Goal: Information Seeking & Learning: Find specific fact

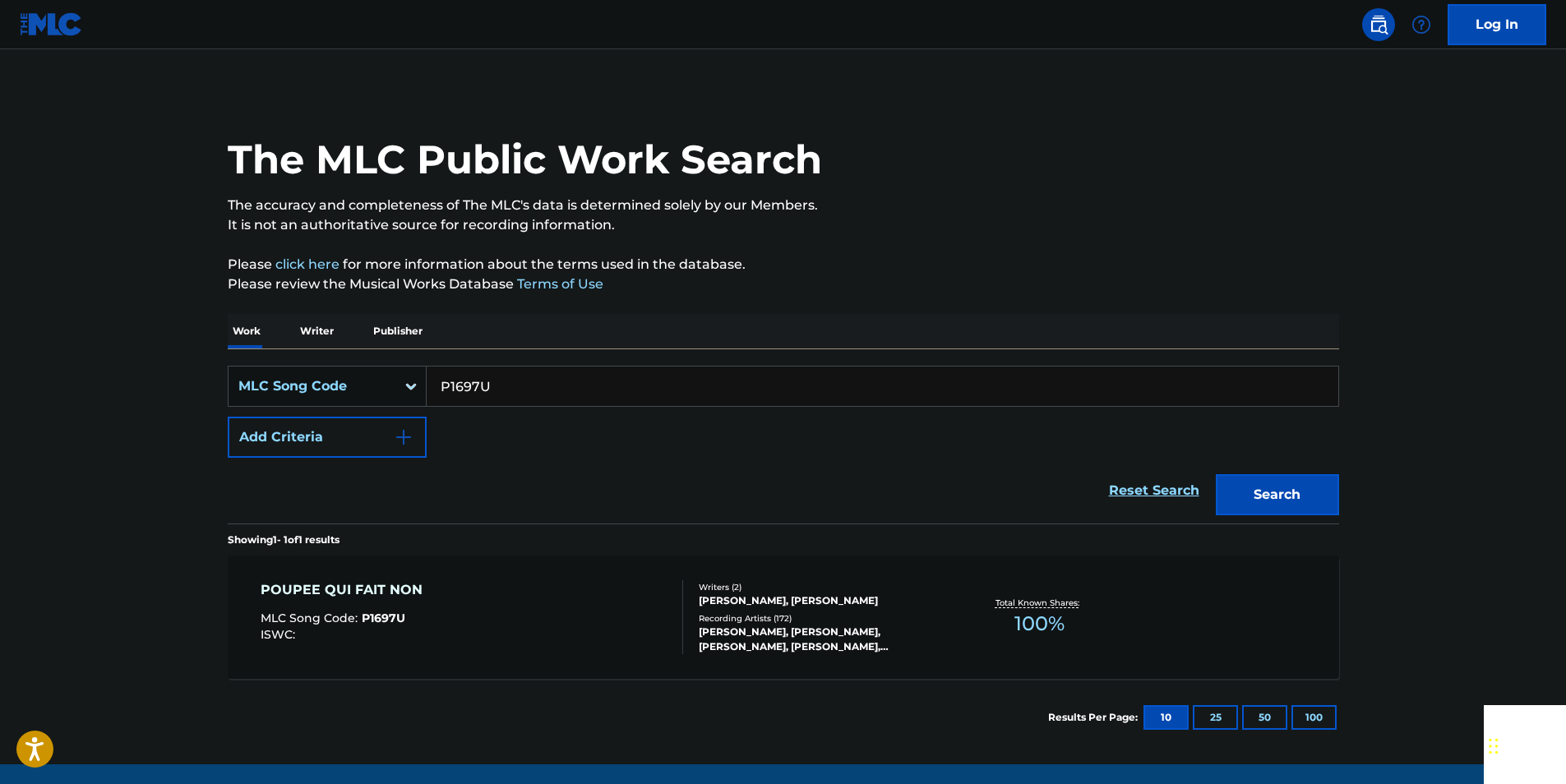
click at [535, 390] on input "P1697U" at bounding box center [882, 386] width 912 height 40
click at [532, 391] on input "P1697U" at bounding box center [882, 386] width 912 height 40
click at [470, 384] on input "P1697U" at bounding box center [882, 386] width 912 height 40
paste input "G2800M"
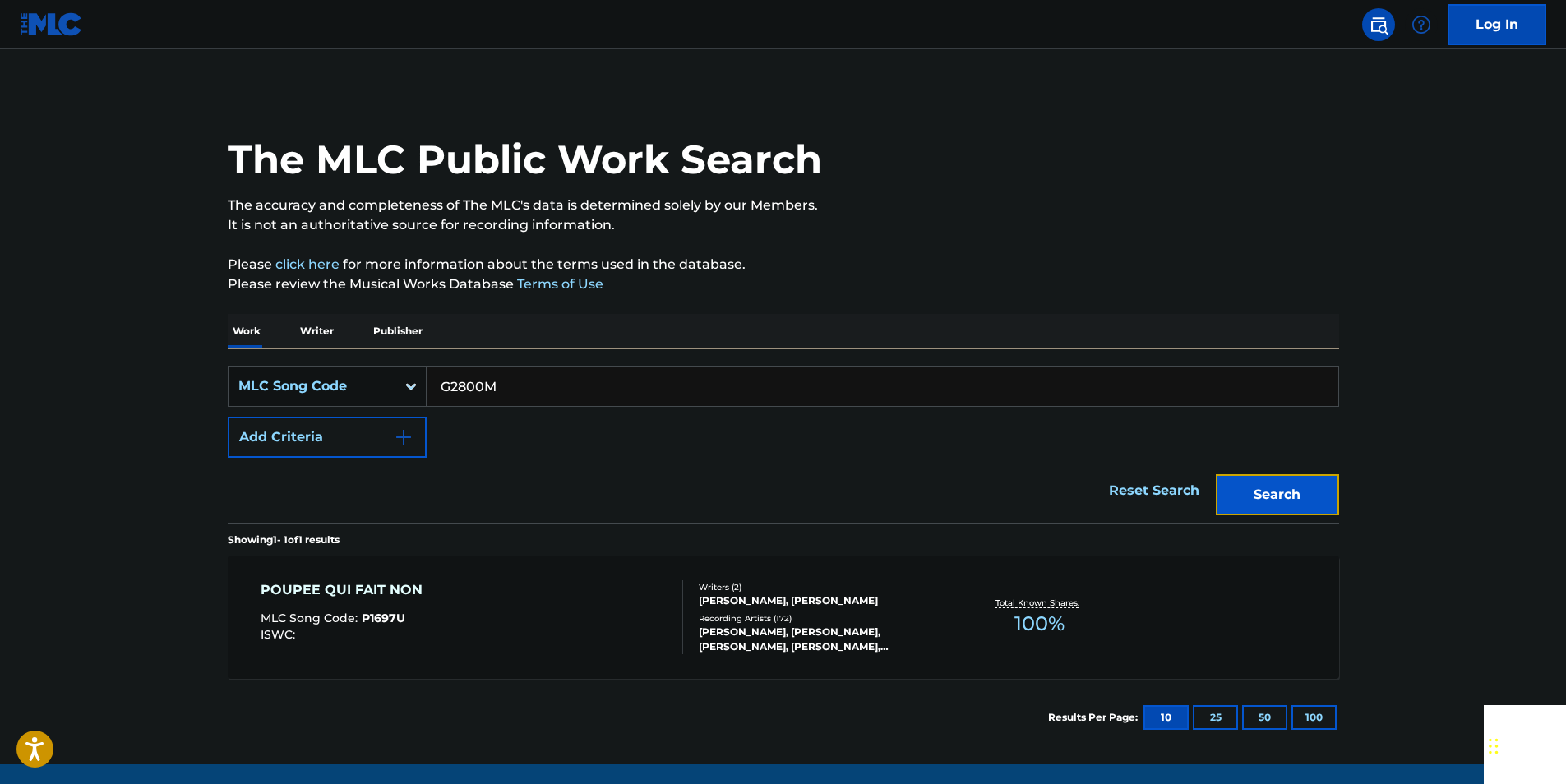
click at [1322, 498] on button "Search" at bounding box center [1278, 495] width 123 height 41
click at [505, 388] on input "G2800M" at bounding box center [882, 386] width 912 height 40
paste input "A02912"
click at [1320, 487] on button "Search" at bounding box center [1278, 495] width 123 height 41
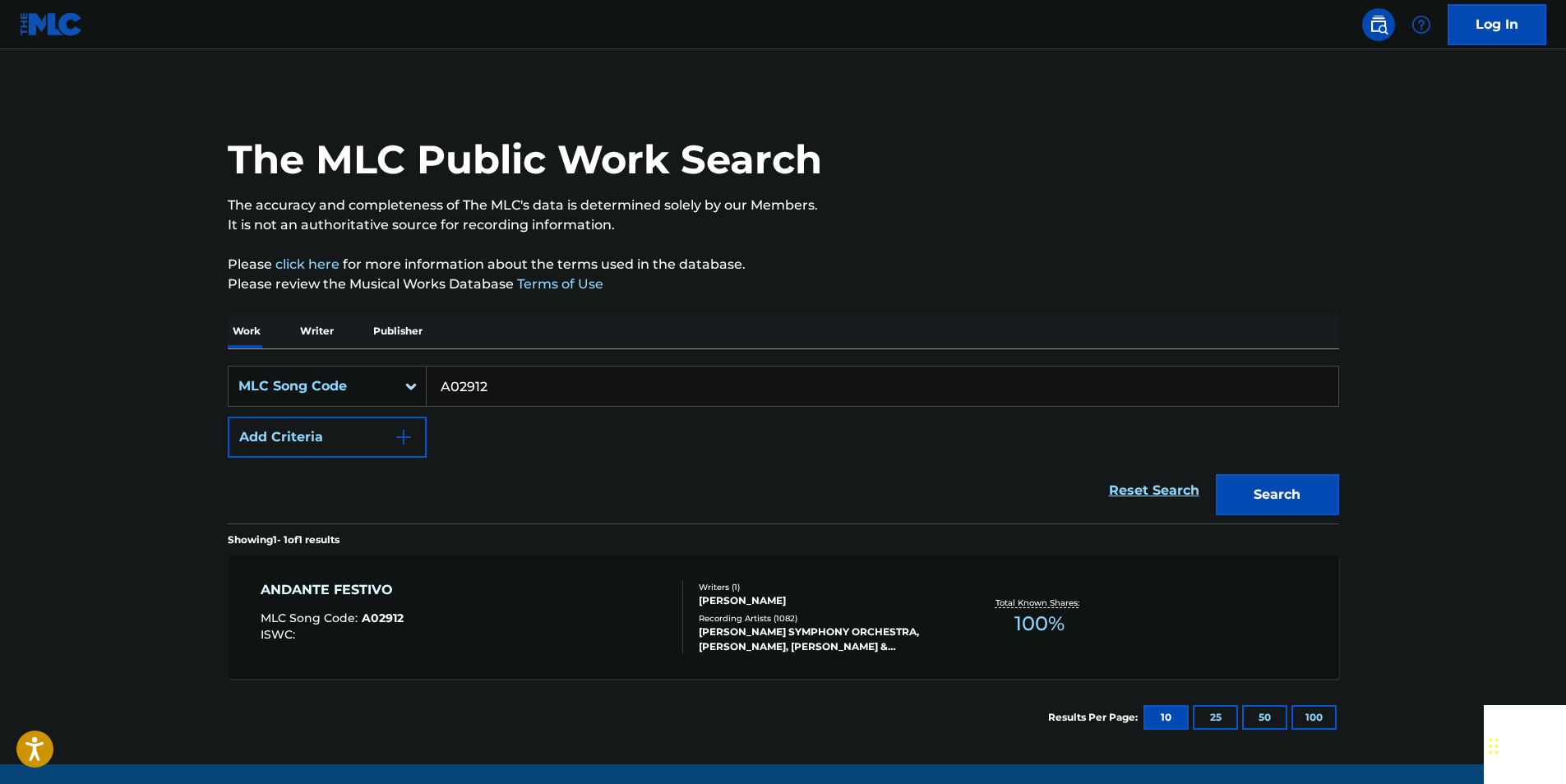
click at [502, 386] on input "A02912" at bounding box center [882, 386] width 912 height 40
paste input "P39489"
click at [1337, 493] on button "Search" at bounding box center [1278, 495] width 123 height 41
click at [515, 384] on input "P39489" at bounding box center [882, 386] width 912 height 40
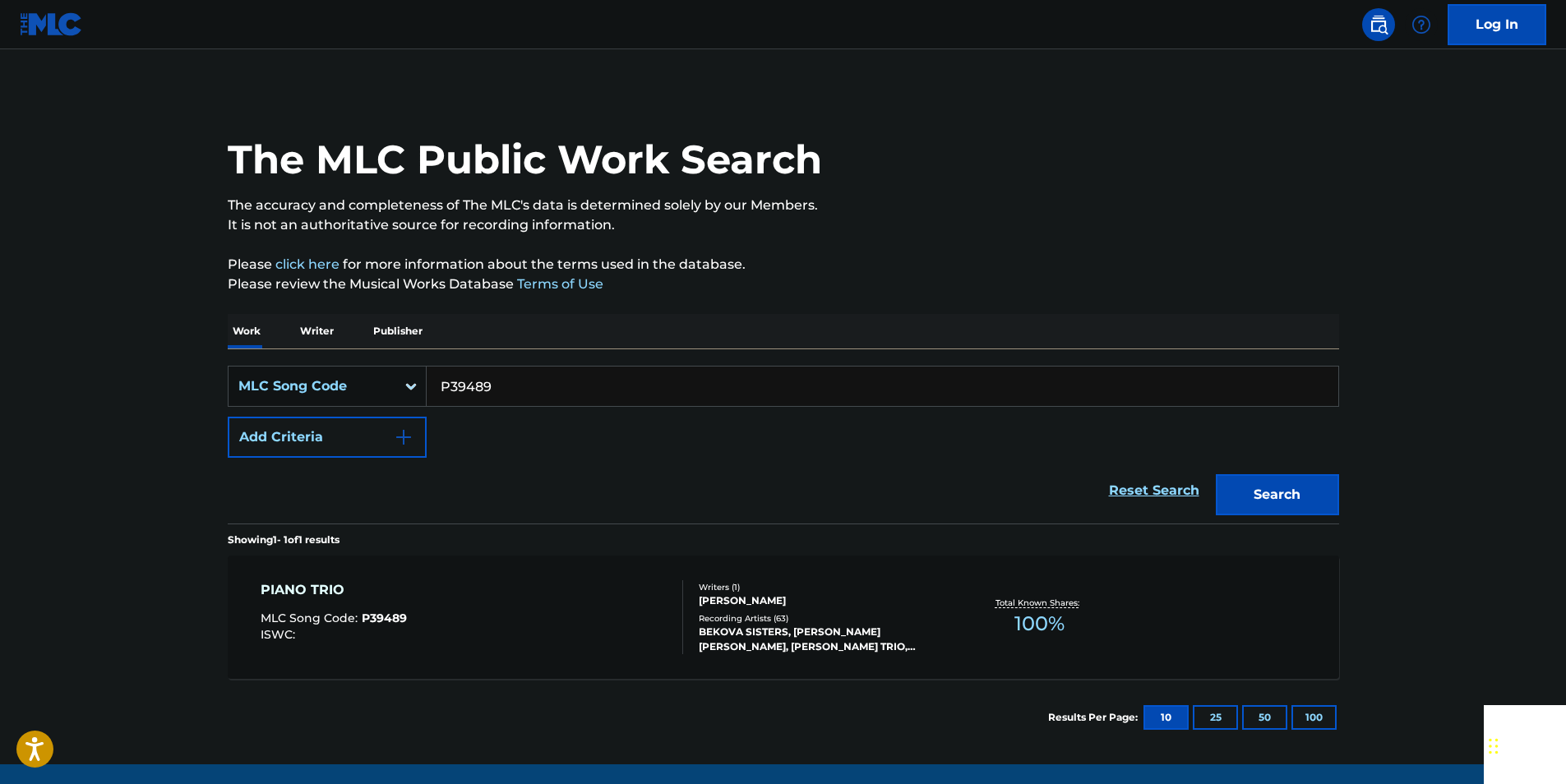
drag, startPoint x: 515, startPoint y: 384, endPoint x: 484, endPoint y: 385, distance: 31.0
click at [515, 383] on input "P39489" at bounding box center [882, 386] width 912 height 40
paste input "F56853"
click at [1288, 487] on button "Search" at bounding box center [1278, 495] width 123 height 41
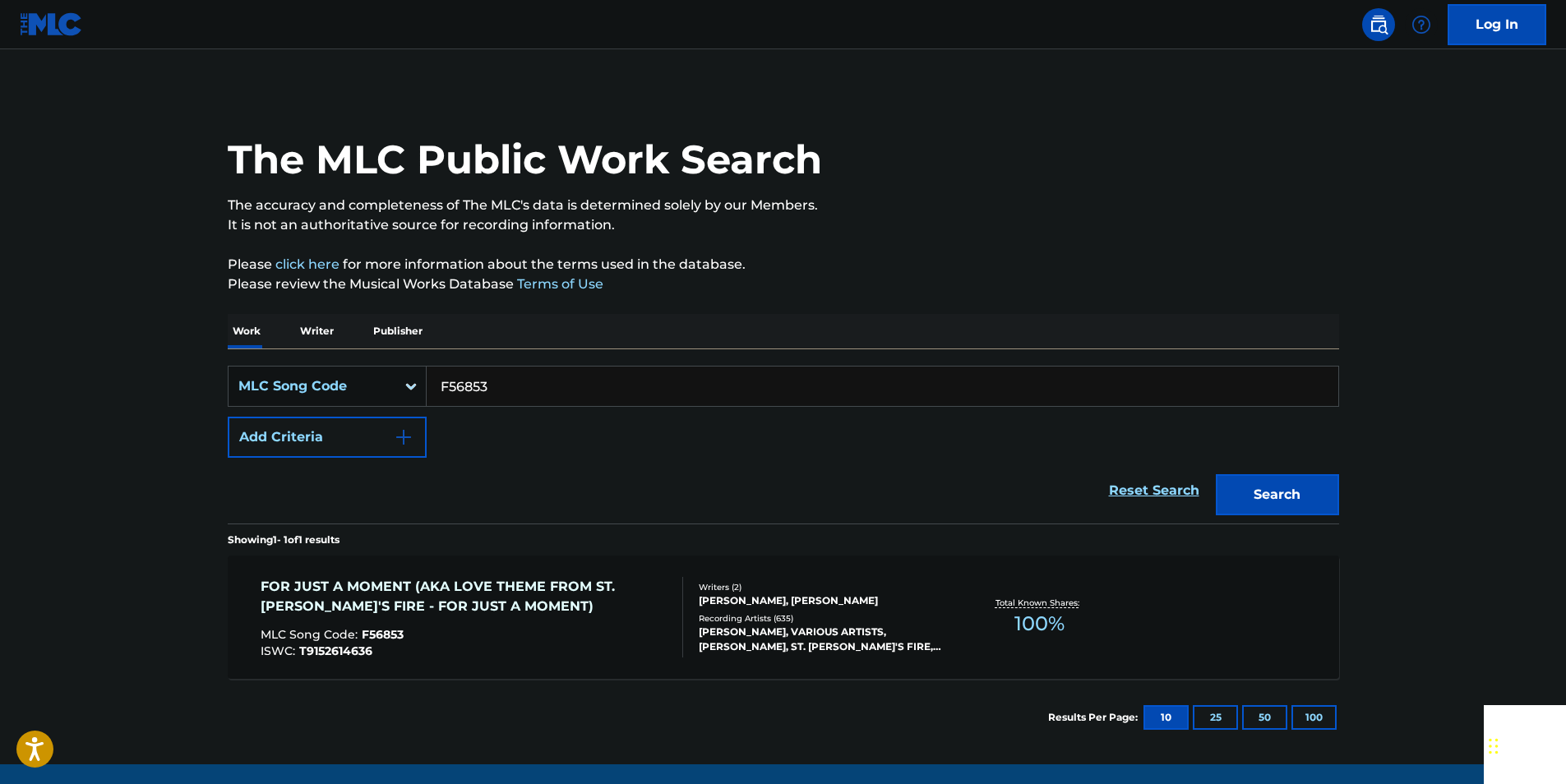
click at [491, 389] on input "F56853" at bounding box center [882, 386] width 912 height 40
paste input "Q1324Y"
click at [1259, 496] on button "Search" at bounding box center [1278, 495] width 123 height 41
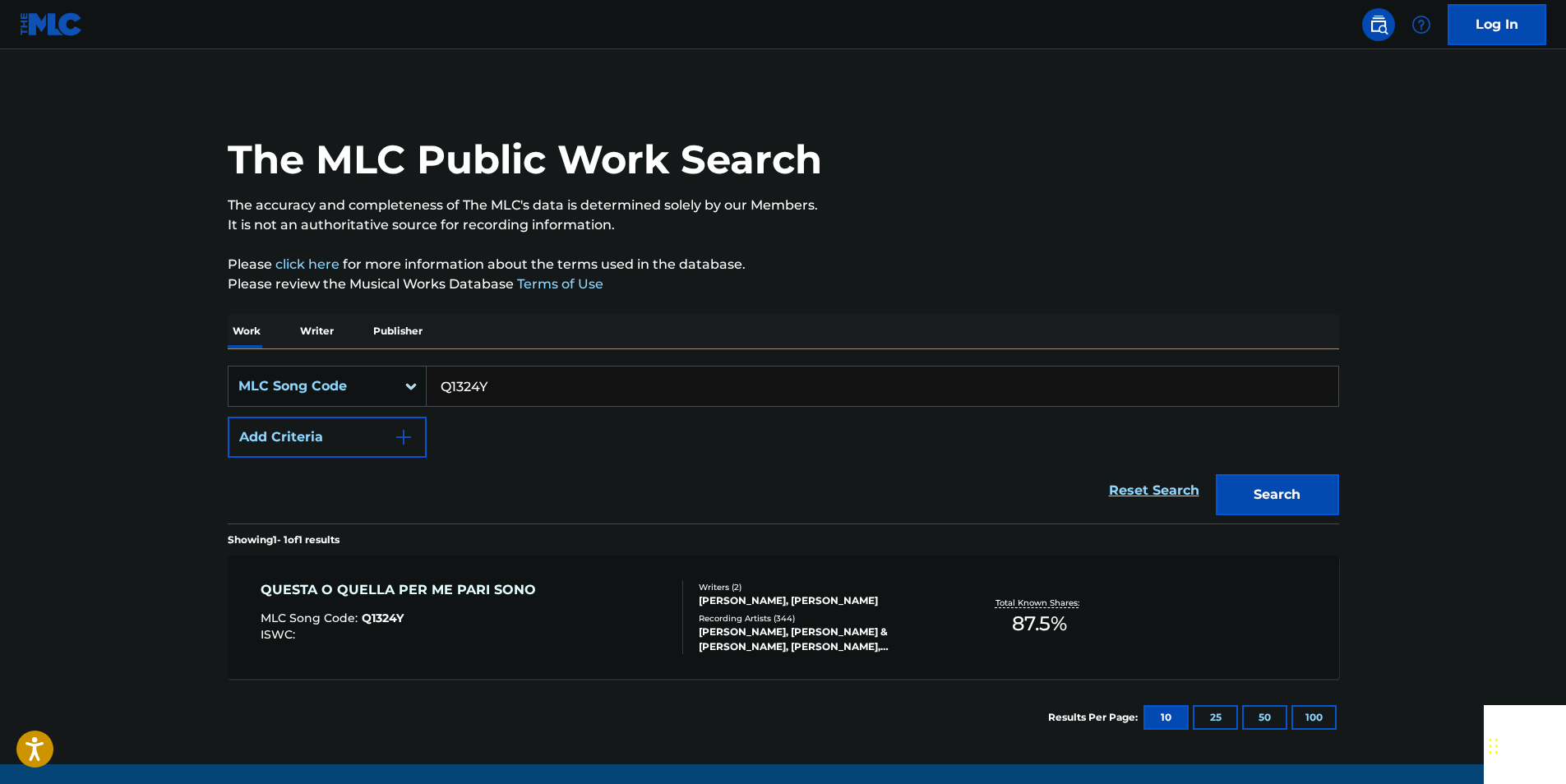
click at [493, 383] on input "Q1324Y" at bounding box center [882, 386] width 912 height 40
paste input "A15977"
click at [1274, 491] on button "Search" at bounding box center [1278, 495] width 123 height 41
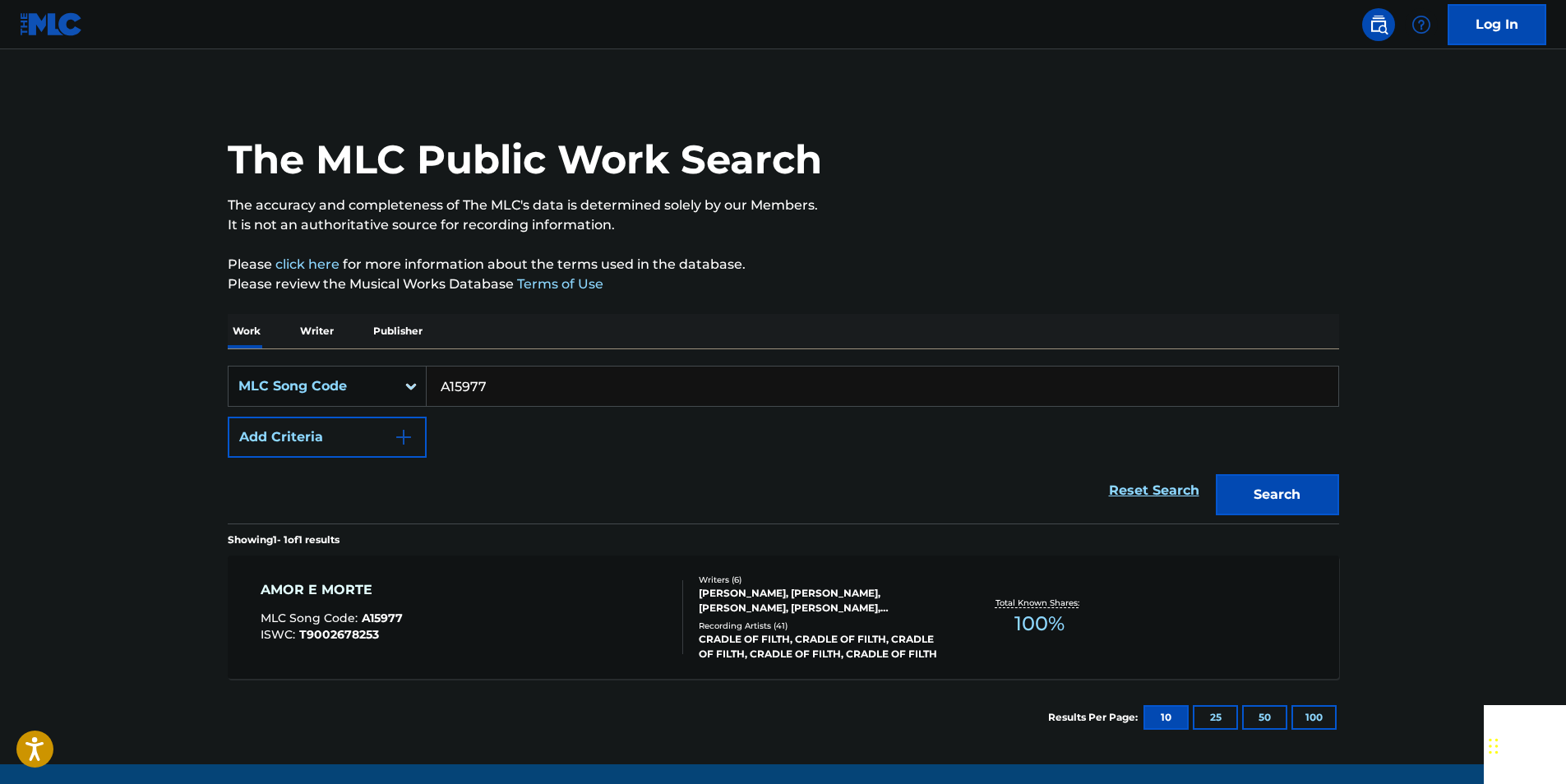
click at [505, 384] on input "A15977" at bounding box center [882, 386] width 912 height 40
paste input "S75362"
click at [1324, 489] on button "Search" at bounding box center [1278, 495] width 123 height 41
click at [506, 378] on input "S75362" at bounding box center [882, 386] width 912 height 40
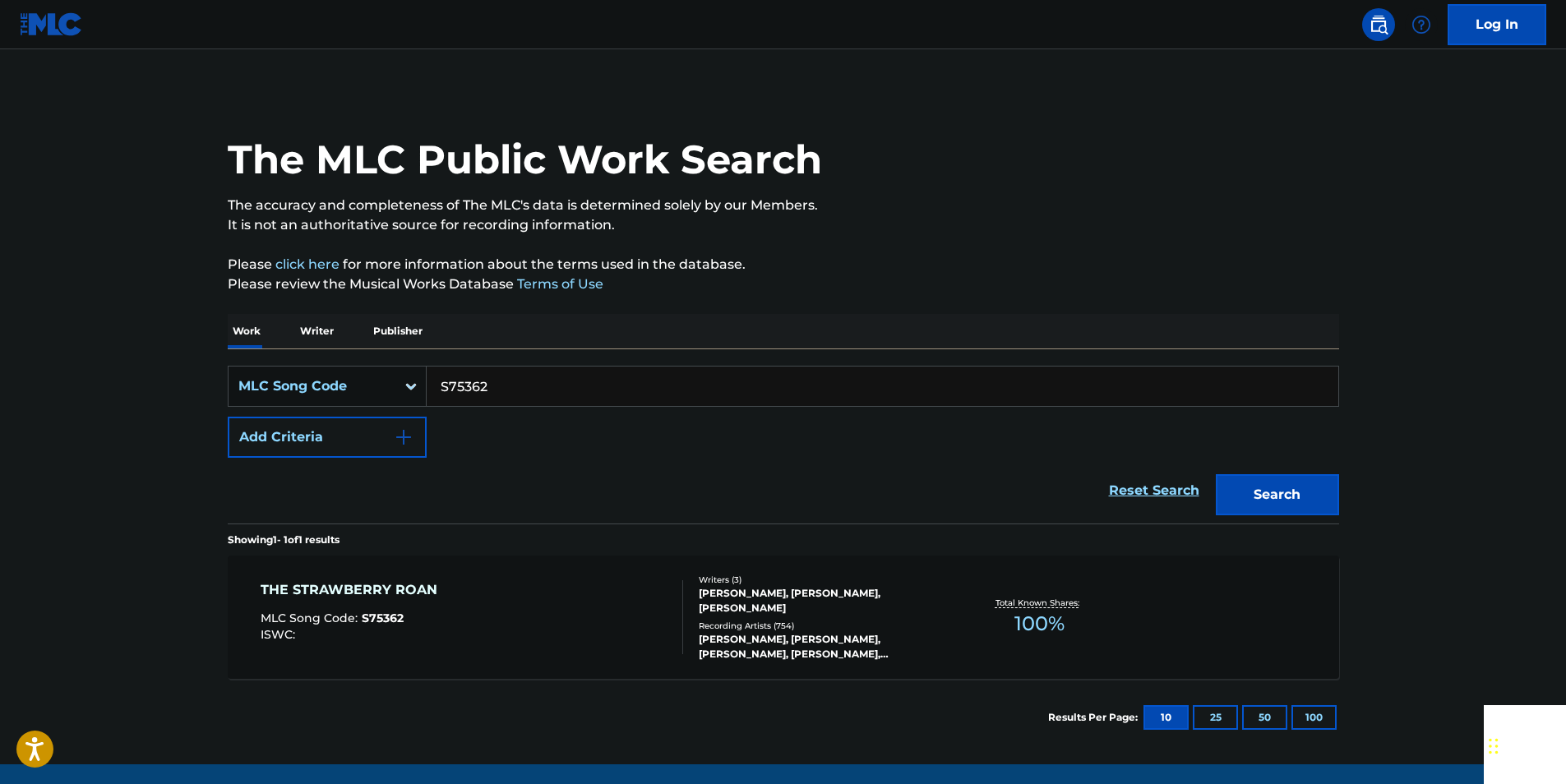
click at [506, 378] on input "S75362" at bounding box center [882, 386] width 912 height 40
paste input "C14438"
click at [1234, 493] on button "Search" at bounding box center [1278, 495] width 123 height 41
click at [505, 395] on input "C14438" at bounding box center [882, 386] width 912 height 40
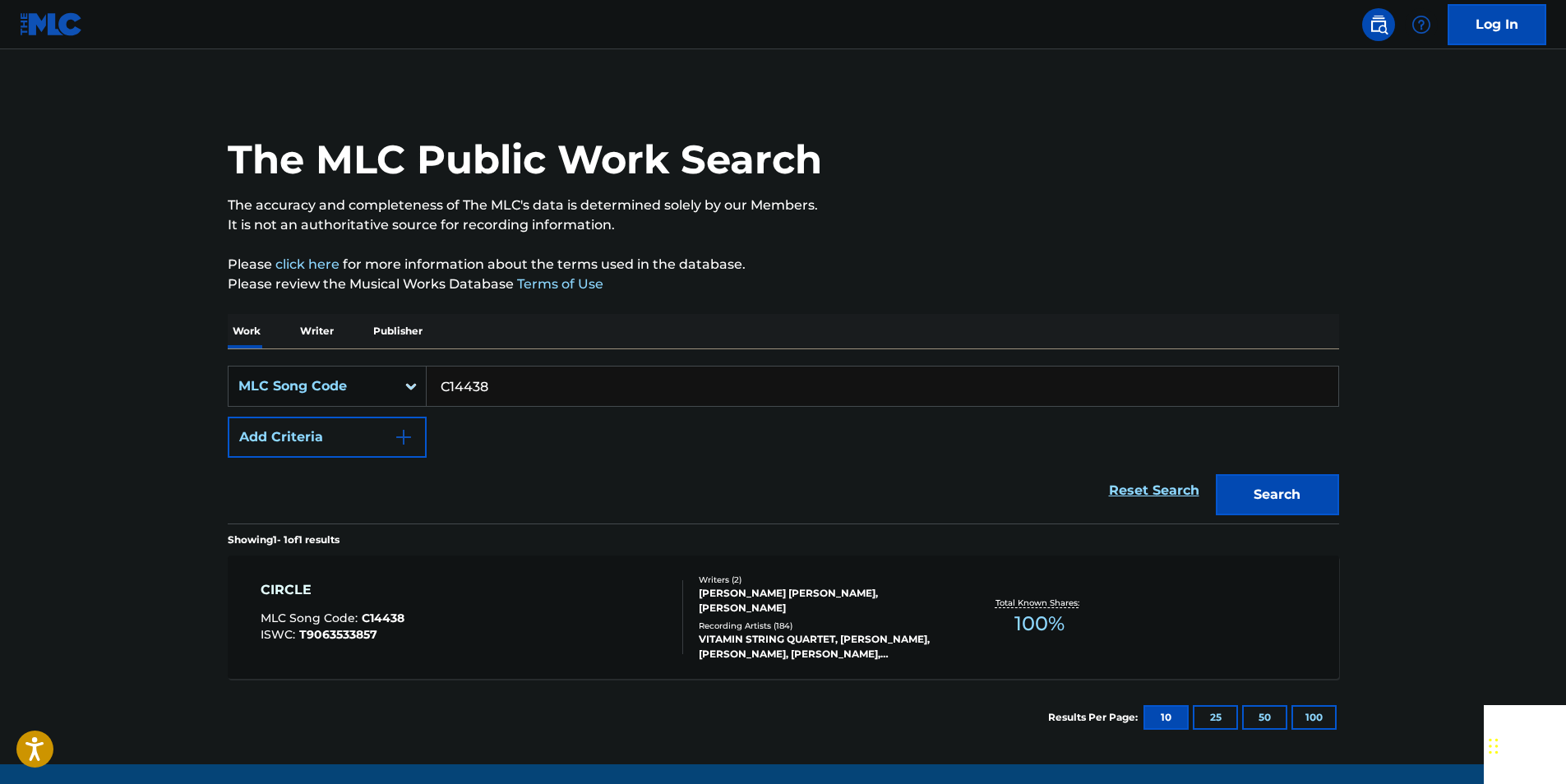
paste input "M3619K"
click at [1320, 487] on button "Search" at bounding box center [1278, 495] width 123 height 41
click at [504, 397] on input "M3619K" at bounding box center [882, 386] width 912 height 40
paste input "A42121"
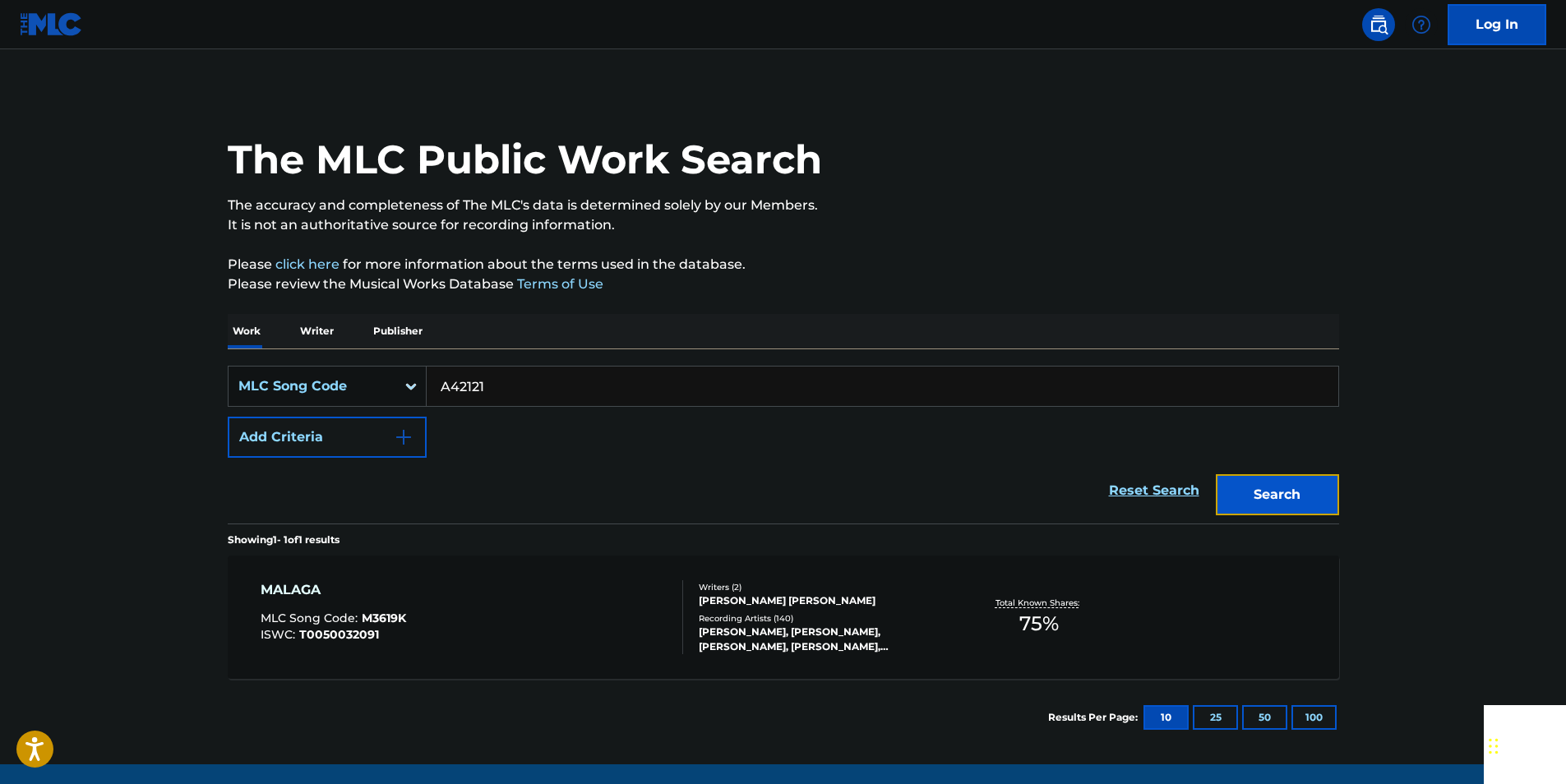
click at [1323, 486] on button "Search" at bounding box center [1278, 495] width 123 height 41
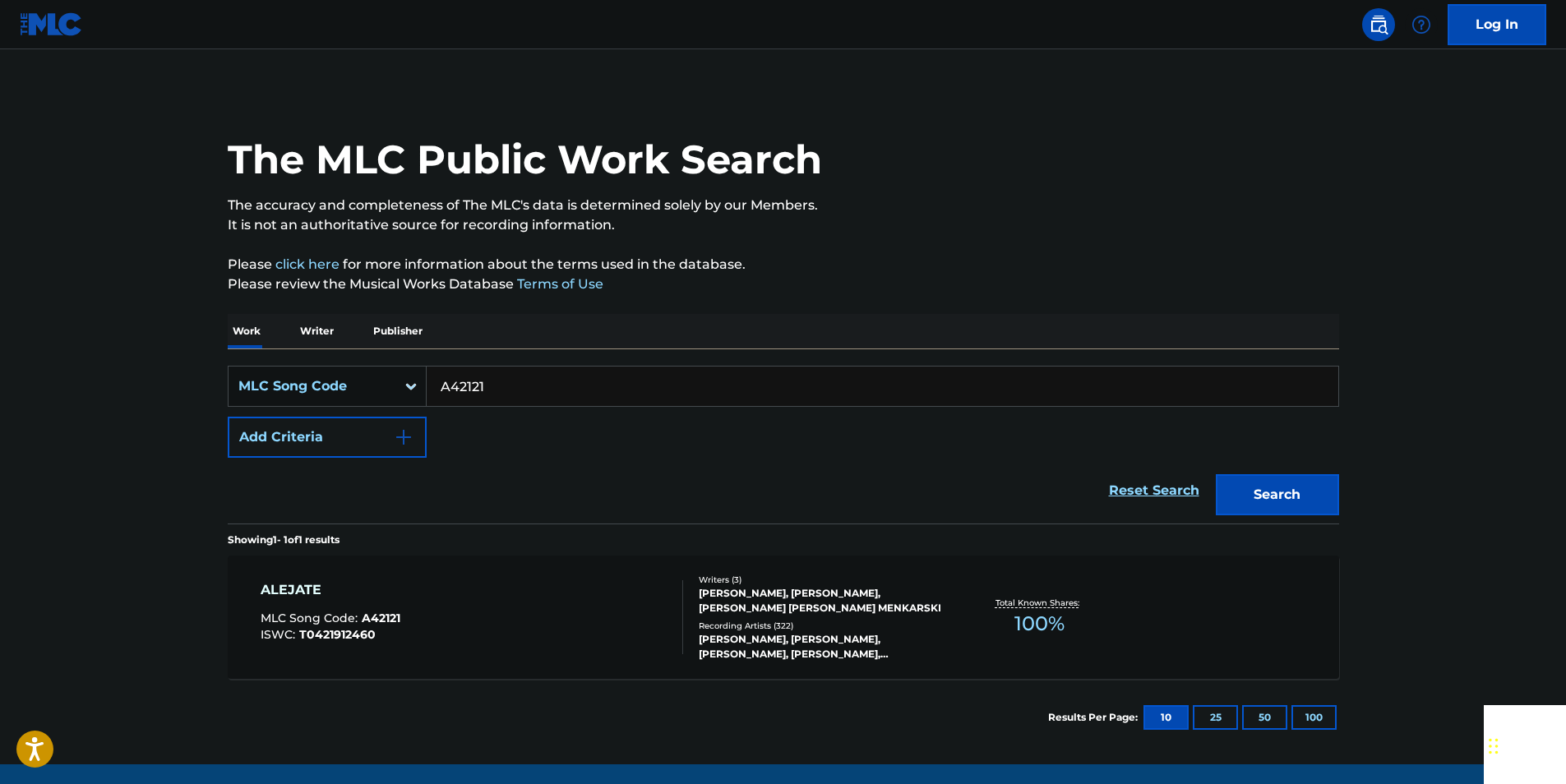
click at [527, 394] on input "A42121" at bounding box center [882, 386] width 912 height 40
drag, startPoint x: 527, startPoint y: 394, endPoint x: 491, endPoint y: 385, distance: 37.1
click at [526, 394] on input "A42121" at bounding box center [882, 386] width 912 height 40
paste input "QB1WQZ"
click at [1280, 491] on button "Search" at bounding box center [1278, 495] width 123 height 41
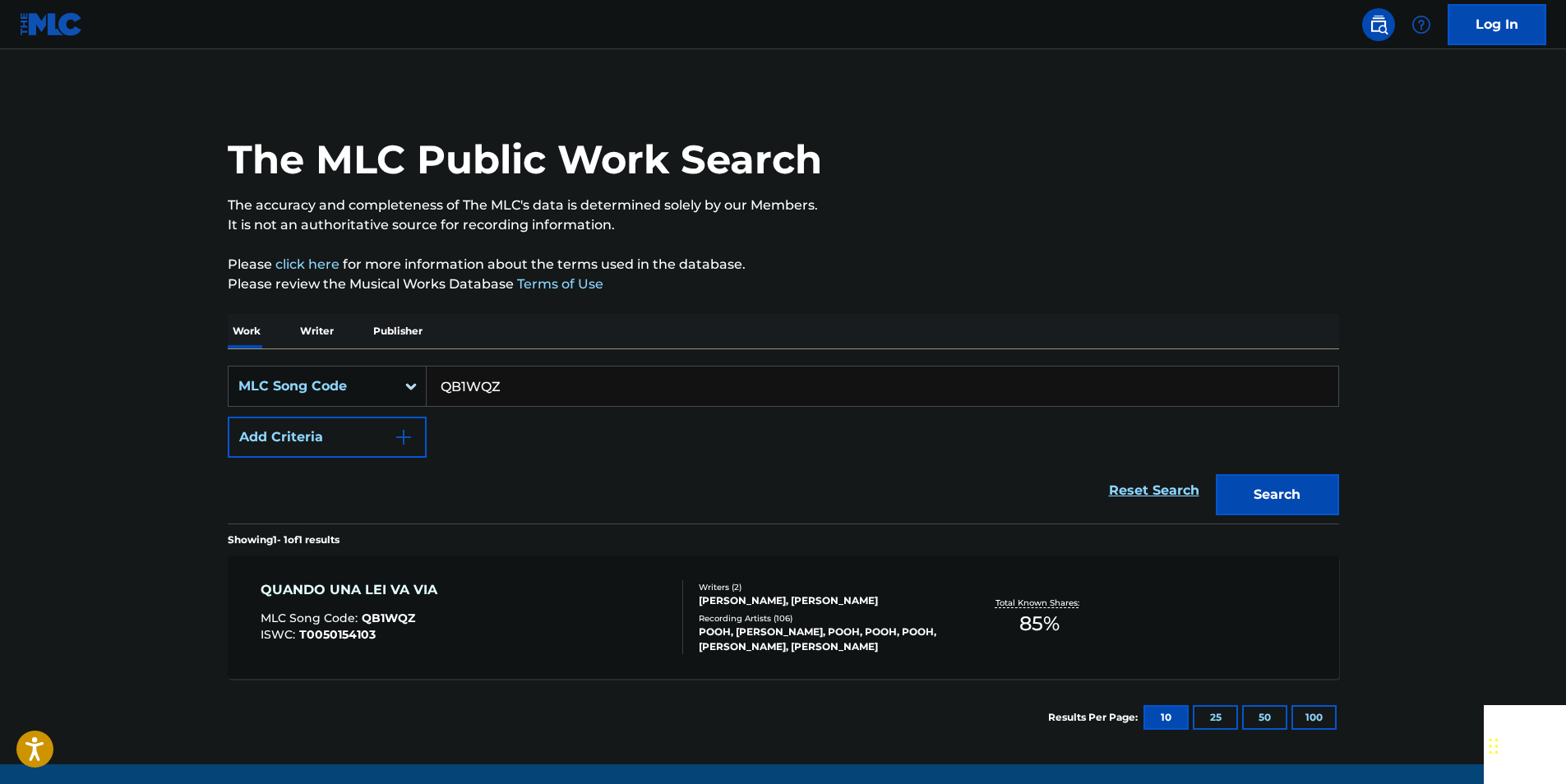
click at [515, 382] on input "QB1WQZ" at bounding box center [882, 386] width 912 height 40
paste input "S8721V"
click at [1314, 499] on button "Search" at bounding box center [1278, 495] width 123 height 41
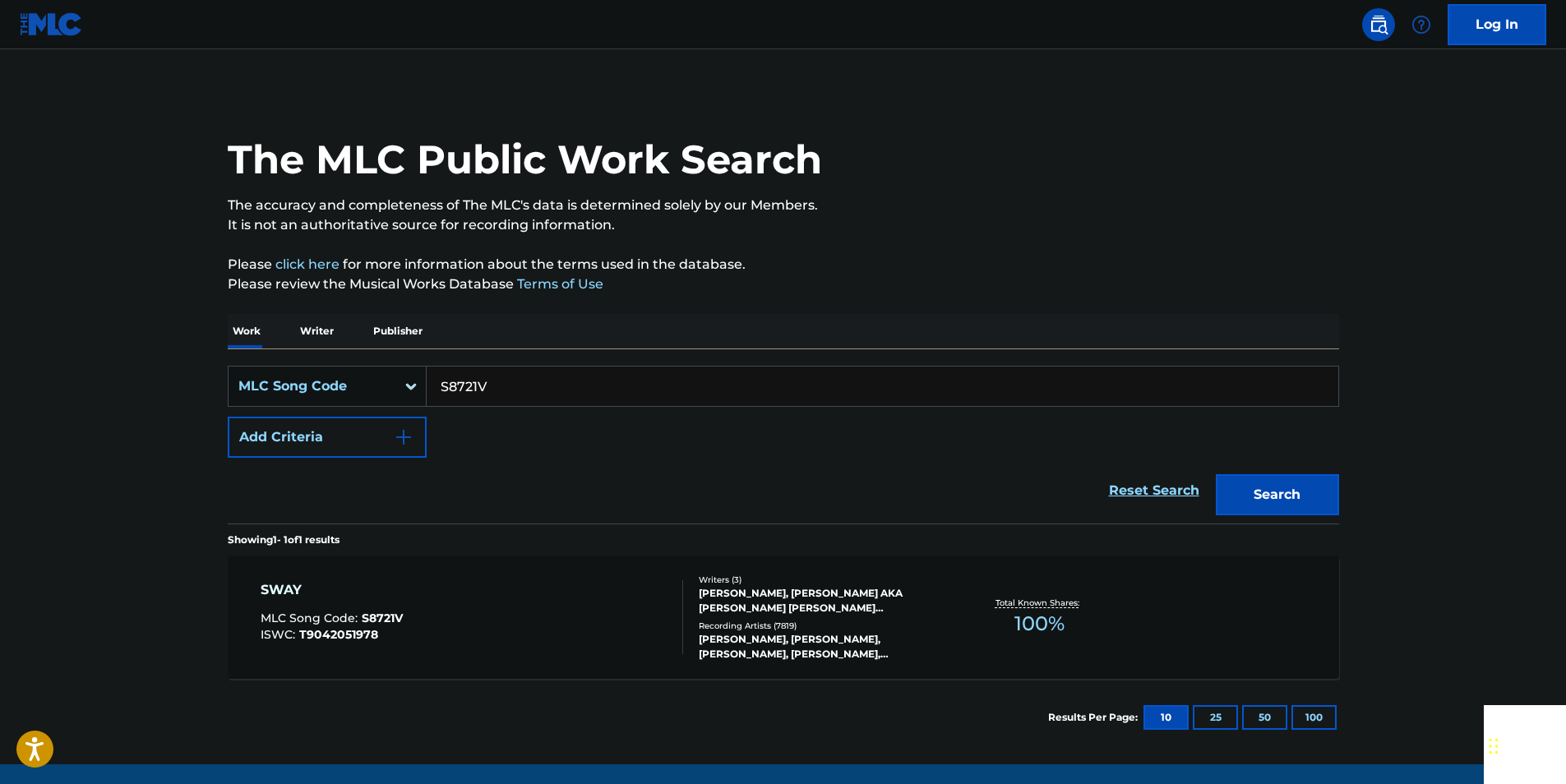
click at [502, 383] on input "S8721V" at bounding box center [882, 386] width 912 height 40
paste input "R08787"
click at [1304, 476] on button "Search" at bounding box center [1278, 495] width 123 height 41
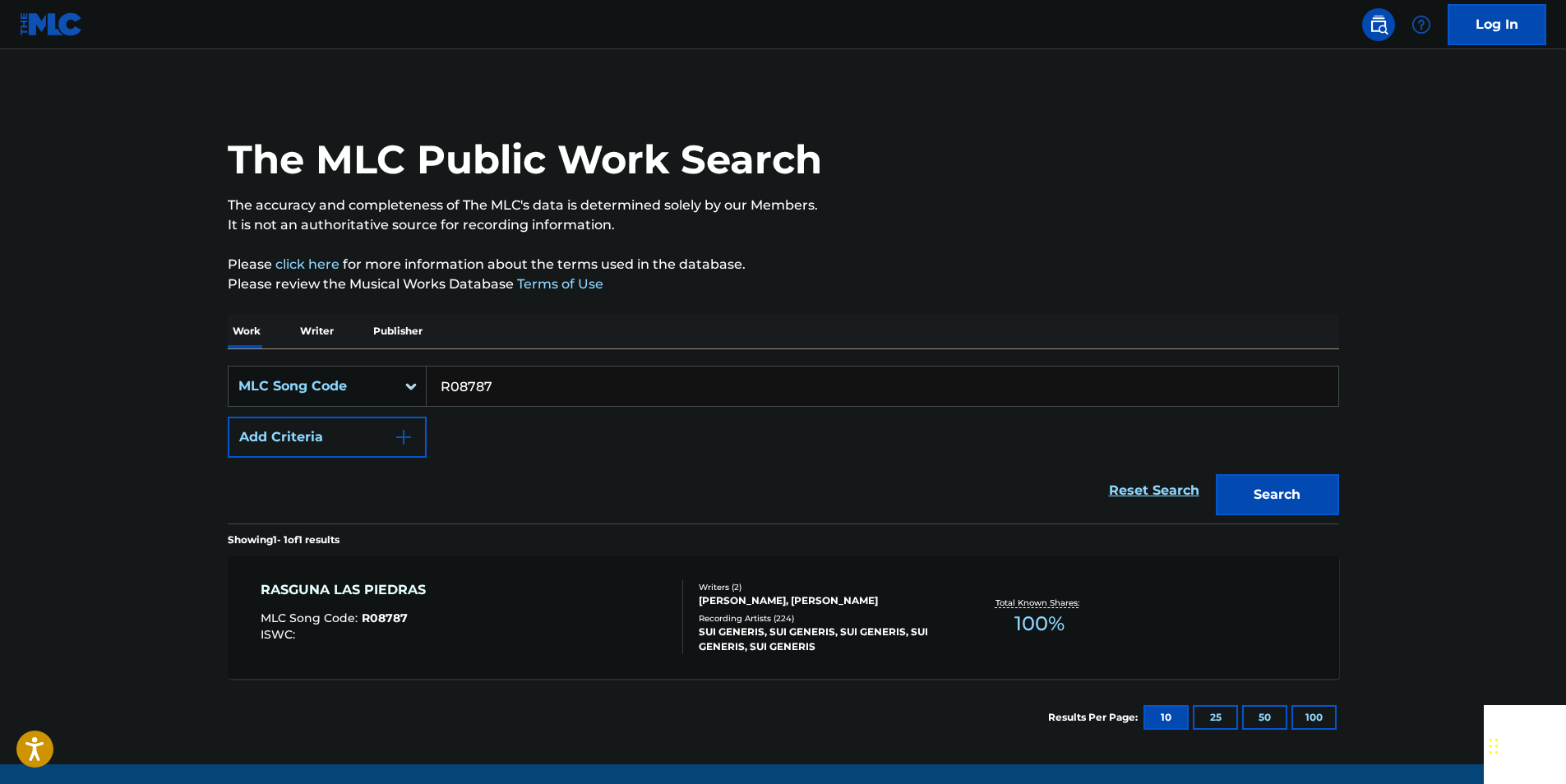
click at [533, 383] on input "R08787" at bounding box center [882, 386] width 912 height 40
paste input "P14400"
click at [1249, 485] on button "Search" at bounding box center [1278, 495] width 123 height 41
click at [540, 394] on input "P14400" at bounding box center [882, 386] width 912 height 40
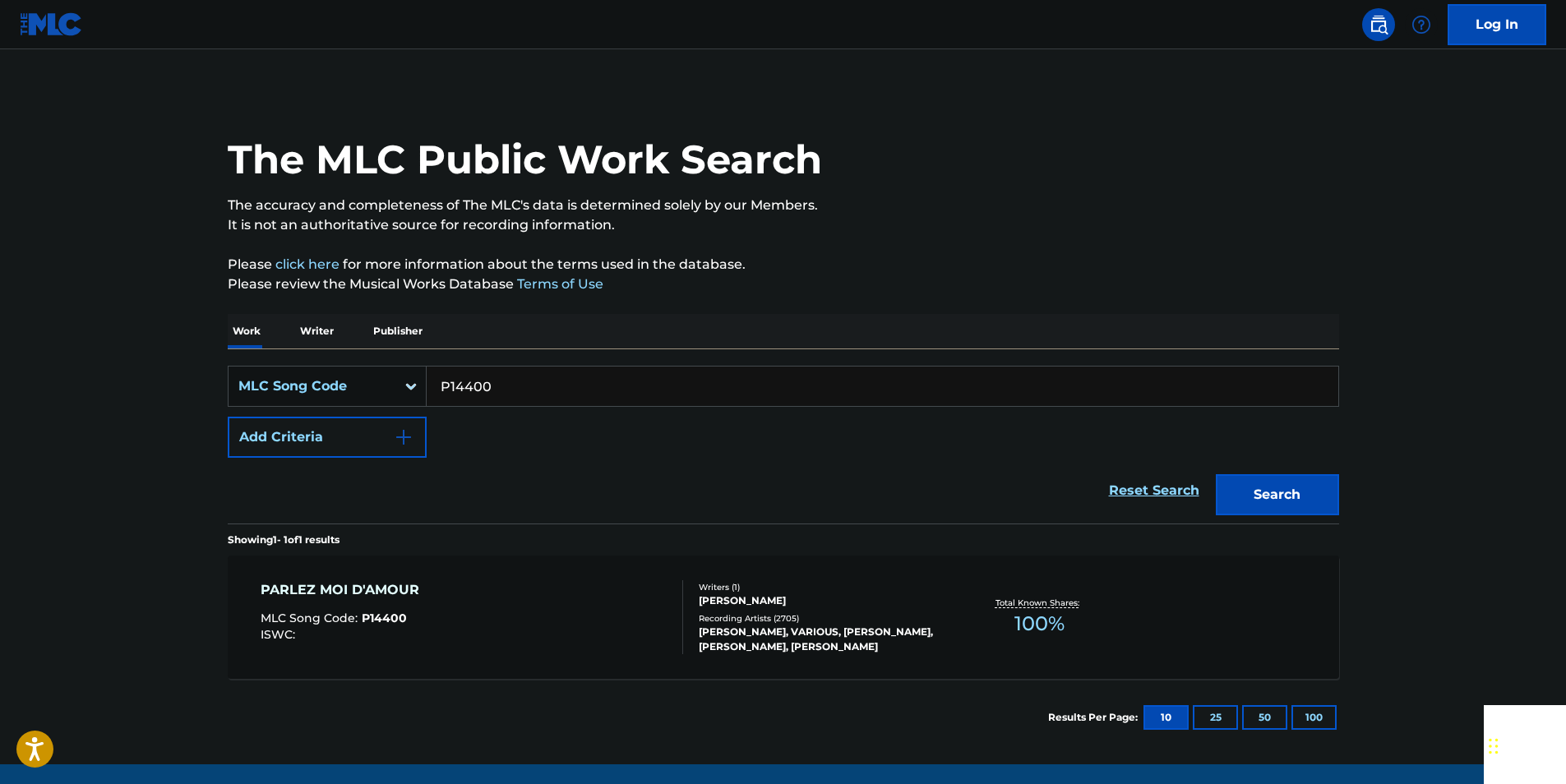
click at [540, 394] on input "P14400" at bounding box center [882, 386] width 912 height 40
paste input "LE2QPR"
click at [1288, 488] on button "Search" at bounding box center [1278, 495] width 123 height 41
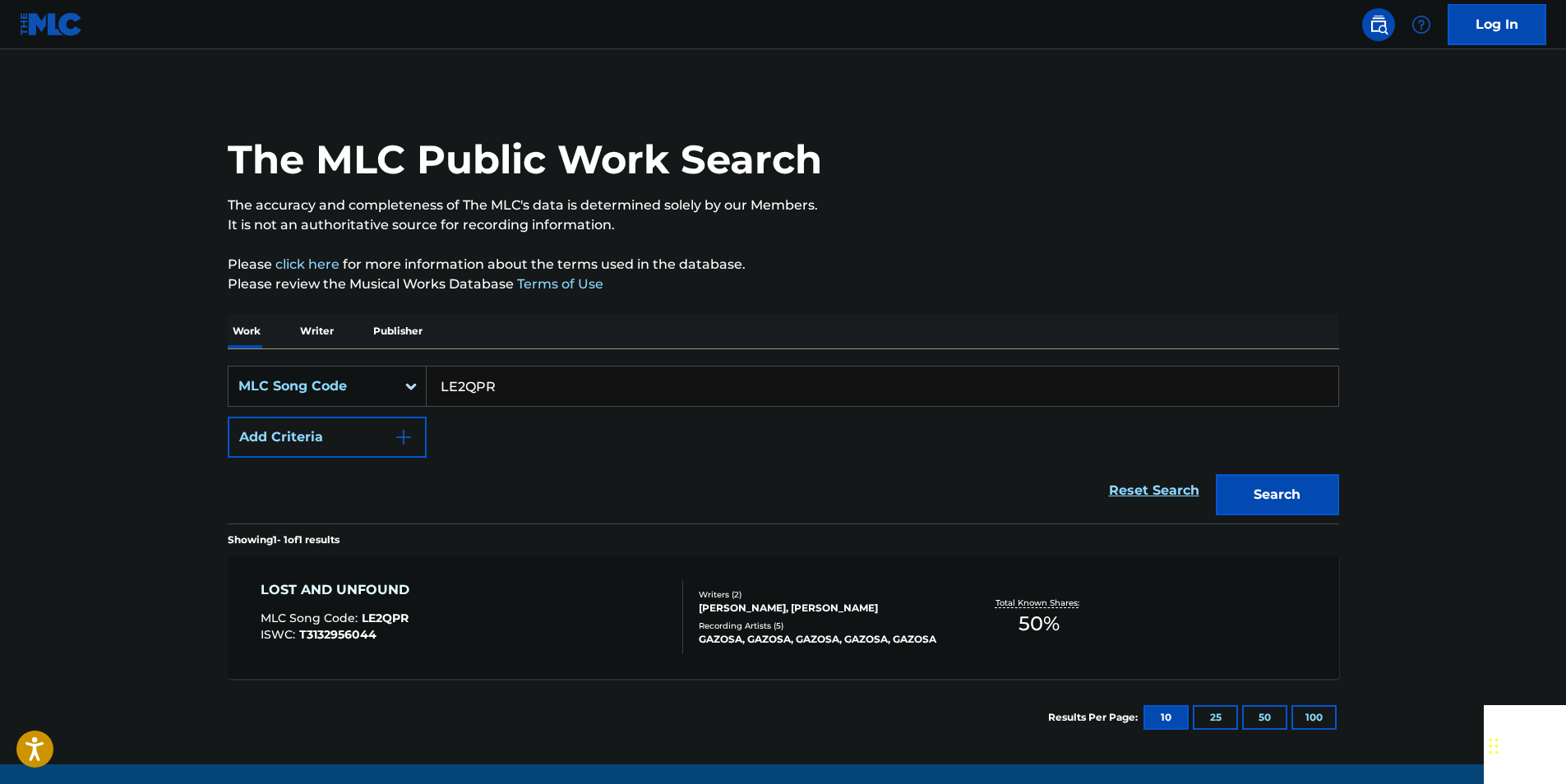
click at [510, 397] on input "LE2QPR" at bounding box center [882, 386] width 912 height 40
paste input "S8554P"
click at [1267, 484] on button "Search" at bounding box center [1278, 495] width 123 height 41
click at [512, 401] on input "S8554P" at bounding box center [882, 386] width 912 height 40
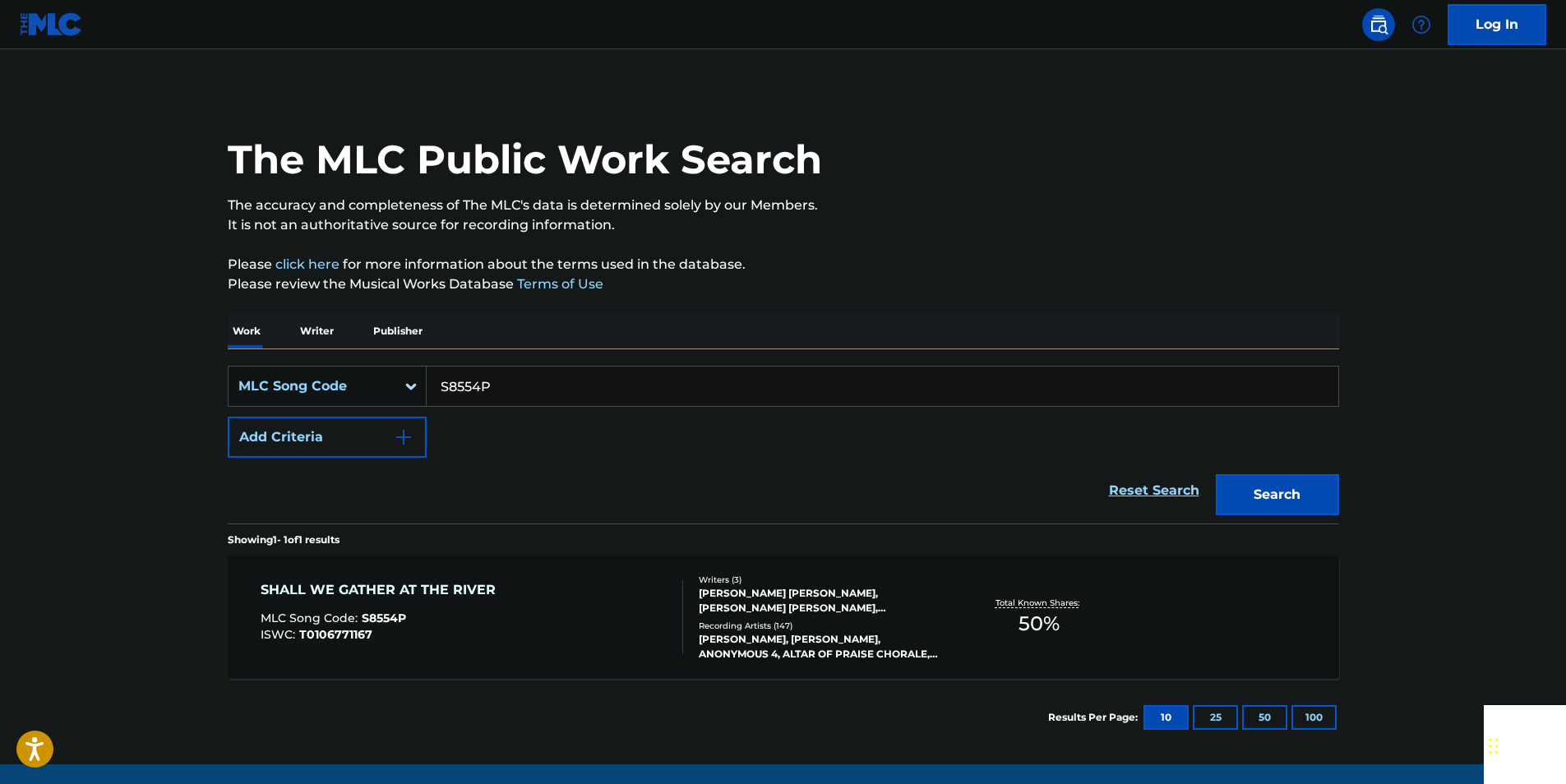
click at [509, 384] on input "S8554P" at bounding box center [882, 386] width 912 height 40
paste input "C10X2"
click at [1308, 502] on button "Search" at bounding box center [1278, 495] width 123 height 41
click at [491, 382] on input "SC10X2" at bounding box center [882, 386] width 912 height 40
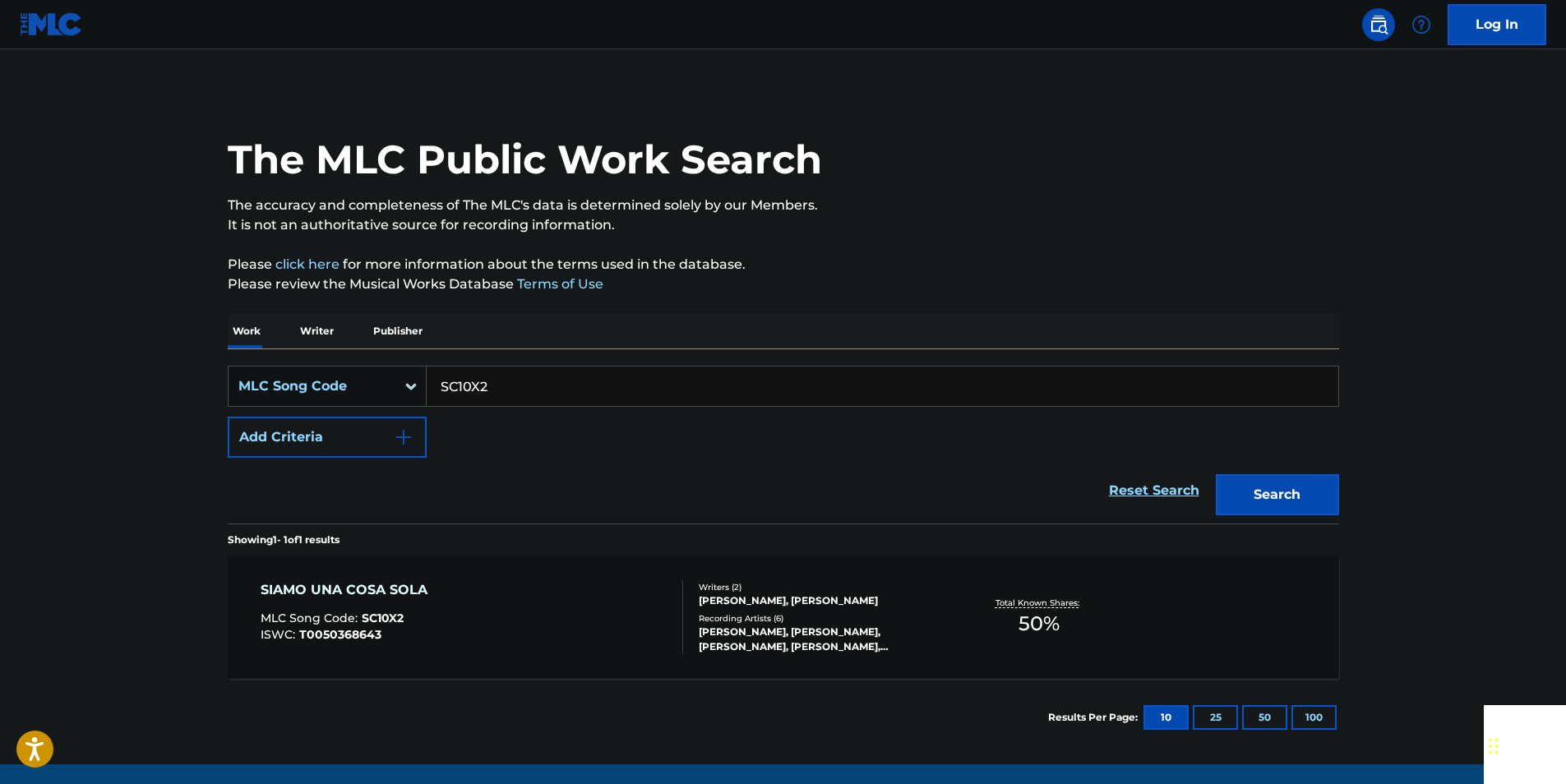
click at [491, 382] on input "SC10X2" at bounding box center [882, 386] width 912 height 40
paste input "97078"
click at [1296, 489] on button "Search" at bounding box center [1278, 495] width 123 height 41
click at [505, 378] on input "S97078" at bounding box center [882, 386] width 912 height 40
drag, startPoint x: 505, startPoint y: 378, endPoint x: 492, endPoint y: 378, distance: 13.0
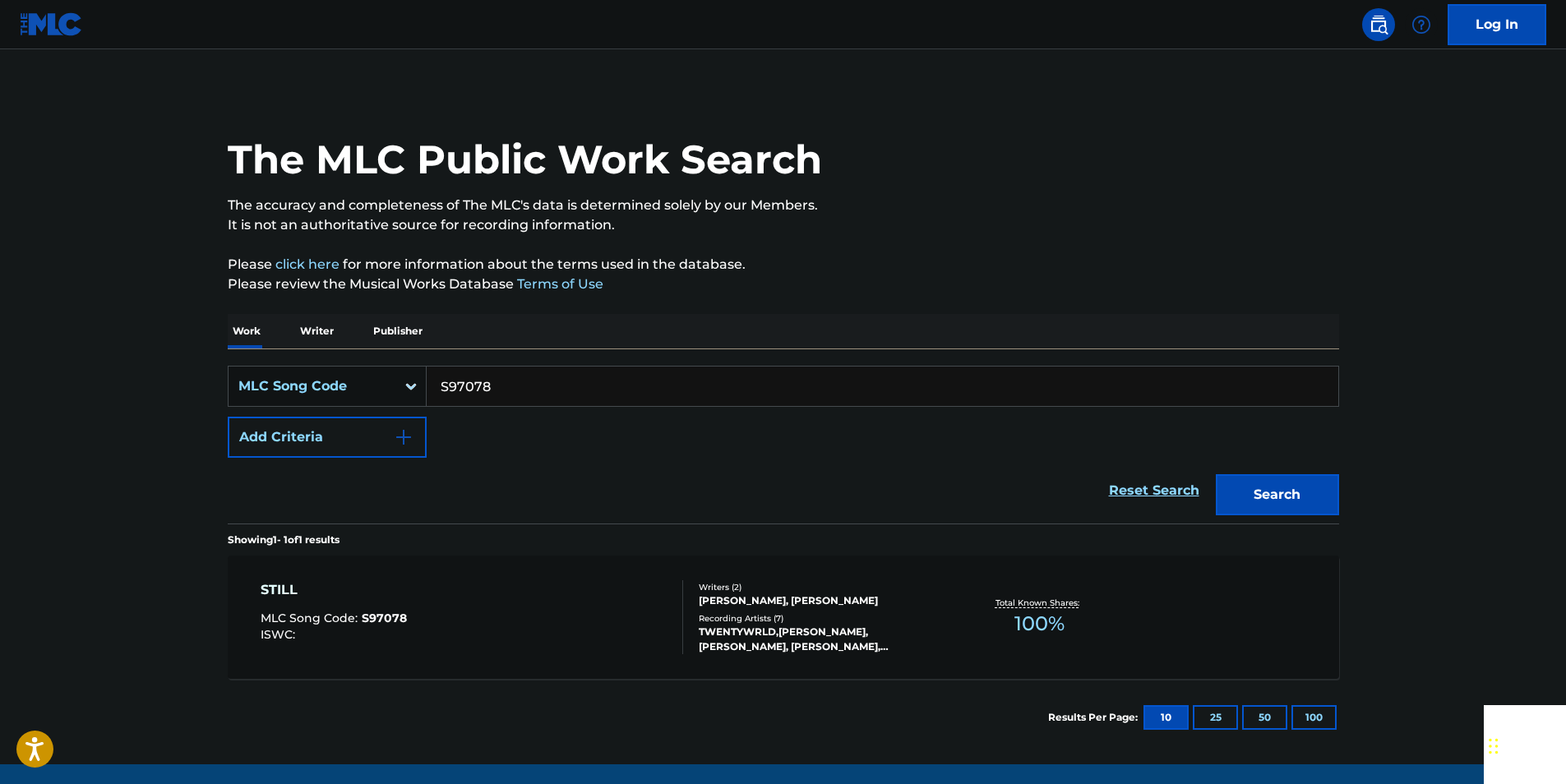
click at [505, 377] on input "S97078" at bounding box center [882, 386] width 912 height 40
paste input "P1863N"
click at [1294, 500] on button "Search" at bounding box center [1278, 495] width 123 height 41
click at [503, 384] on input "P1863N" at bounding box center [882, 386] width 912 height 40
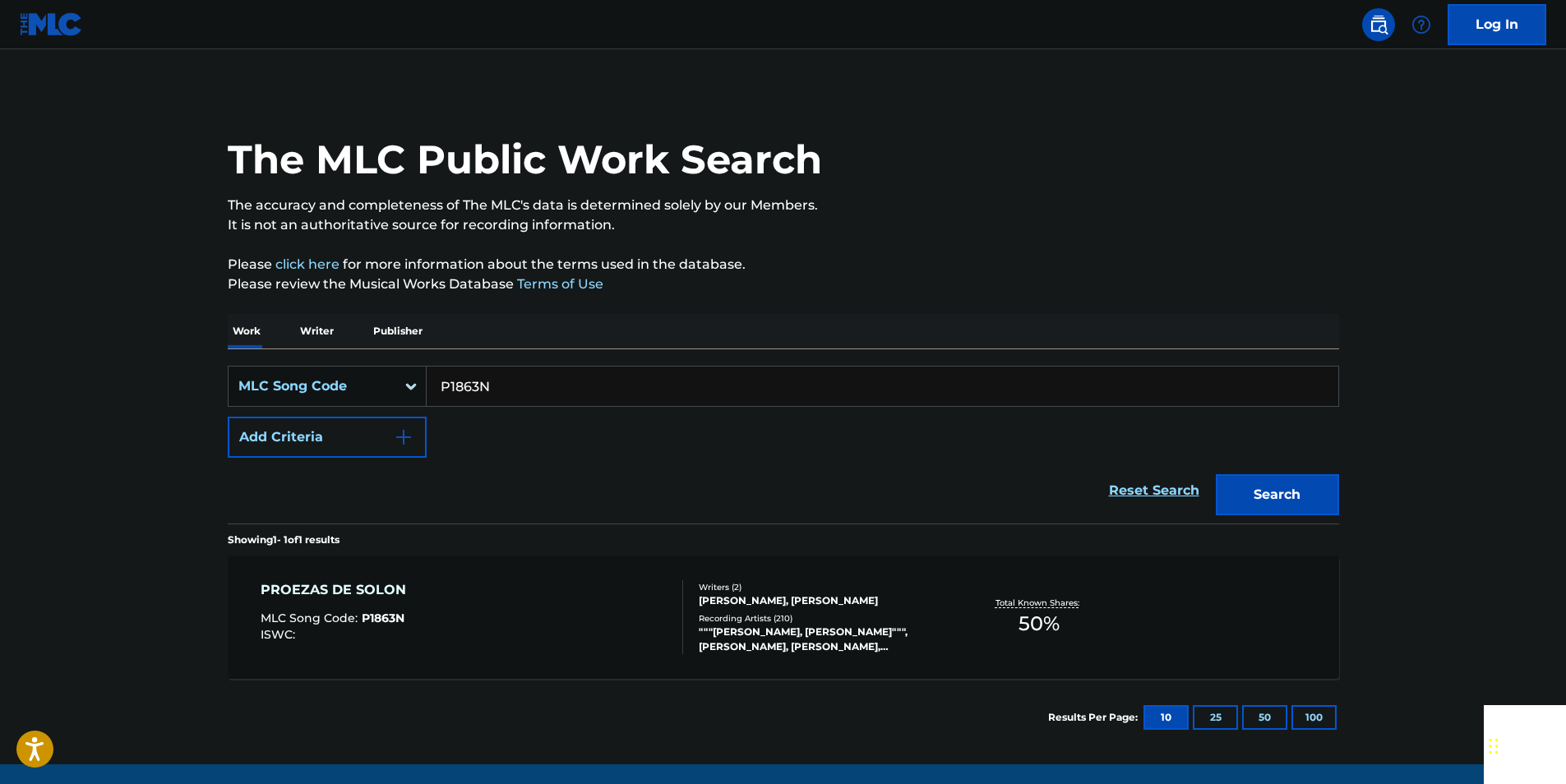
paste input "S1591A"
click at [1323, 489] on button "Search" at bounding box center [1278, 495] width 123 height 41
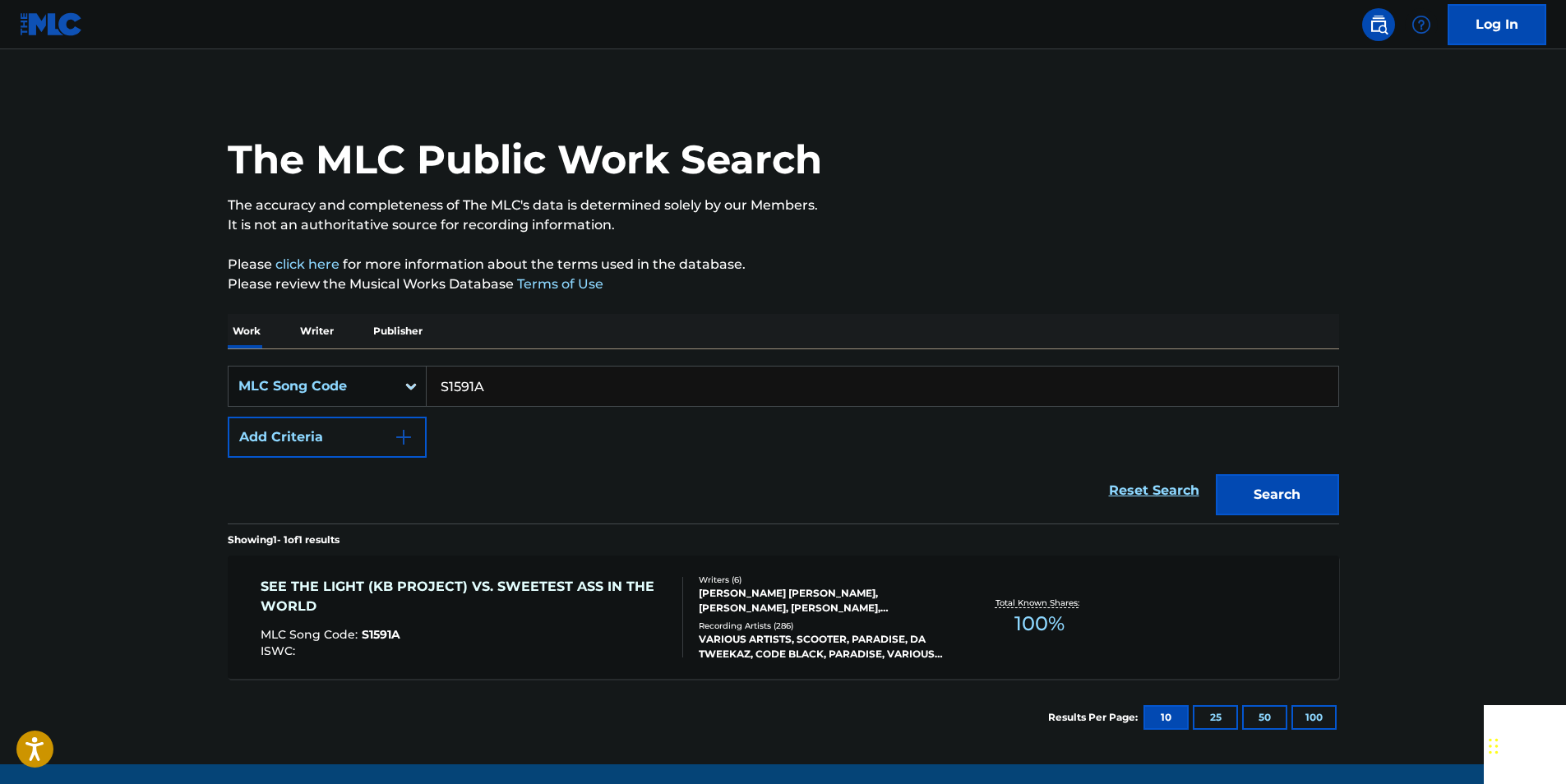
click at [514, 390] on input "S1591A" at bounding box center [882, 386] width 912 height 40
paste input "OC6QXH"
click at [1277, 490] on button "Search" at bounding box center [1278, 495] width 123 height 41
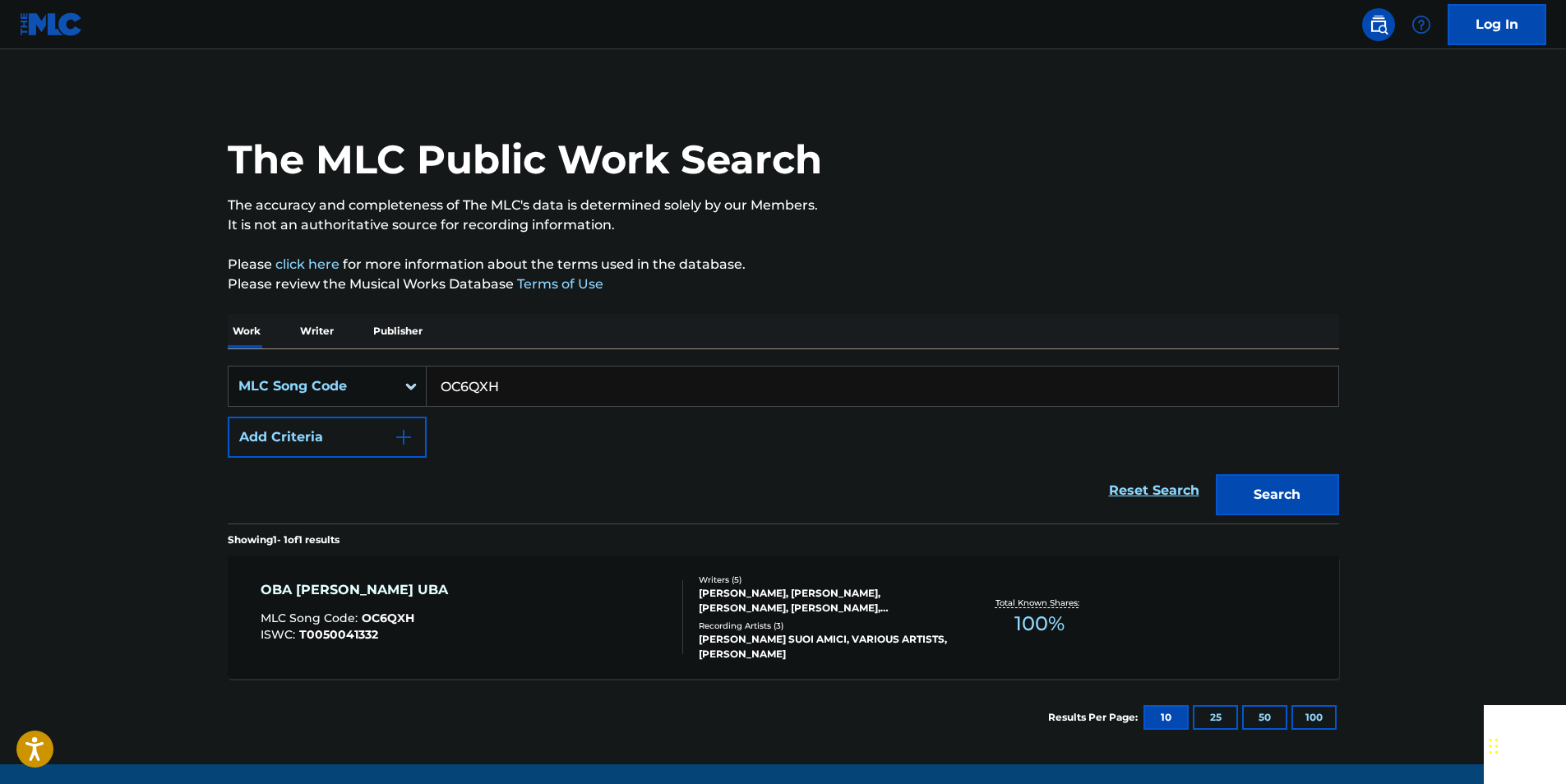
click at [498, 388] on input "OC6QXH" at bounding box center [882, 386] width 912 height 40
paste input "T16084"
click at [1320, 489] on button "Search" at bounding box center [1278, 495] width 123 height 41
click at [560, 392] on input "T16084" at bounding box center [882, 386] width 912 height 40
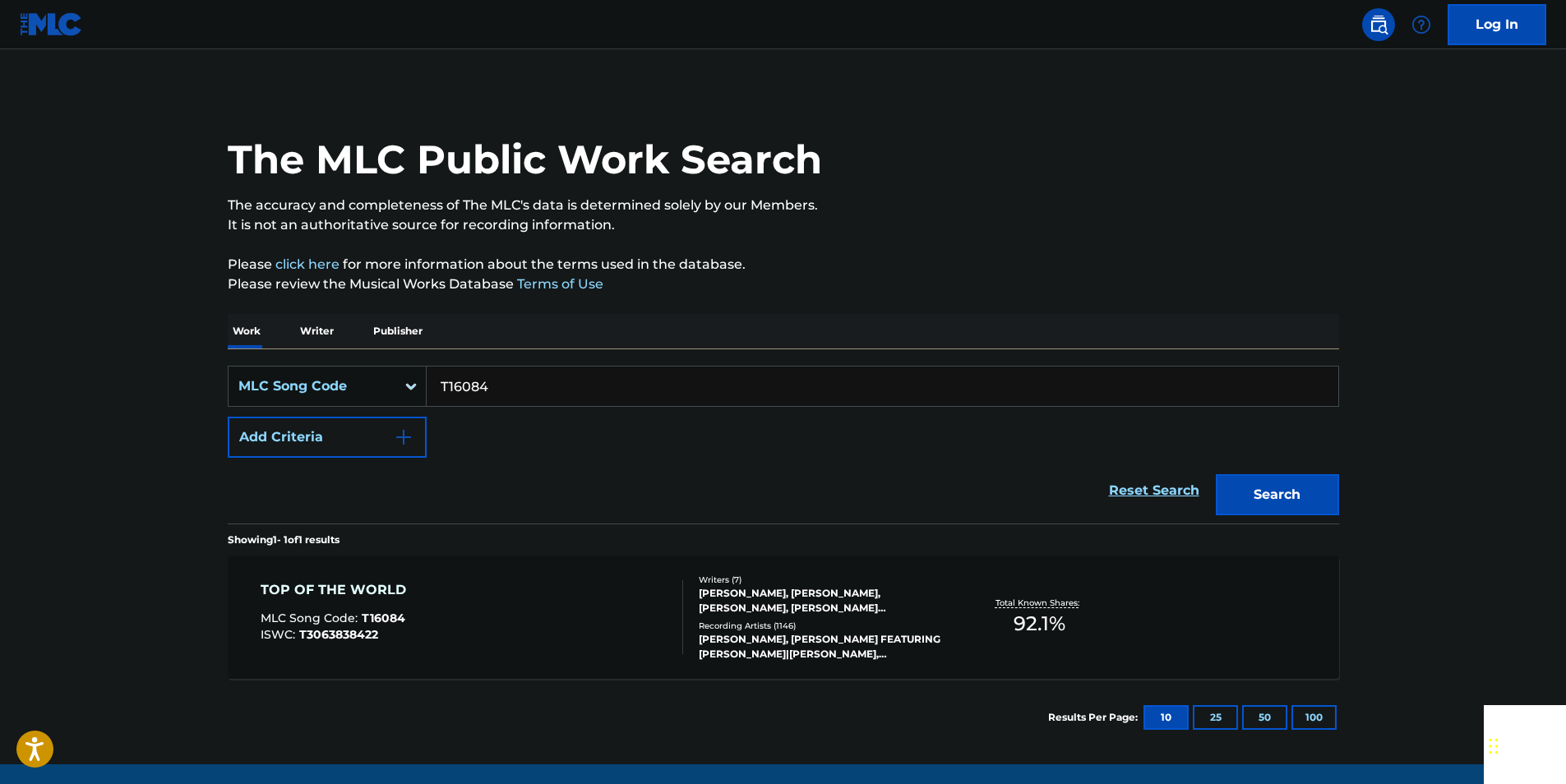
click at [560, 392] on input "T16084" at bounding box center [882, 386] width 912 height 40
paste input "P3533"
click at [1296, 489] on button "Search" at bounding box center [1278, 495] width 123 height 41
click at [522, 387] on input "P35334" at bounding box center [882, 386] width 912 height 40
click at [519, 388] on input "P35334" at bounding box center [882, 386] width 912 height 40
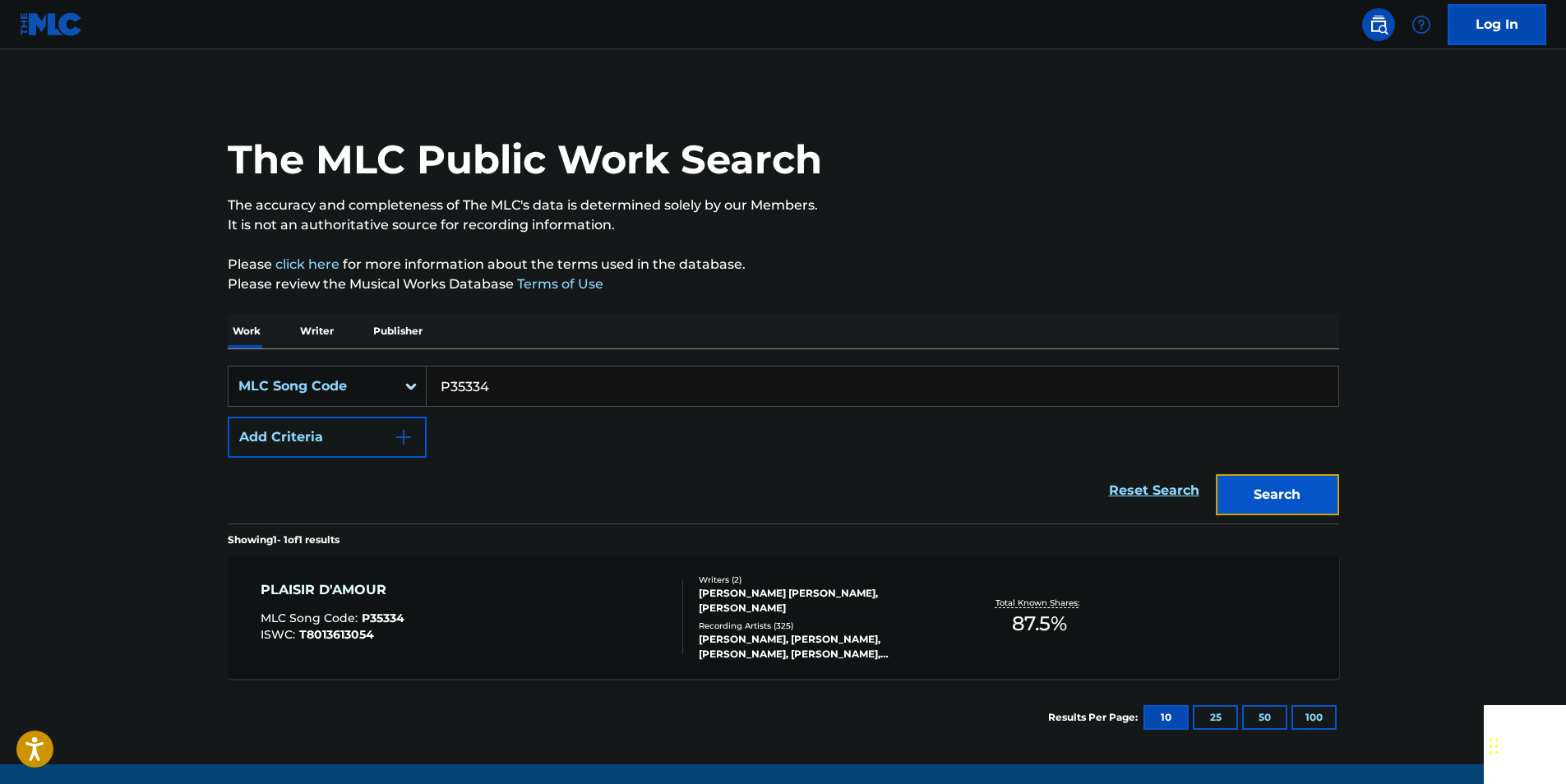
click at [1285, 497] on button "Search" at bounding box center [1278, 495] width 123 height 41
click at [505, 384] on input "P35334" at bounding box center [882, 386] width 912 height 40
click at [502, 384] on input "P35334" at bounding box center [882, 386] width 912 height 40
paste input "L9840G"
click at [1278, 497] on button "Search" at bounding box center [1278, 495] width 123 height 41
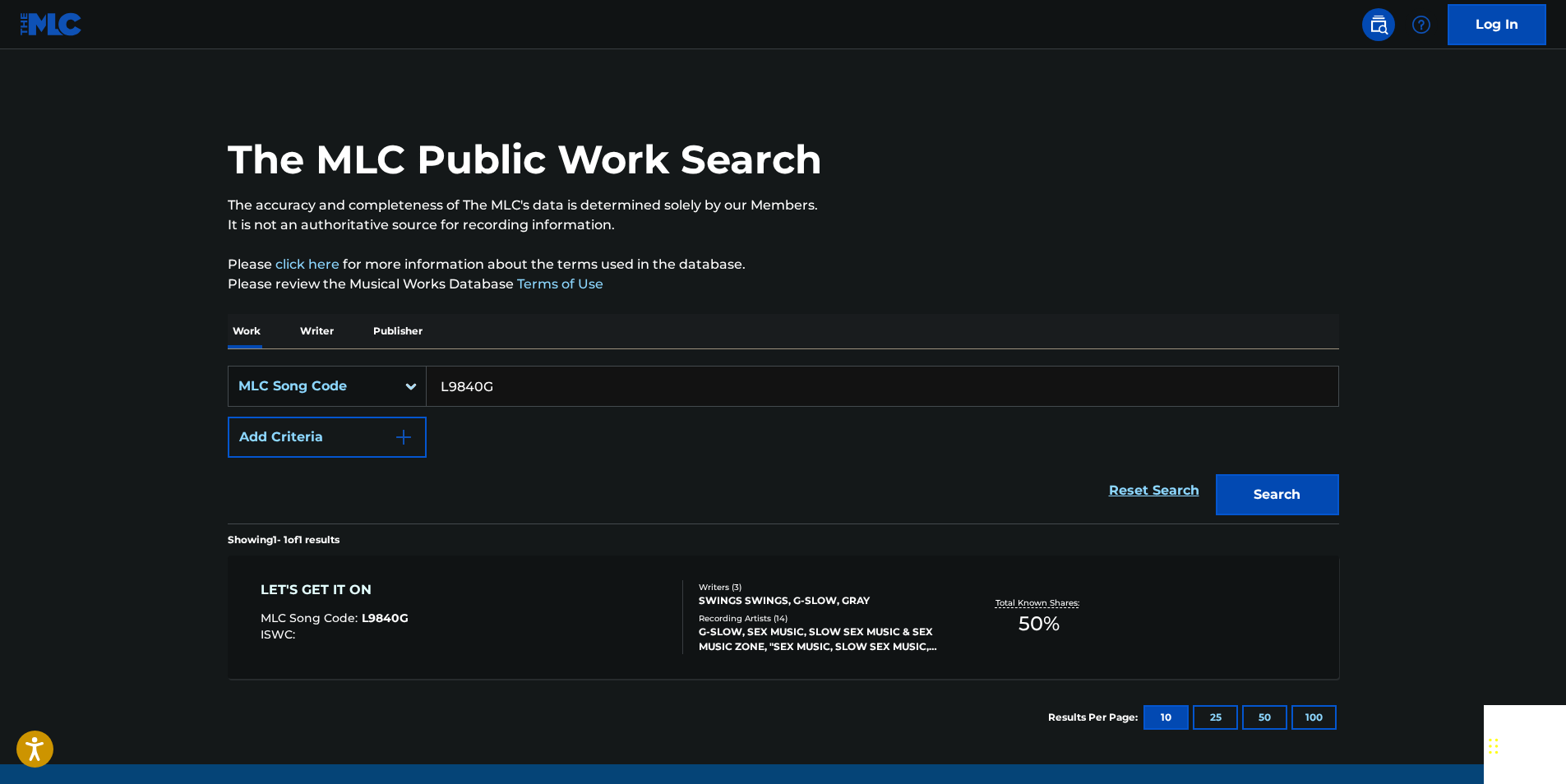
click at [506, 380] on input "L9840G" at bounding box center [882, 386] width 912 height 40
paste input "18967"
click at [1284, 488] on button "Search" at bounding box center [1278, 495] width 123 height 41
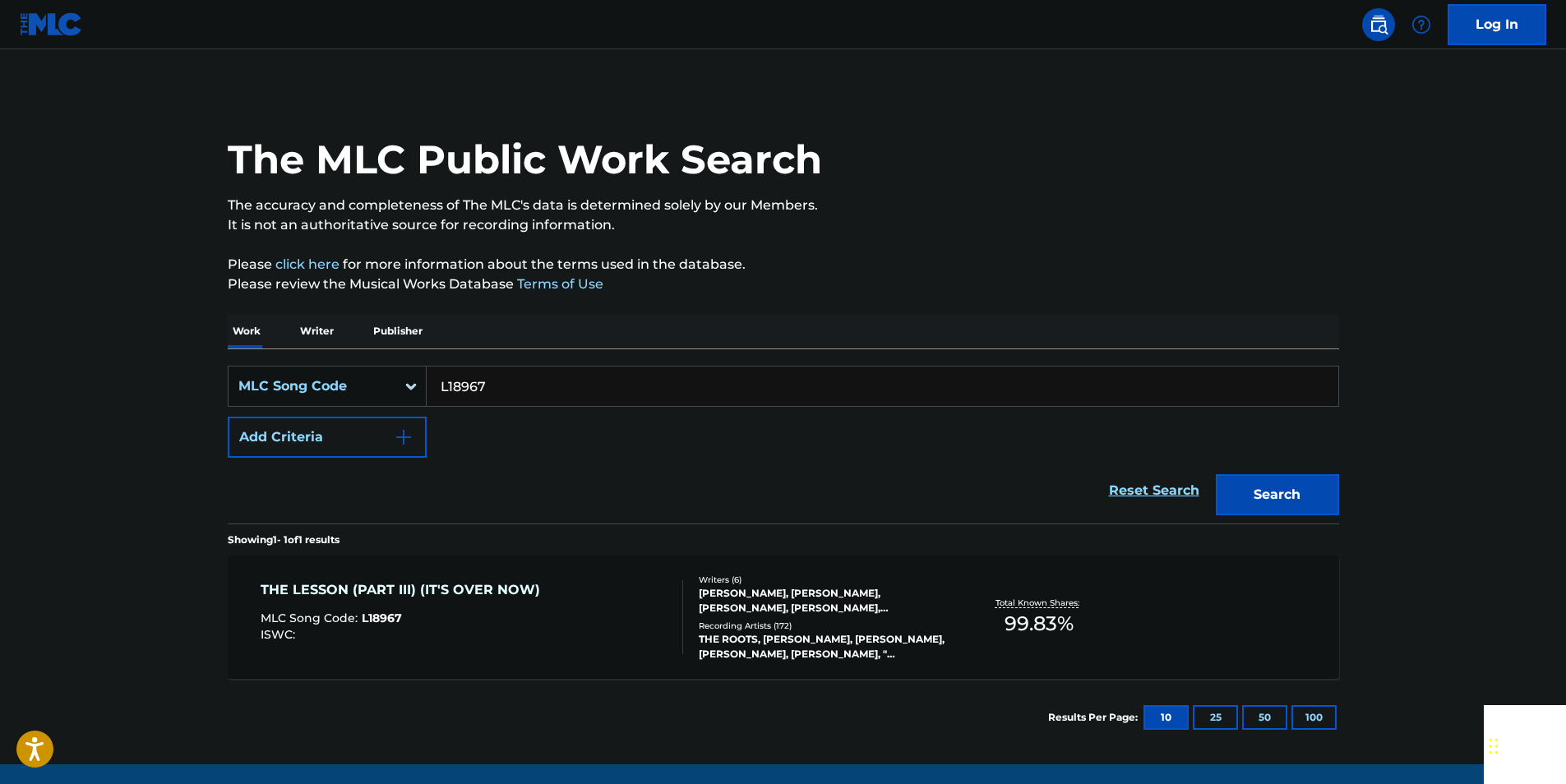
click at [545, 401] on input "L18967" at bounding box center [882, 386] width 912 height 40
drag, startPoint x: 544, startPoint y: 401, endPoint x: 473, endPoint y: 393, distance: 71.4
click at [540, 401] on input "L18967" at bounding box center [882, 386] width 912 height 40
paste input "N50351"
click at [1253, 476] on button "Search" at bounding box center [1278, 495] width 123 height 41
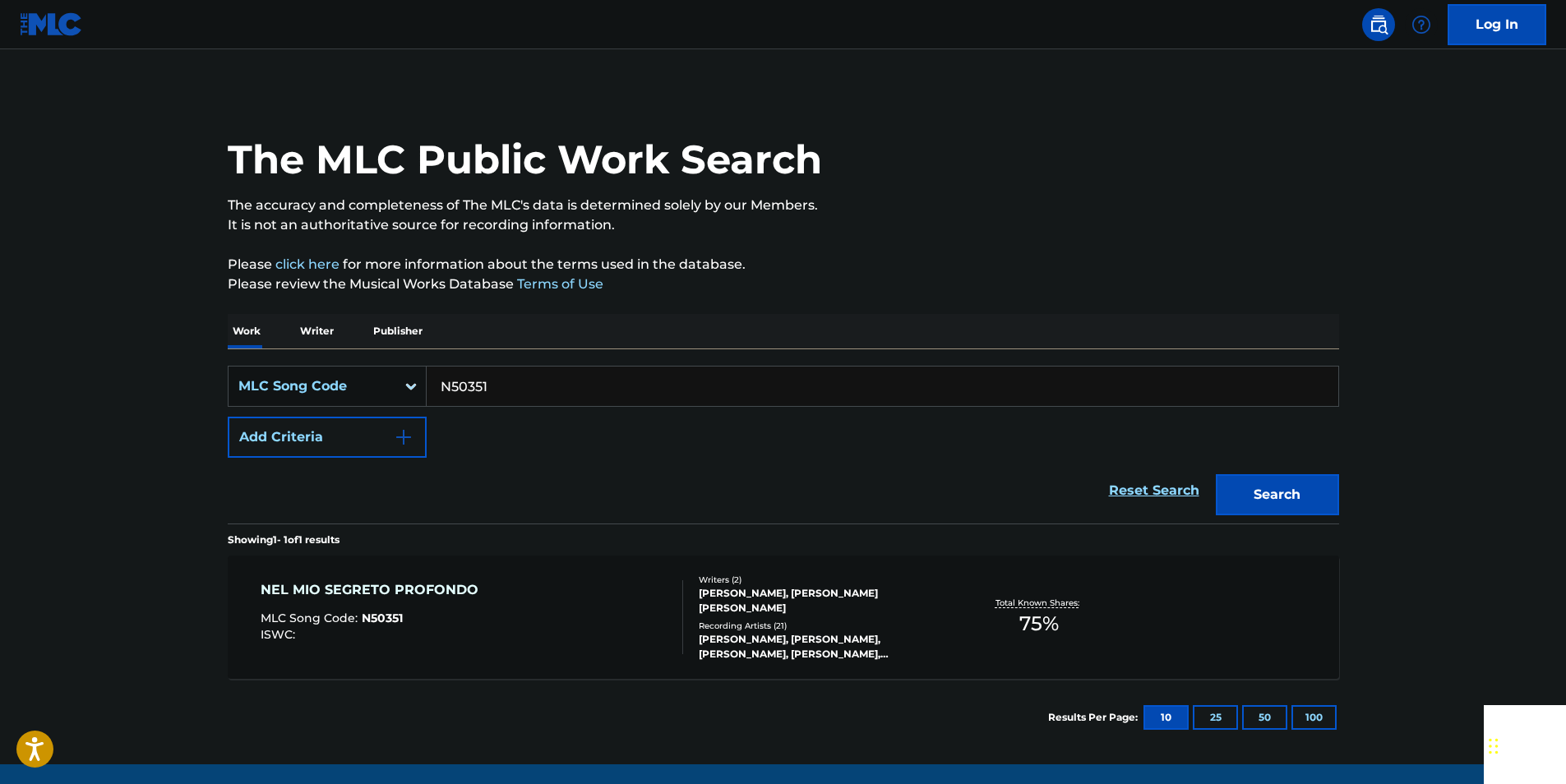
click at [504, 383] on input "N50351" at bounding box center [882, 386] width 912 height 40
click at [504, 384] on input "N50351" at bounding box center [882, 386] width 912 height 40
paste input "R2460A"
click at [1301, 505] on button "Search" at bounding box center [1278, 495] width 123 height 41
click at [509, 389] on input "R2460A" at bounding box center [882, 386] width 912 height 40
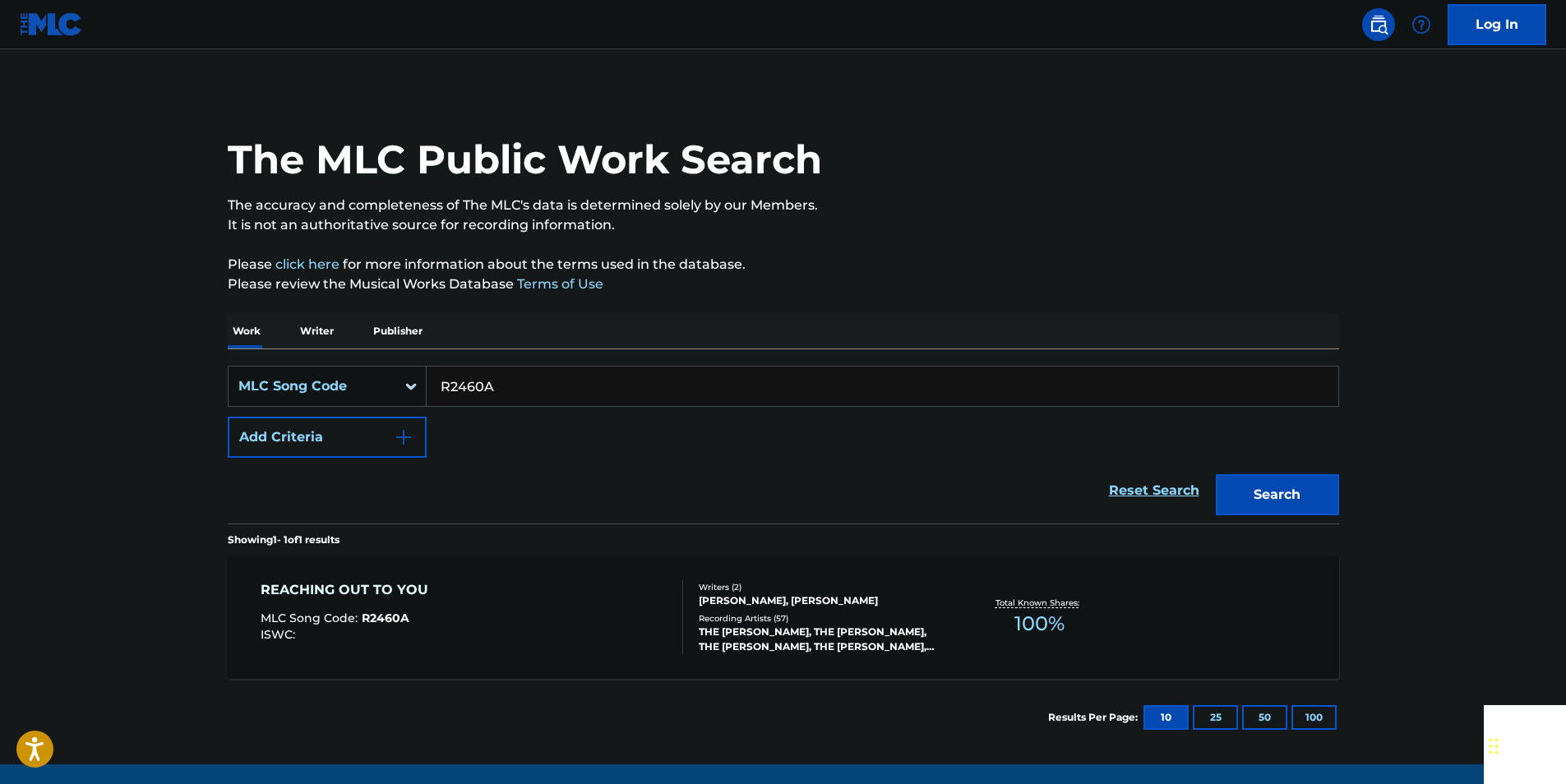
click at [509, 389] on input "R2460A" at bounding box center [882, 386] width 912 height 40
paste input "K00066"
click at [1292, 481] on button "Search" at bounding box center [1278, 495] width 123 height 41
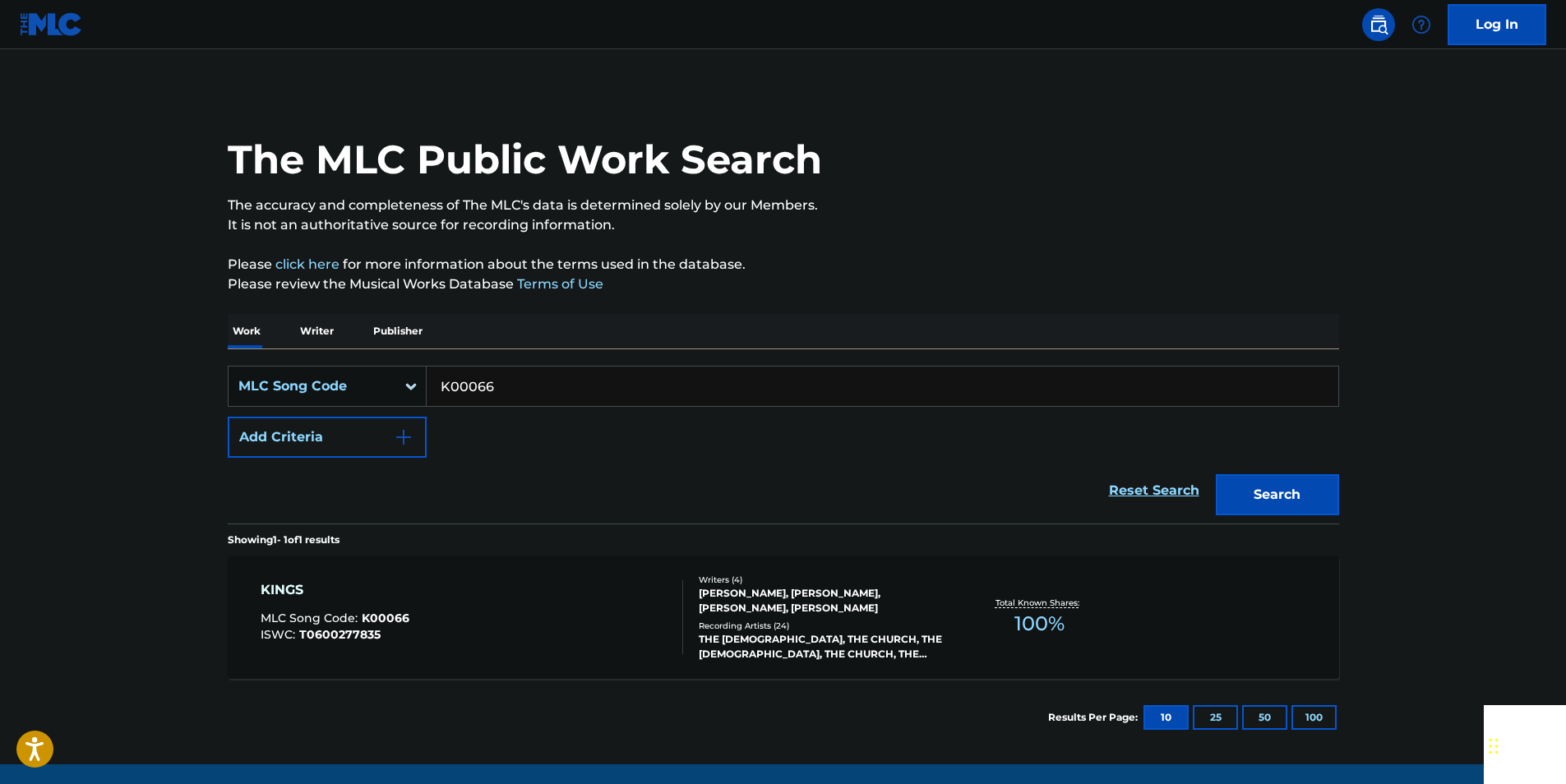
click at [502, 385] on input "K00066" at bounding box center [882, 386] width 912 height 40
paste input "P04802"
click at [1284, 484] on button "Search" at bounding box center [1278, 495] width 123 height 41
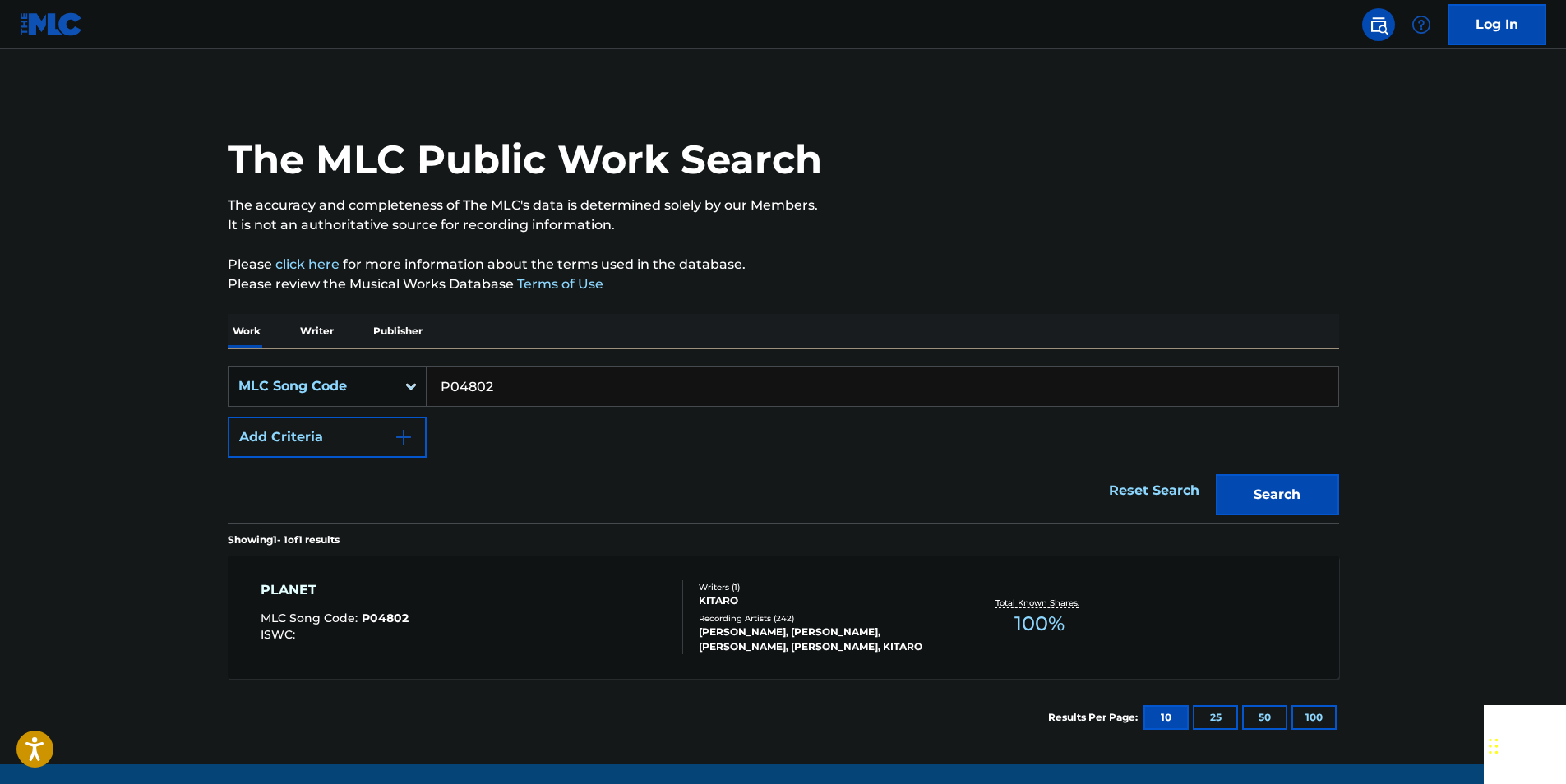
click at [530, 383] on input "P04802" at bounding box center [882, 386] width 912 height 40
paste input "A2408S"
click at [1326, 487] on button "Search" at bounding box center [1278, 495] width 123 height 41
click at [528, 373] on input "A2408S" at bounding box center [882, 386] width 912 height 40
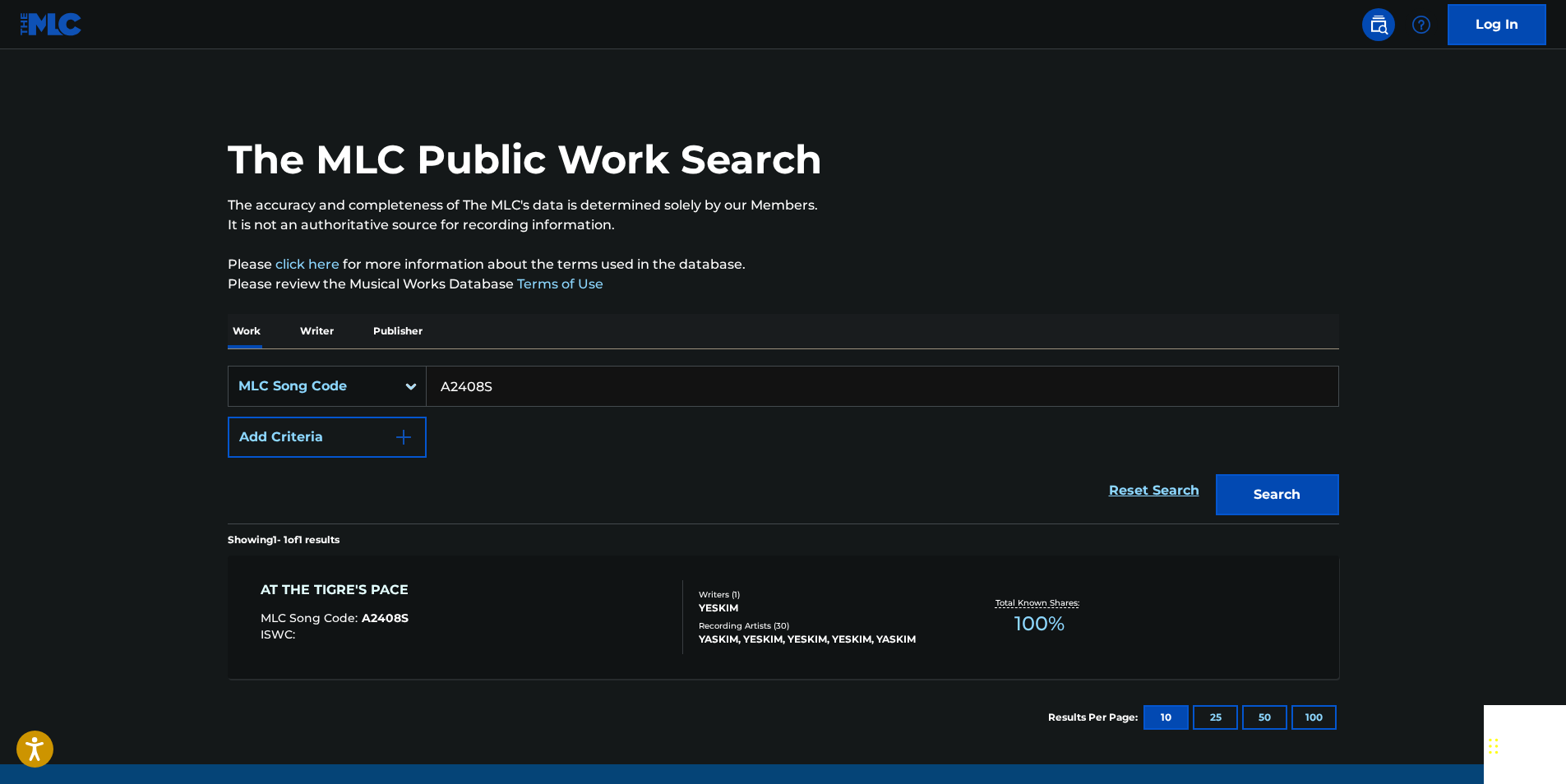
click at [528, 373] on input "A2408S" at bounding box center [882, 386] width 912 height 40
paste input "M38578"
click at [1262, 495] on button "Search" at bounding box center [1278, 495] width 123 height 41
click at [487, 377] on input "M38578" at bounding box center [882, 386] width 912 height 40
click at [488, 378] on input "M38578" at bounding box center [882, 386] width 912 height 40
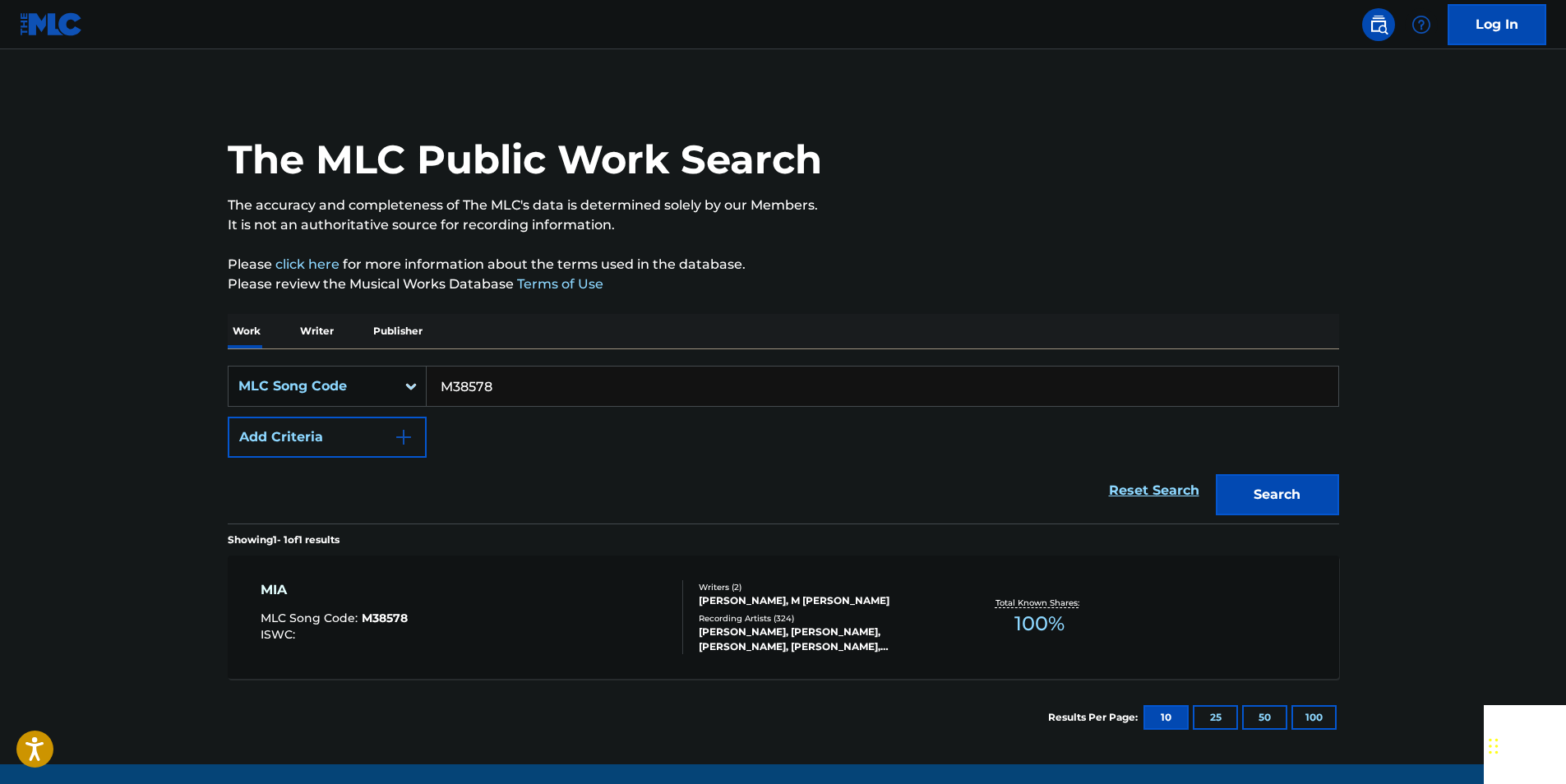
paste input "F32665"
click at [1285, 505] on button "Search" at bounding box center [1278, 495] width 123 height 41
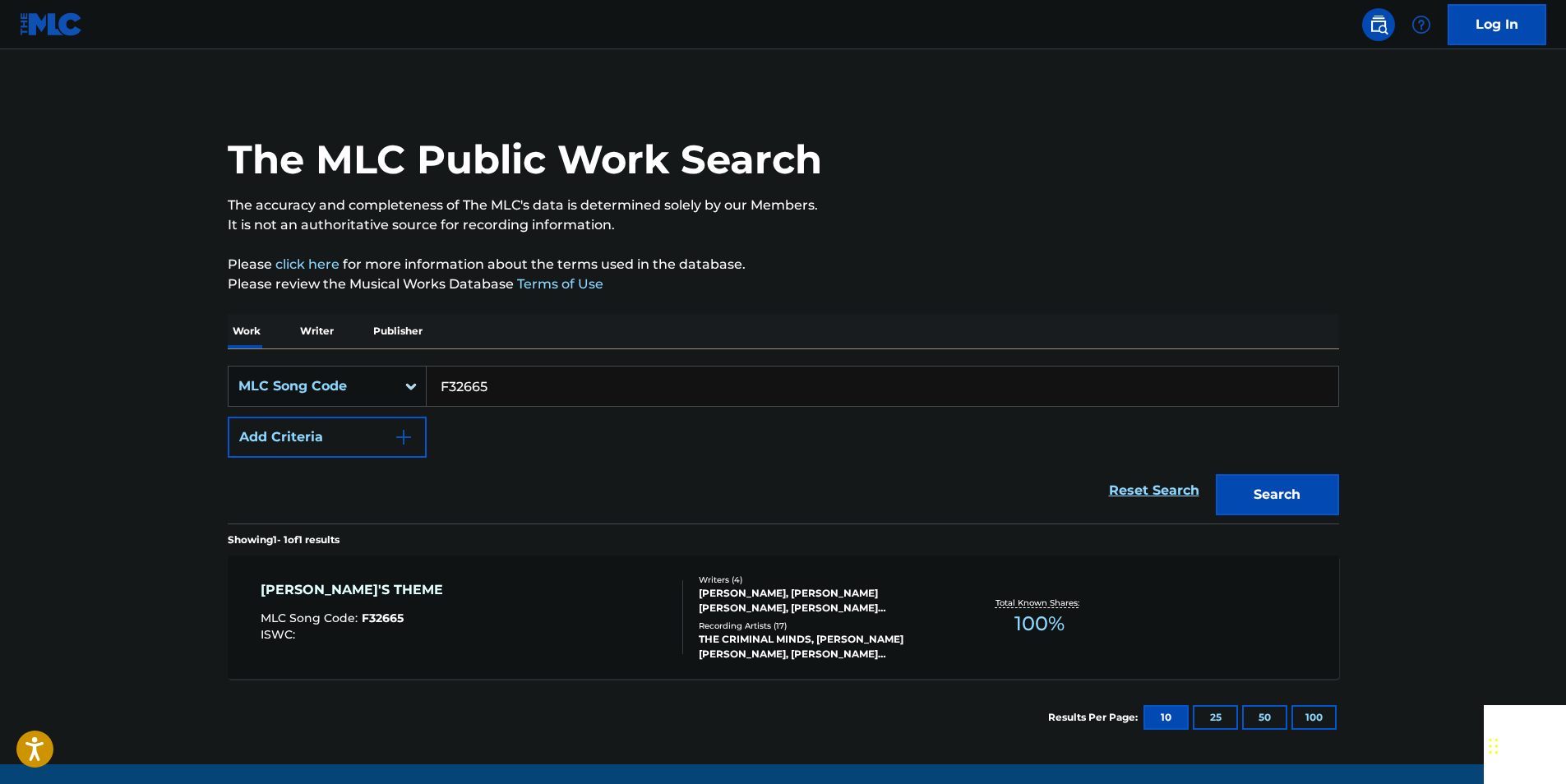
click at [491, 374] on input "F32665" at bounding box center [882, 386] width 912 height 40
paste input "D07434"
click at [1314, 488] on button "Search" at bounding box center [1278, 495] width 123 height 41
click at [496, 392] on input "D07434" at bounding box center [882, 386] width 912 height 40
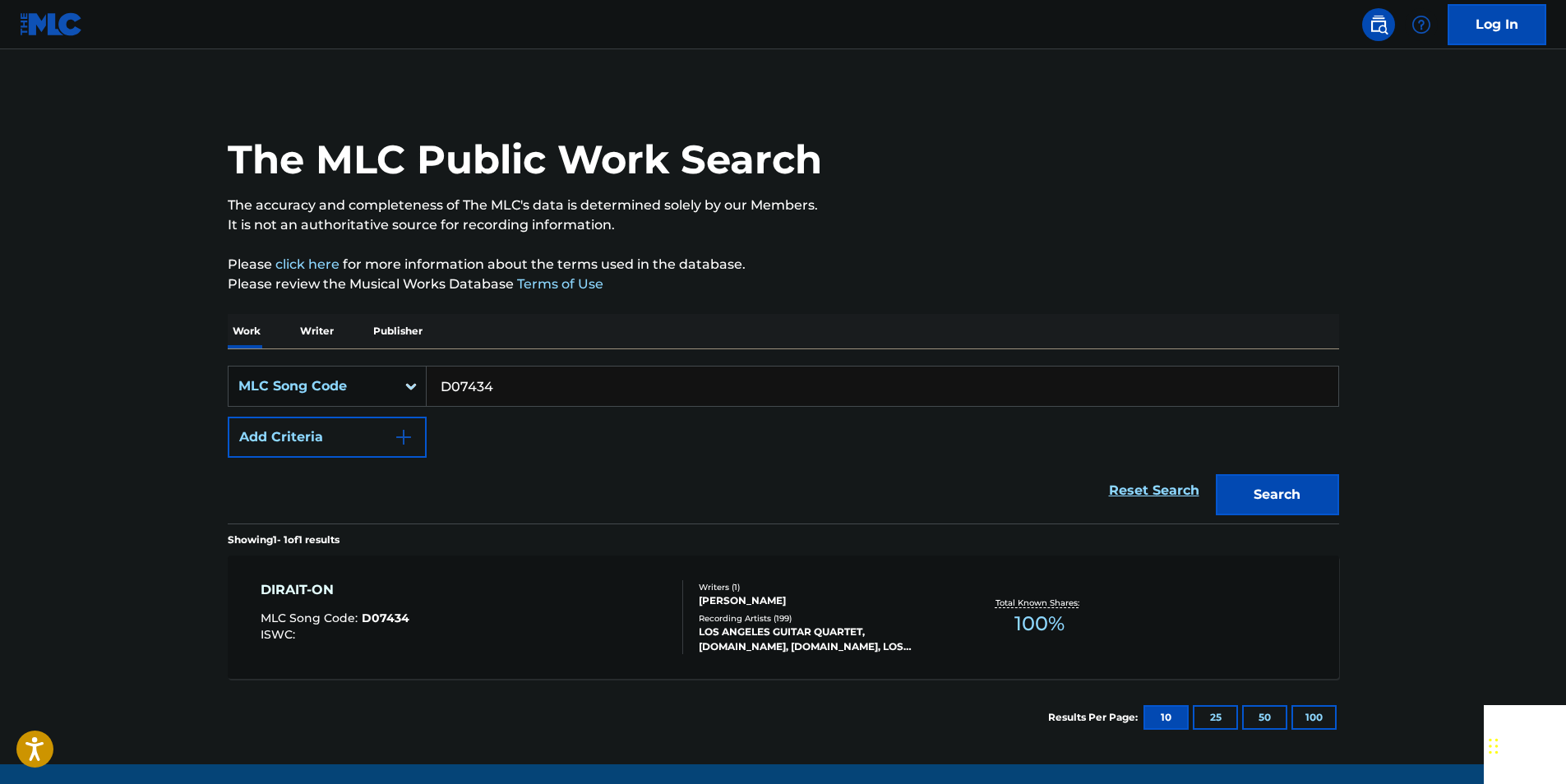
click at [496, 392] on input "D07434" at bounding box center [882, 386] width 912 height 40
drag, startPoint x: 463, startPoint y: 387, endPoint x: 509, endPoint y: 307, distance: 92.3
click at [509, 307] on div "The MLC Public Work Search The accuracy and completeness of The MLC's data is d…" at bounding box center [783, 423] width 1151 height 665
click at [513, 384] on input "D07434" at bounding box center [882, 386] width 912 height 40
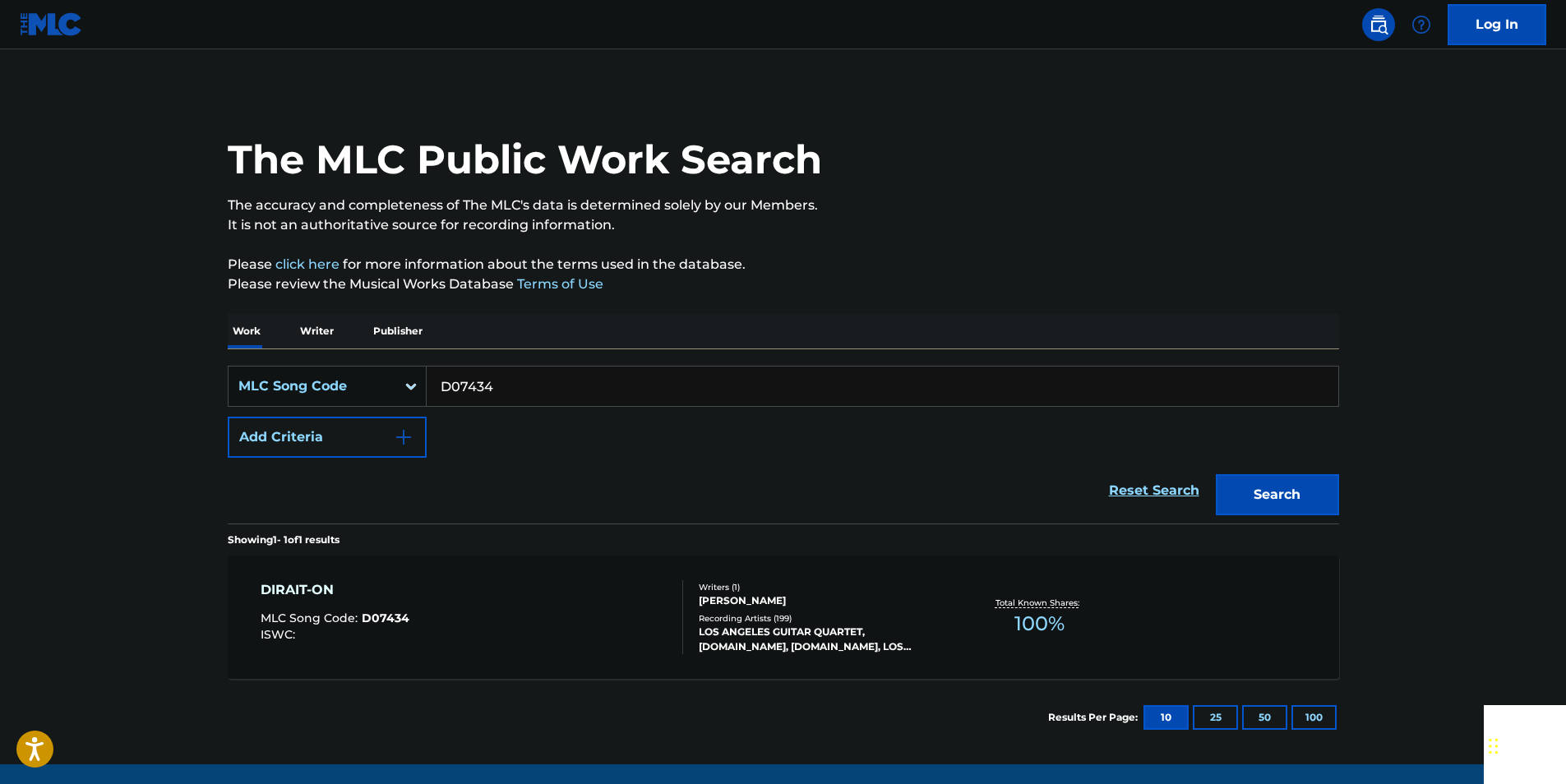
click at [500, 390] on input "D07434" at bounding box center [882, 386] width 912 height 40
click at [1314, 484] on button "Search" at bounding box center [1278, 495] width 123 height 41
click at [520, 368] on input "D07434" at bounding box center [882, 386] width 912 height 40
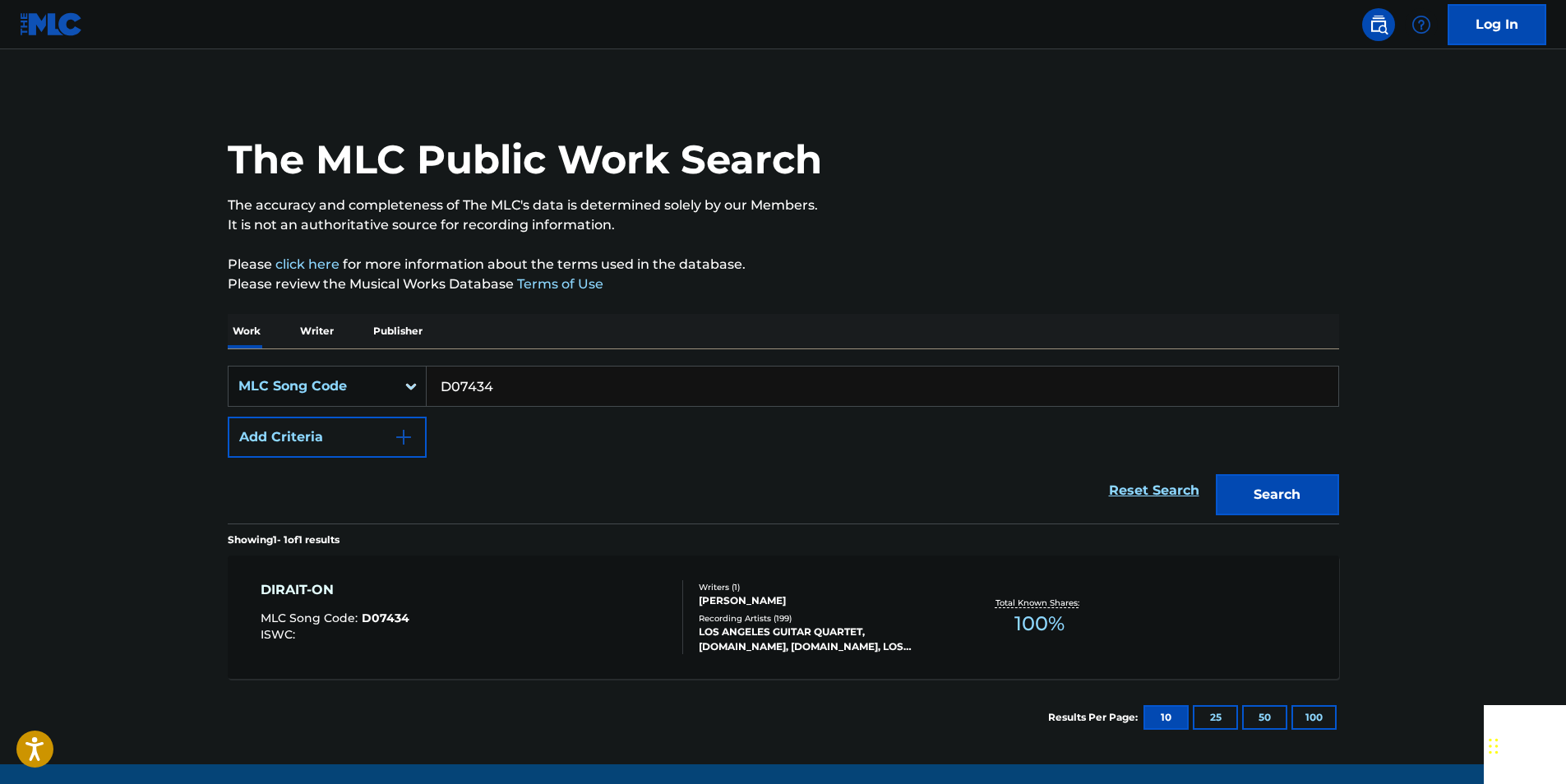
paste input "NV9NI3"
click at [1314, 481] on button "Search" at bounding box center [1278, 495] width 123 height 41
click at [500, 383] on input "NV9NI3" at bounding box center [882, 386] width 912 height 40
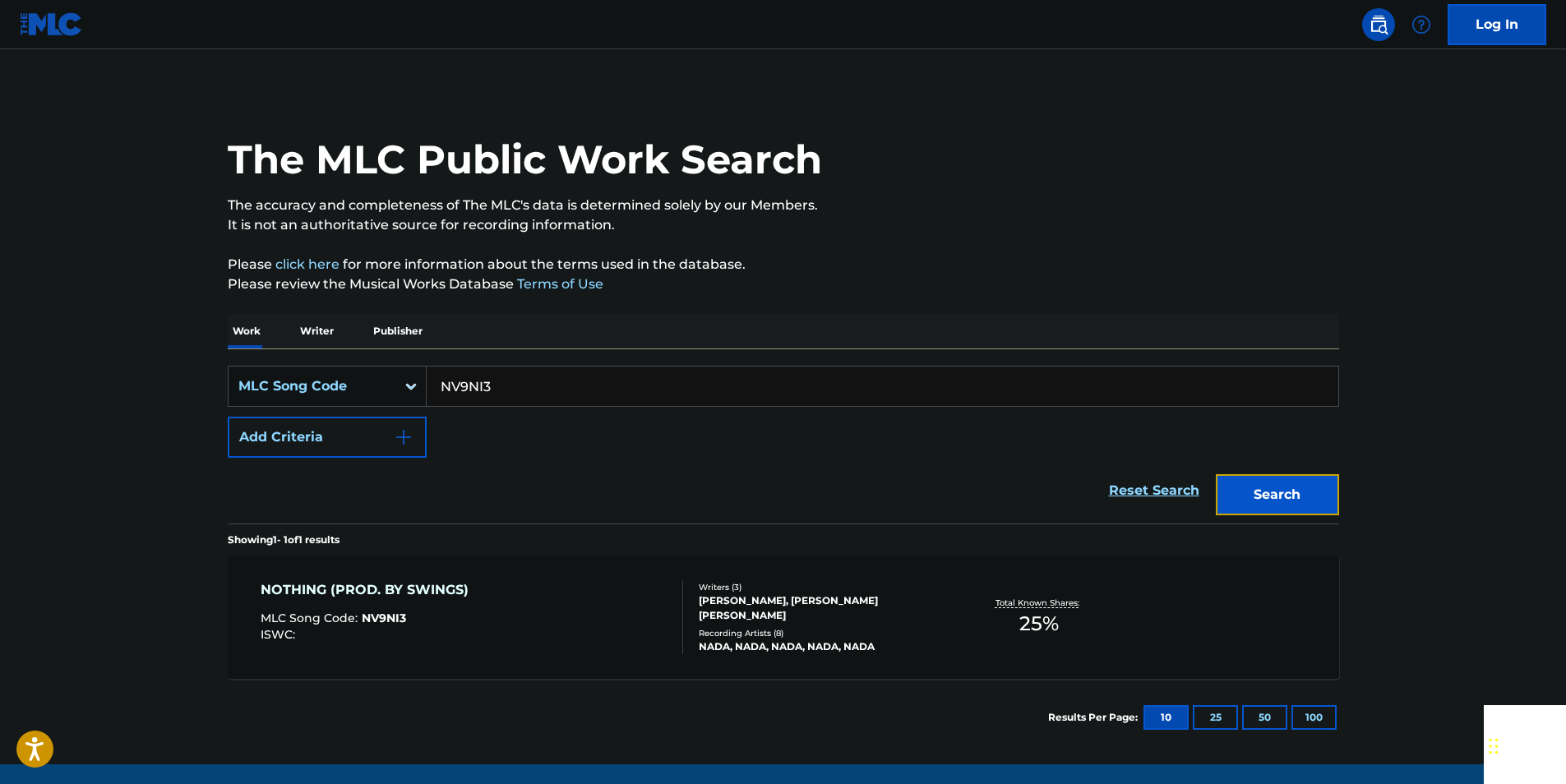
click at [1314, 487] on button "Search" at bounding box center [1278, 495] width 123 height 41
click at [490, 386] on input "NV9NI3" at bounding box center [882, 386] width 912 height 40
paste input "C3421J"
click at [1295, 502] on button "Search" at bounding box center [1278, 495] width 123 height 41
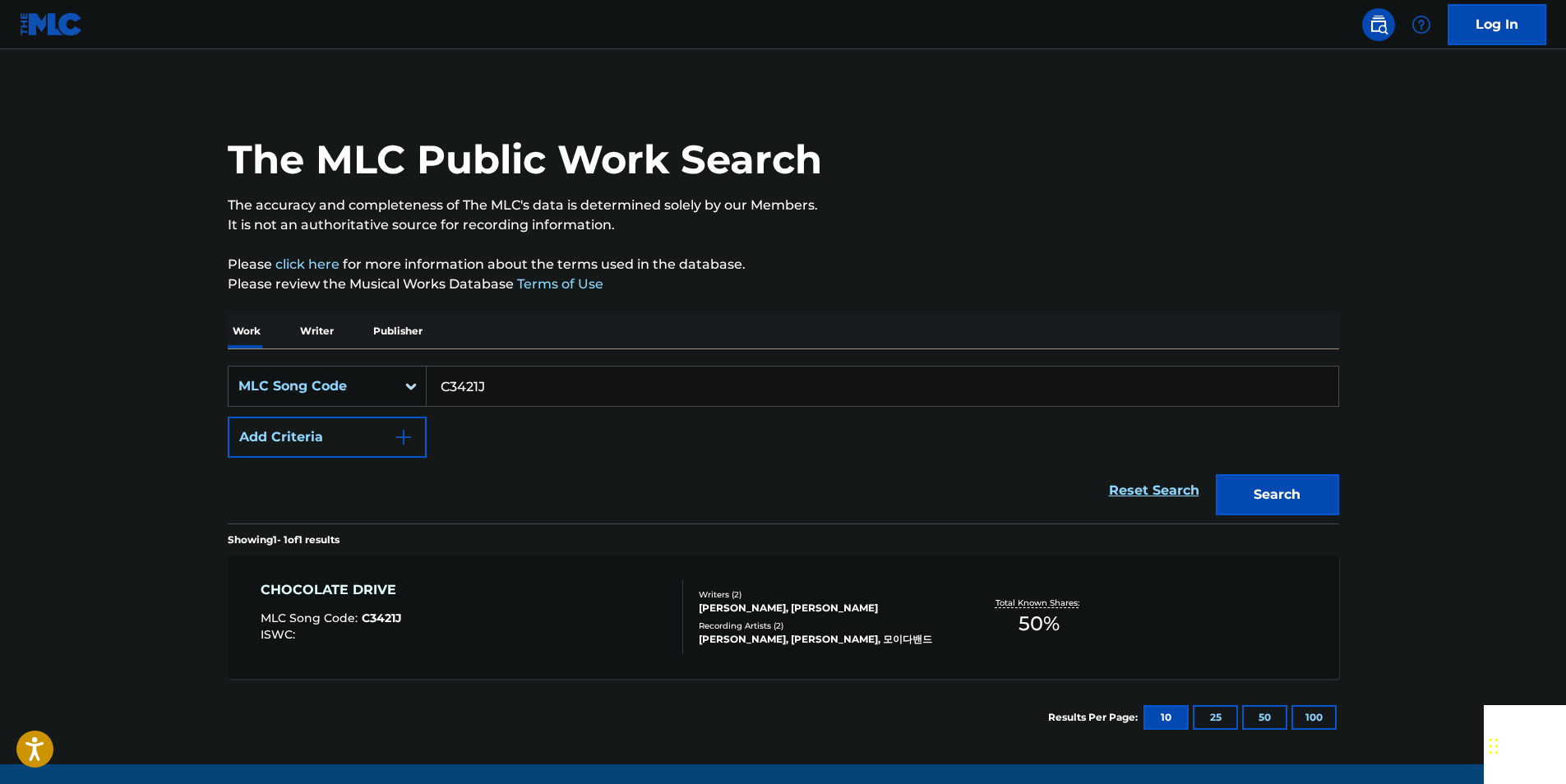
click at [498, 389] on input "C3421J" at bounding box center [882, 386] width 912 height 40
paste input "PVAZKI"
click at [1316, 485] on button "Search" at bounding box center [1278, 495] width 123 height 41
click at [487, 366] on div "PVAZKI" at bounding box center [883, 386] width 913 height 41
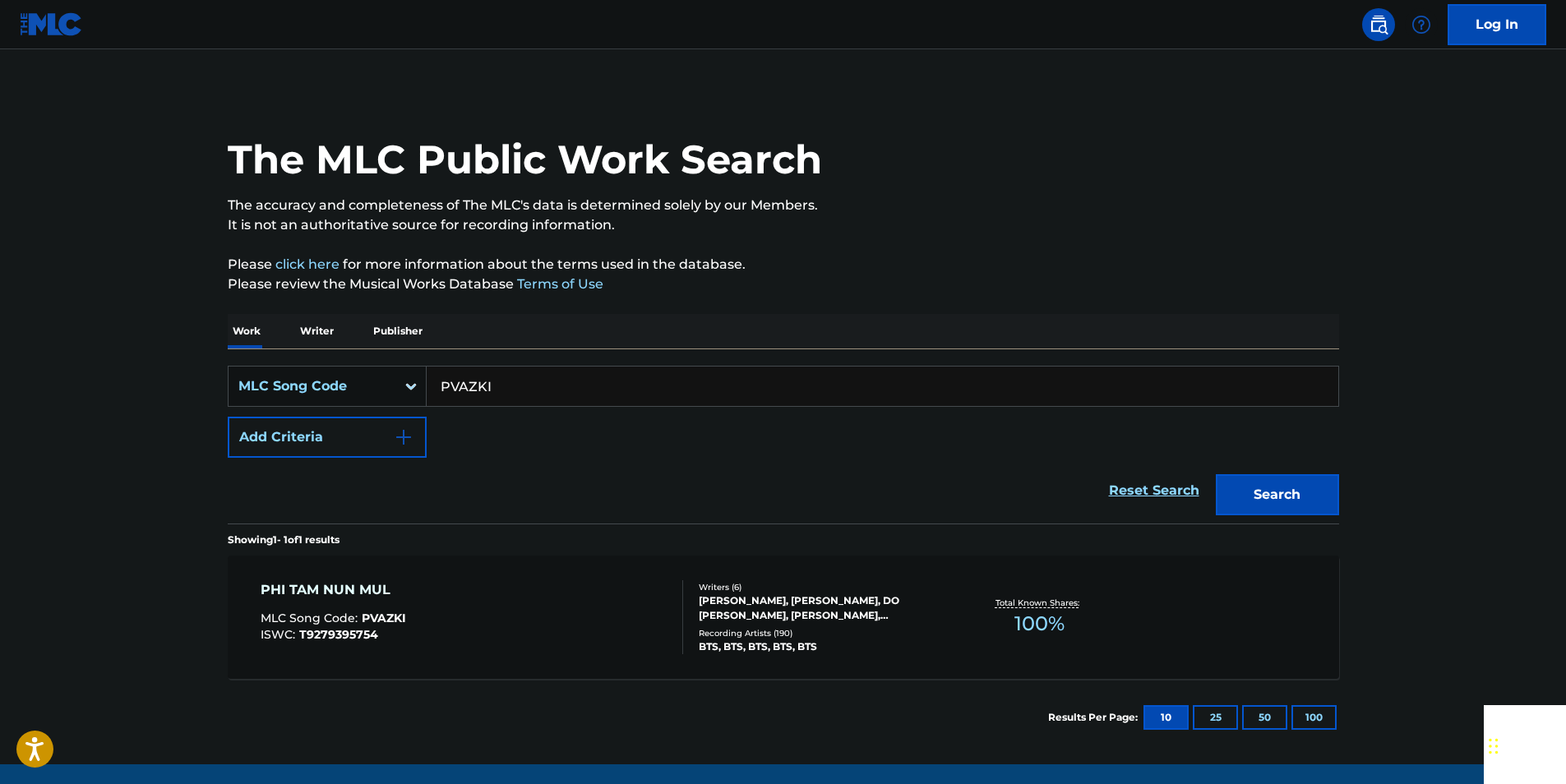
click at [487, 366] on div "PVAZKI" at bounding box center [883, 386] width 913 height 41
drag, startPoint x: 487, startPoint y: 366, endPoint x: 493, endPoint y: 383, distance: 18.0
click at [493, 383] on input "PVAZKI" at bounding box center [882, 386] width 912 height 40
paste input "U1475G"
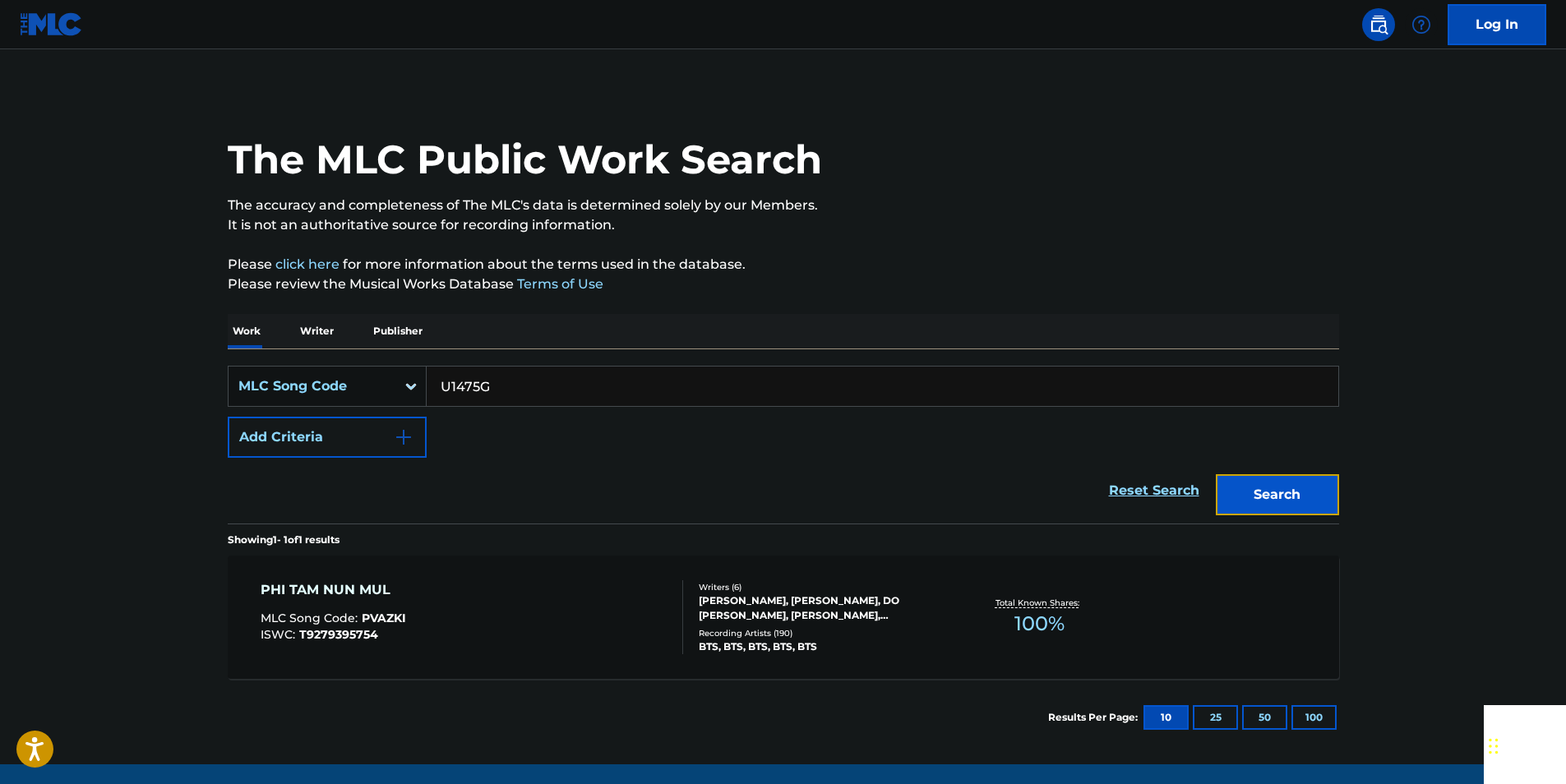
click at [1296, 499] on button "Search" at bounding box center [1278, 495] width 123 height 41
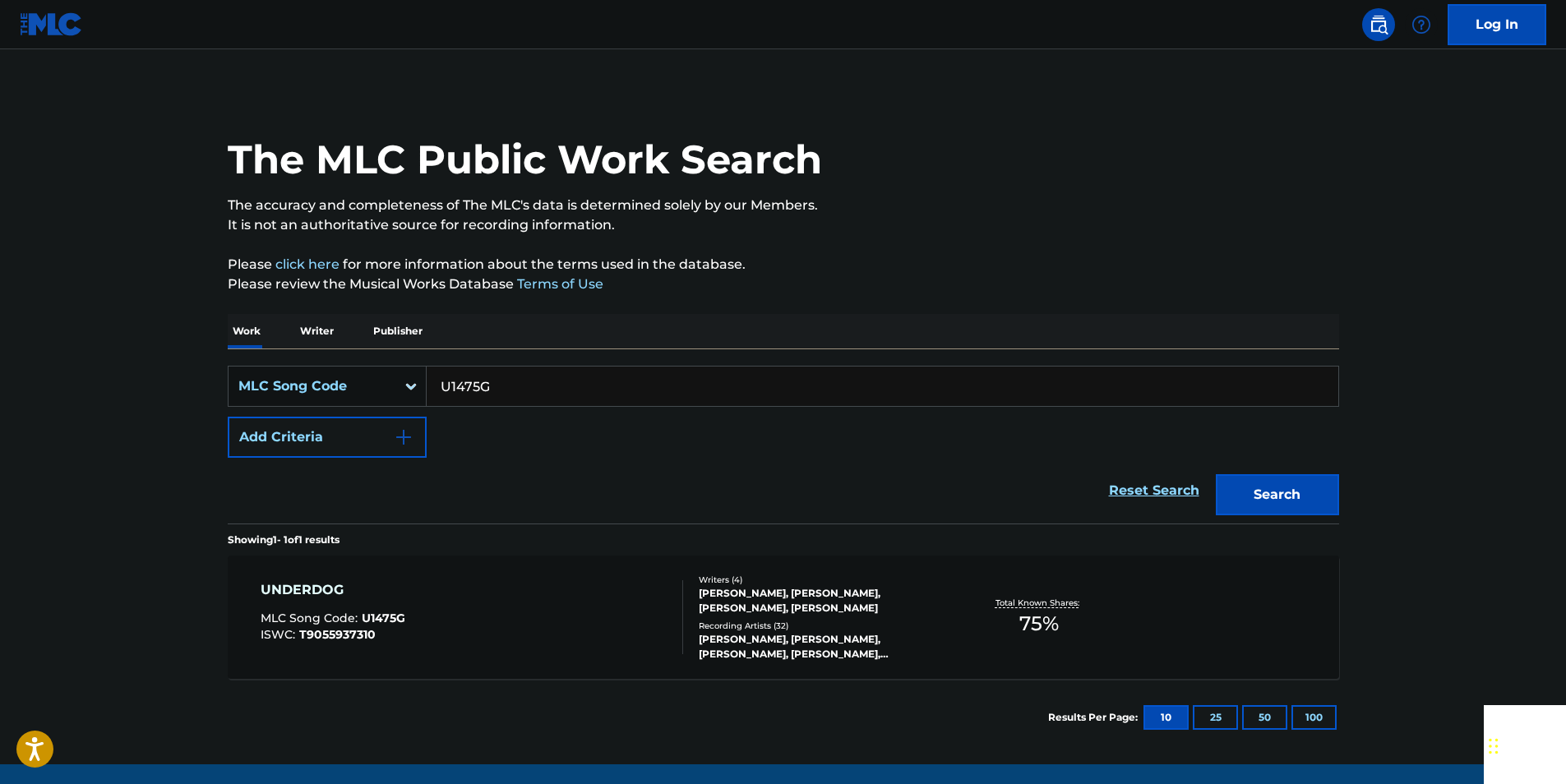
click at [505, 382] on input "U1475G" at bounding box center [882, 386] width 912 height 40
paste input "S1756R"
click at [1302, 483] on button "Search" at bounding box center [1278, 495] width 123 height 41
click at [535, 376] on input "S1756R" at bounding box center [882, 386] width 912 height 40
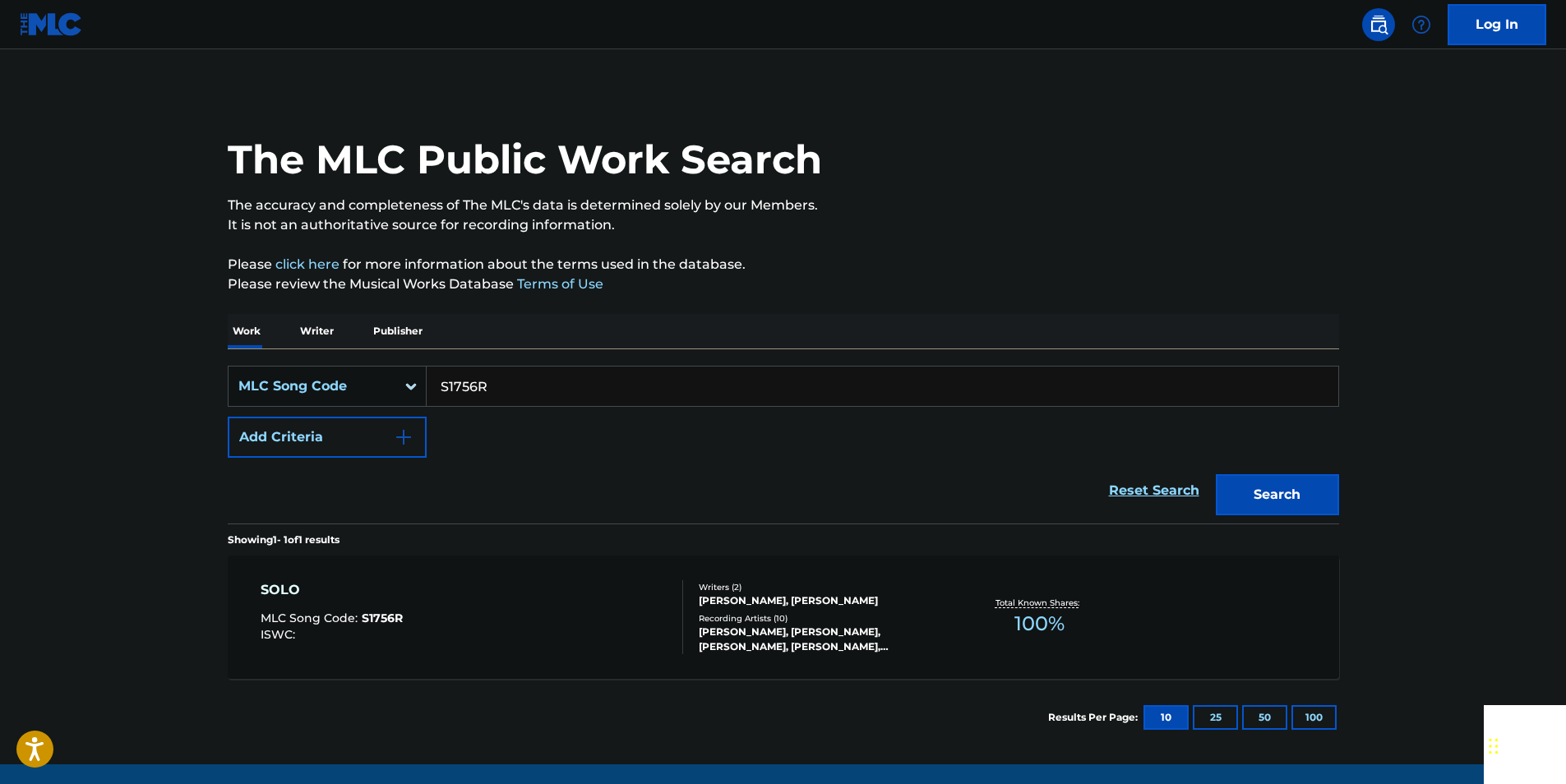
click at [535, 376] on input "S1756R" at bounding box center [882, 386] width 912 height 40
click at [1289, 495] on button "Search" at bounding box center [1278, 495] width 123 height 41
click at [492, 385] on input "S1756R" at bounding box center [882, 386] width 912 height 40
paste input "C6551A"
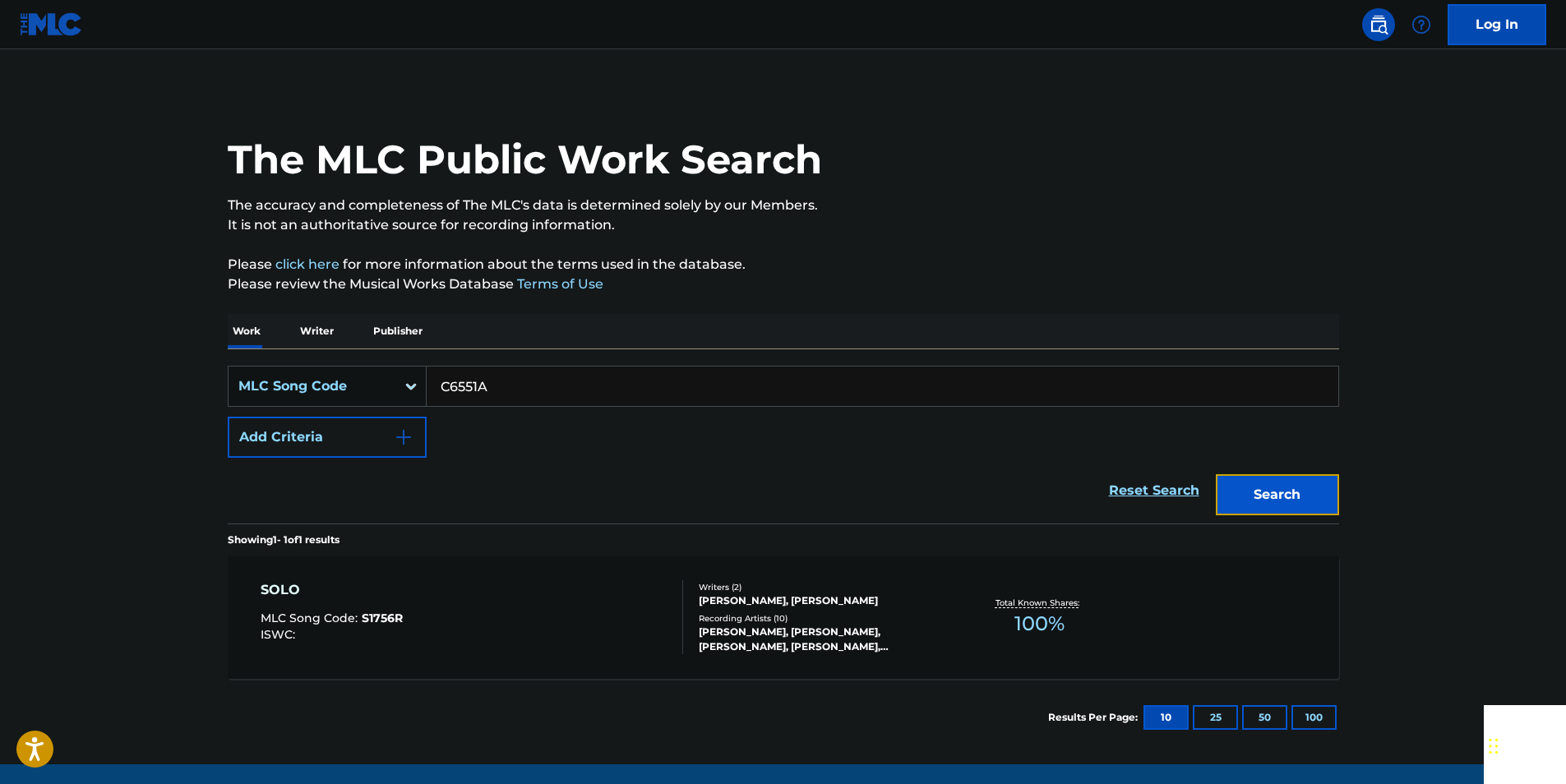
click at [1307, 484] on button "Search" at bounding box center [1278, 495] width 123 height 41
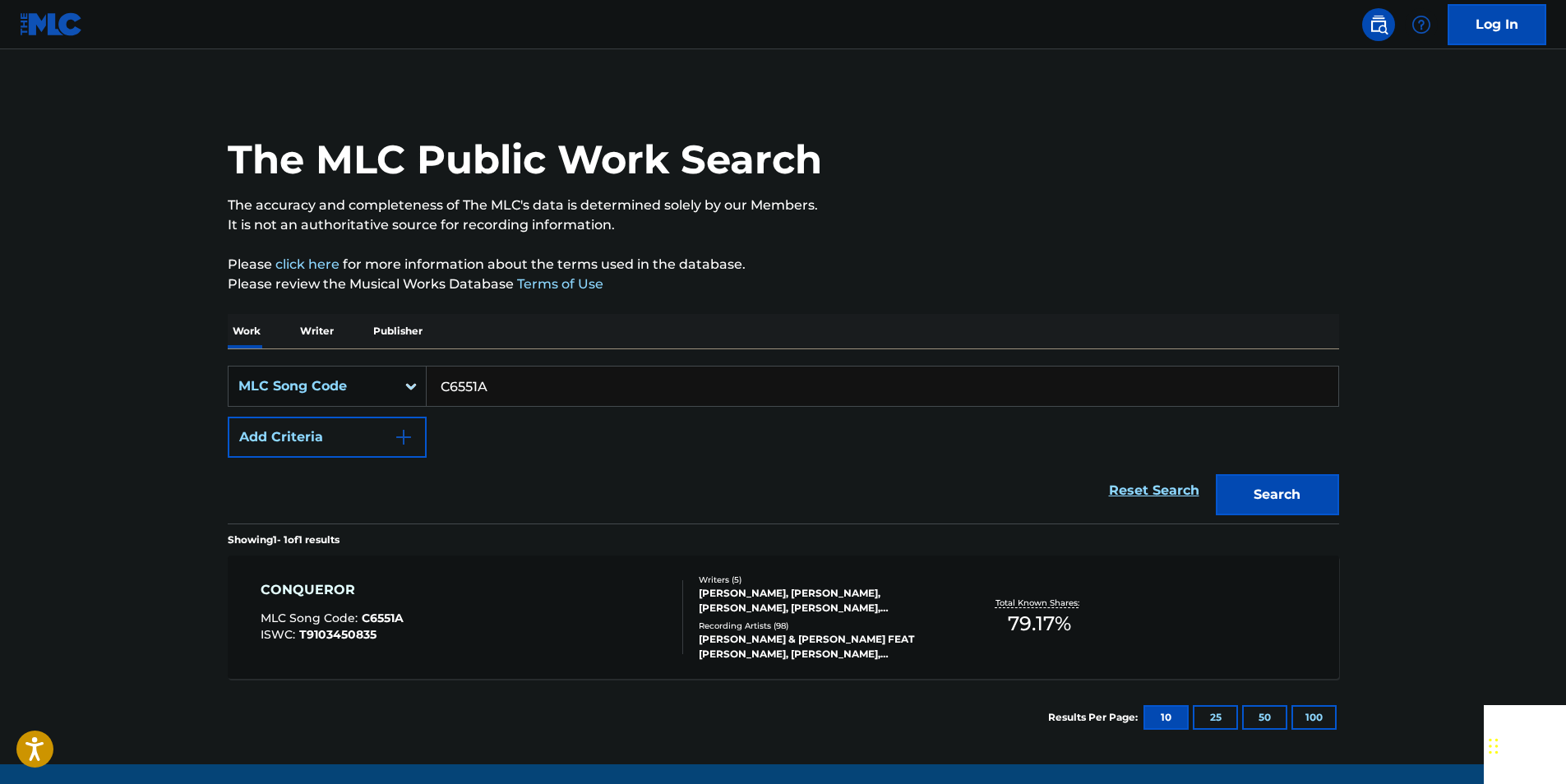
click at [498, 387] on input "C6551A" at bounding box center [882, 386] width 912 height 40
click at [499, 388] on input "C6551A" at bounding box center [882, 386] width 912 height 40
paste input "S2125C"
click at [1285, 489] on button "Search" at bounding box center [1278, 495] width 123 height 41
click at [507, 387] on input "S2125C" at bounding box center [882, 386] width 912 height 40
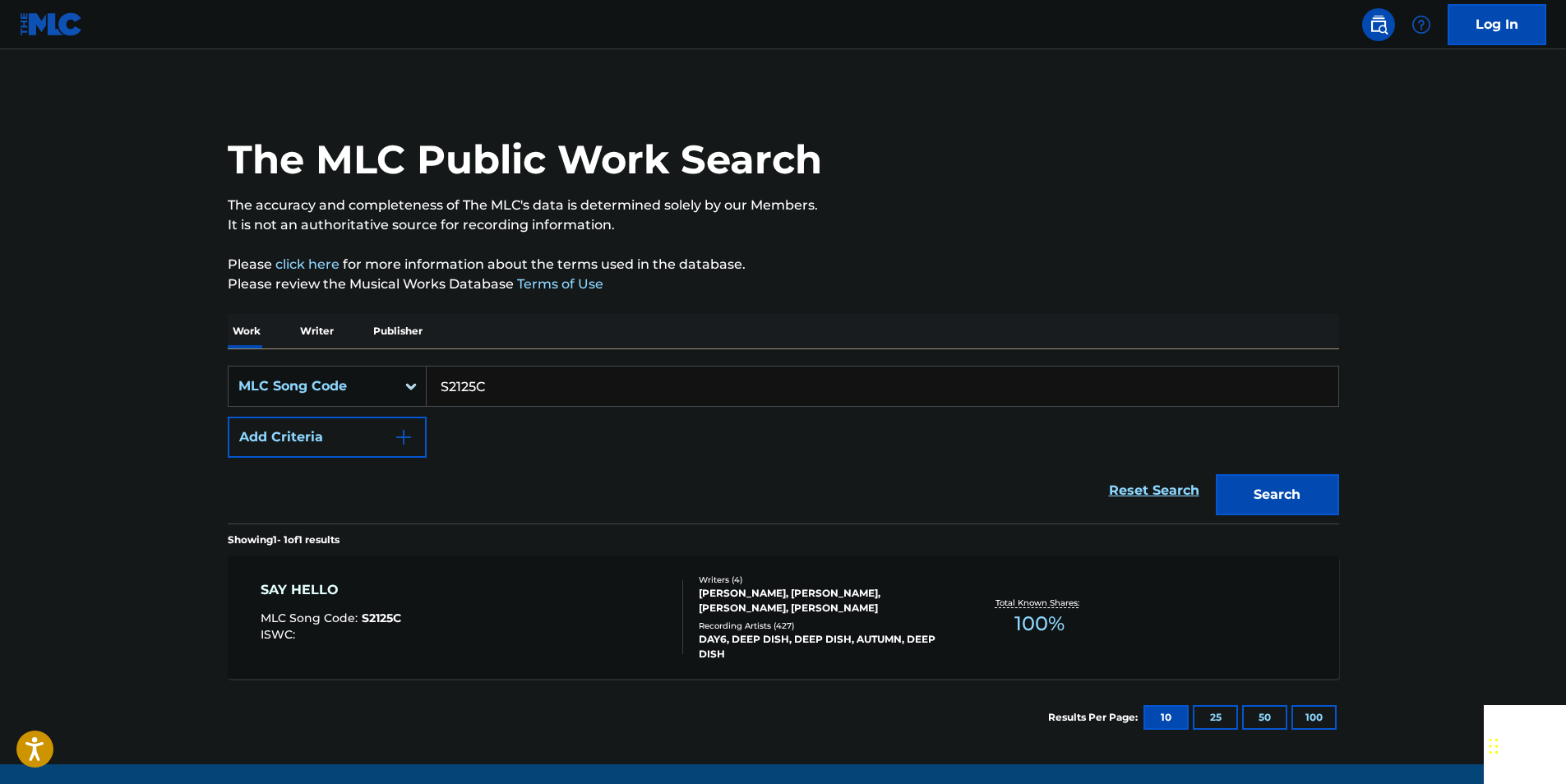
click at [507, 387] on input "S2125C" at bounding box center [882, 386] width 912 height 40
click at [1265, 492] on button "Search" at bounding box center [1278, 495] width 123 height 41
click at [515, 387] on input "S2125C" at bounding box center [882, 386] width 912 height 40
click at [1324, 487] on button "Search" at bounding box center [1278, 495] width 123 height 41
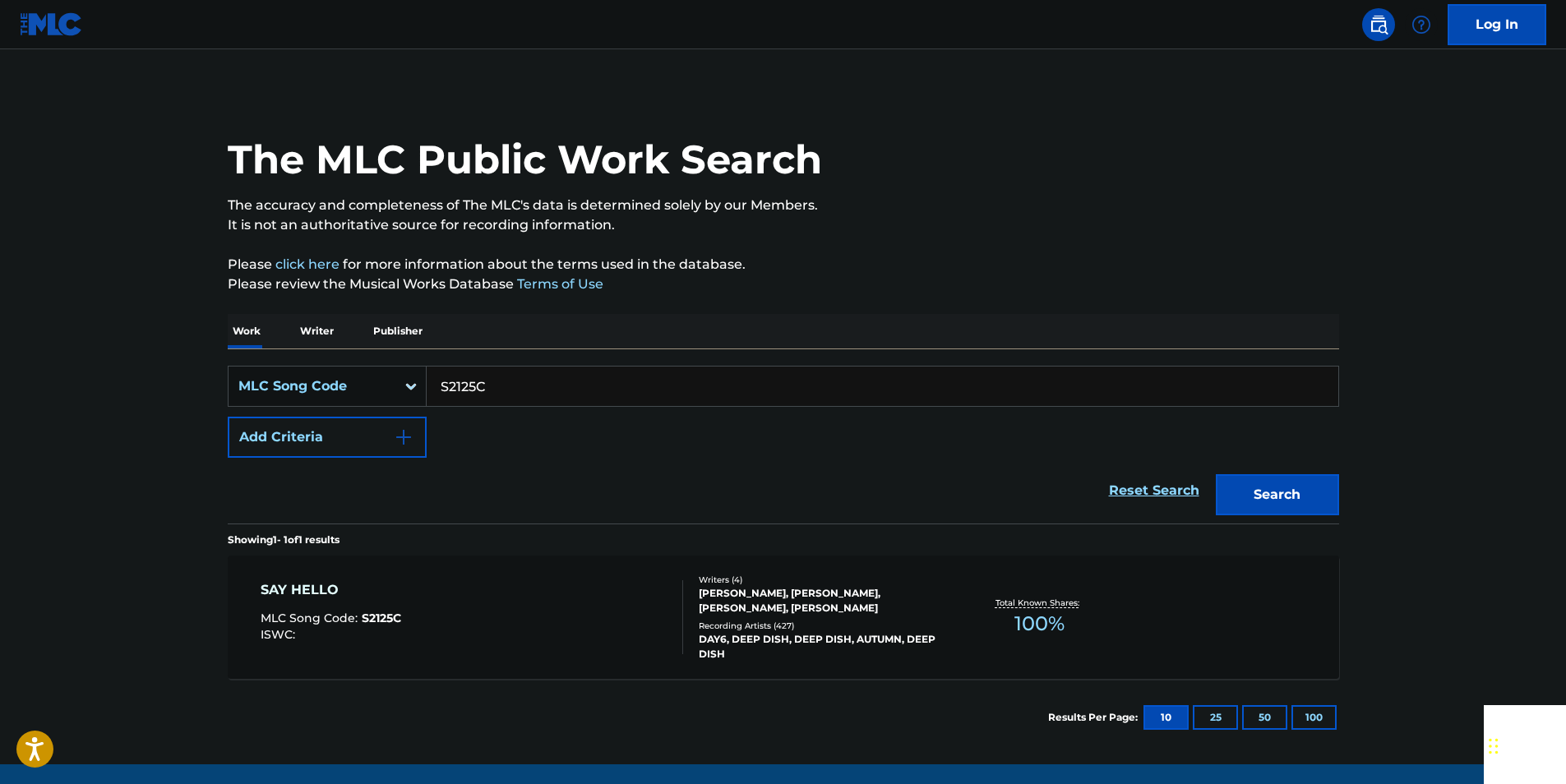
click at [509, 386] on input "S2125C" at bounding box center [882, 386] width 912 height 40
click at [509, 387] on input "S2125C" at bounding box center [882, 386] width 912 height 40
paste input "T12915"
click at [1320, 486] on button "Search" at bounding box center [1278, 495] width 123 height 41
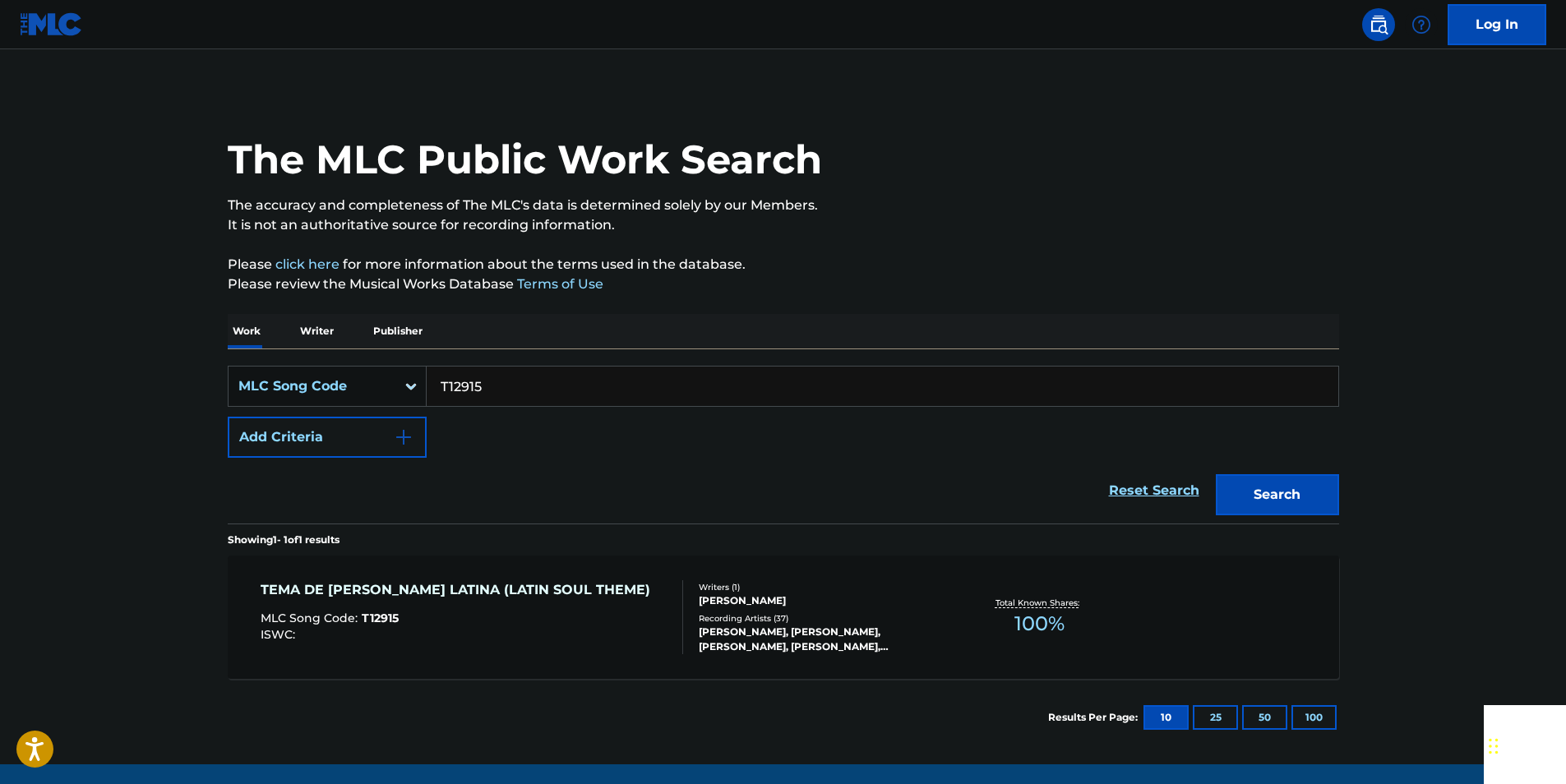
click at [528, 392] on input "T12915" at bounding box center [882, 386] width 912 height 40
drag, startPoint x: 528, startPoint y: 392, endPoint x: 520, endPoint y: 390, distance: 8.2
click at [527, 391] on input "T12915" at bounding box center [882, 386] width 912 height 40
paste input "P14127"
click at [1275, 484] on button "Search" at bounding box center [1278, 495] width 123 height 41
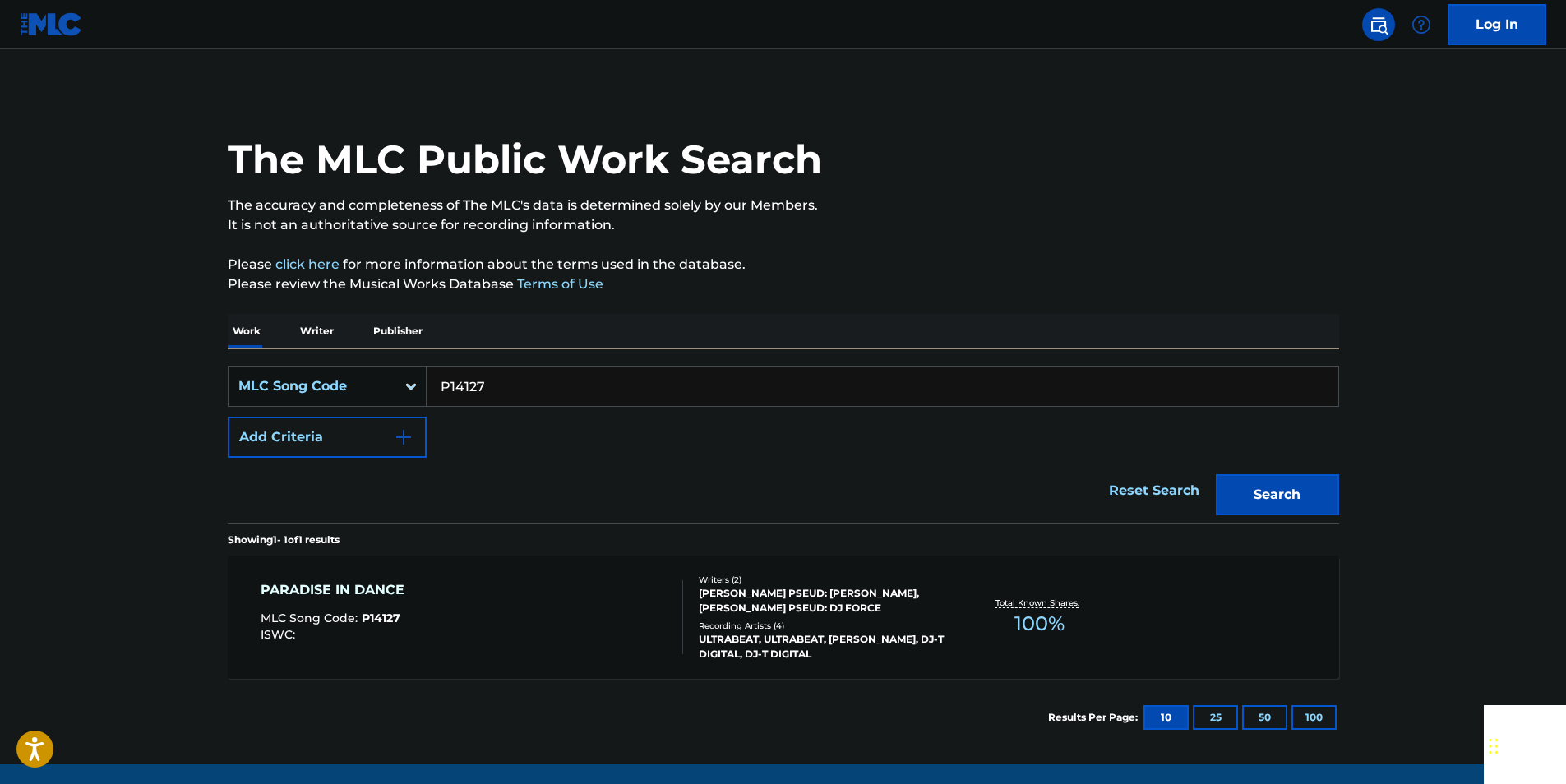
click at [519, 385] on input "P14127" at bounding box center [882, 386] width 912 height 40
click at [1318, 480] on button "Search" at bounding box center [1278, 495] width 123 height 41
click at [482, 388] on input "P14127" at bounding box center [882, 386] width 912 height 40
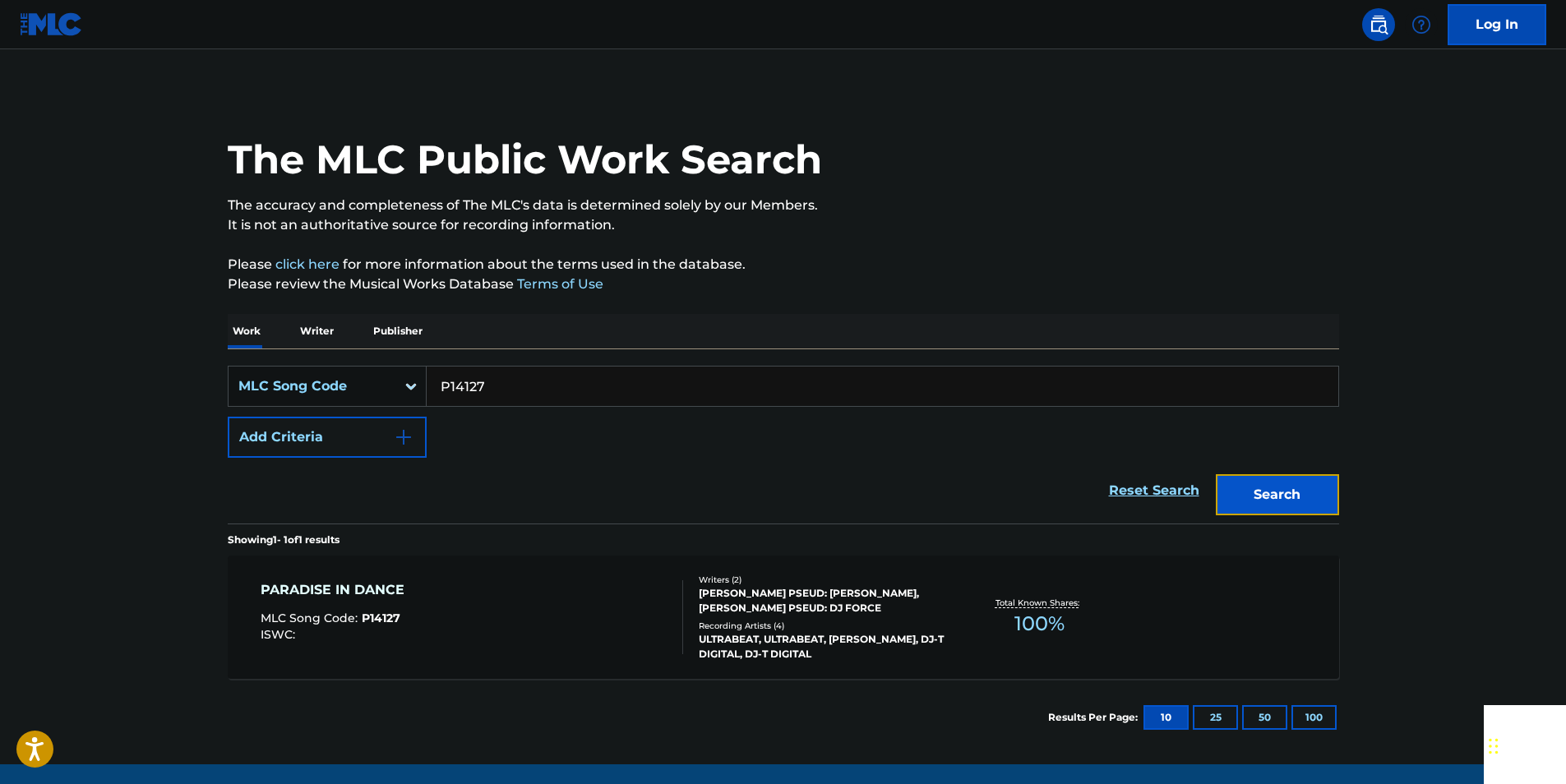
click at [1292, 487] on button "Search" at bounding box center [1278, 495] width 123 height 41
click at [520, 373] on input "P14127" at bounding box center [882, 386] width 912 height 40
drag, startPoint x: 520, startPoint y: 373, endPoint x: 485, endPoint y: 381, distance: 35.9
click at [519, 373] on input "P14127" at bounding box center [882, 386] width 912 height 40
paste input "Q0680S"
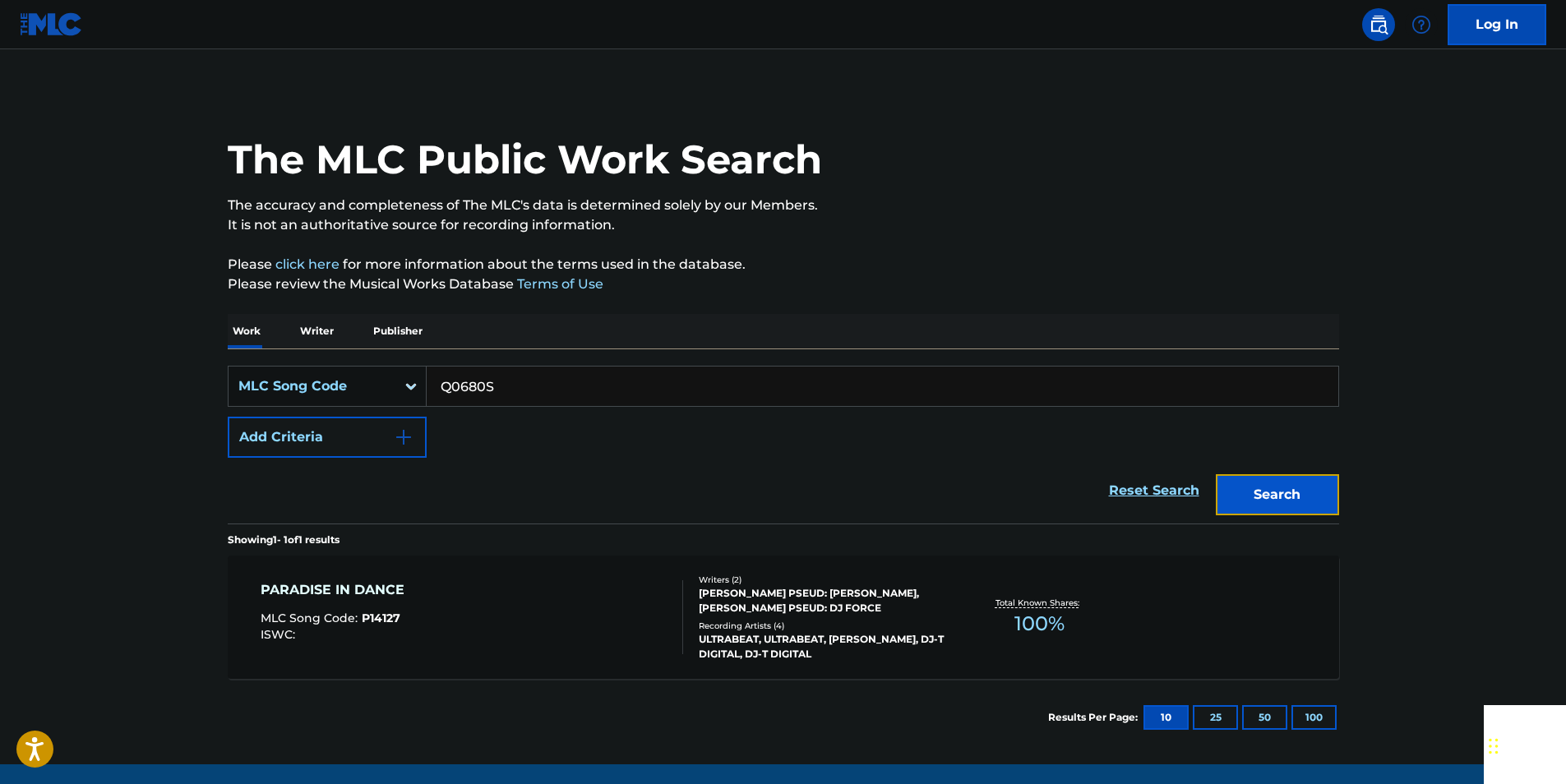
click at [1236, 487] on button "Search" at bounding box center [1278, 495] width 123 height 41
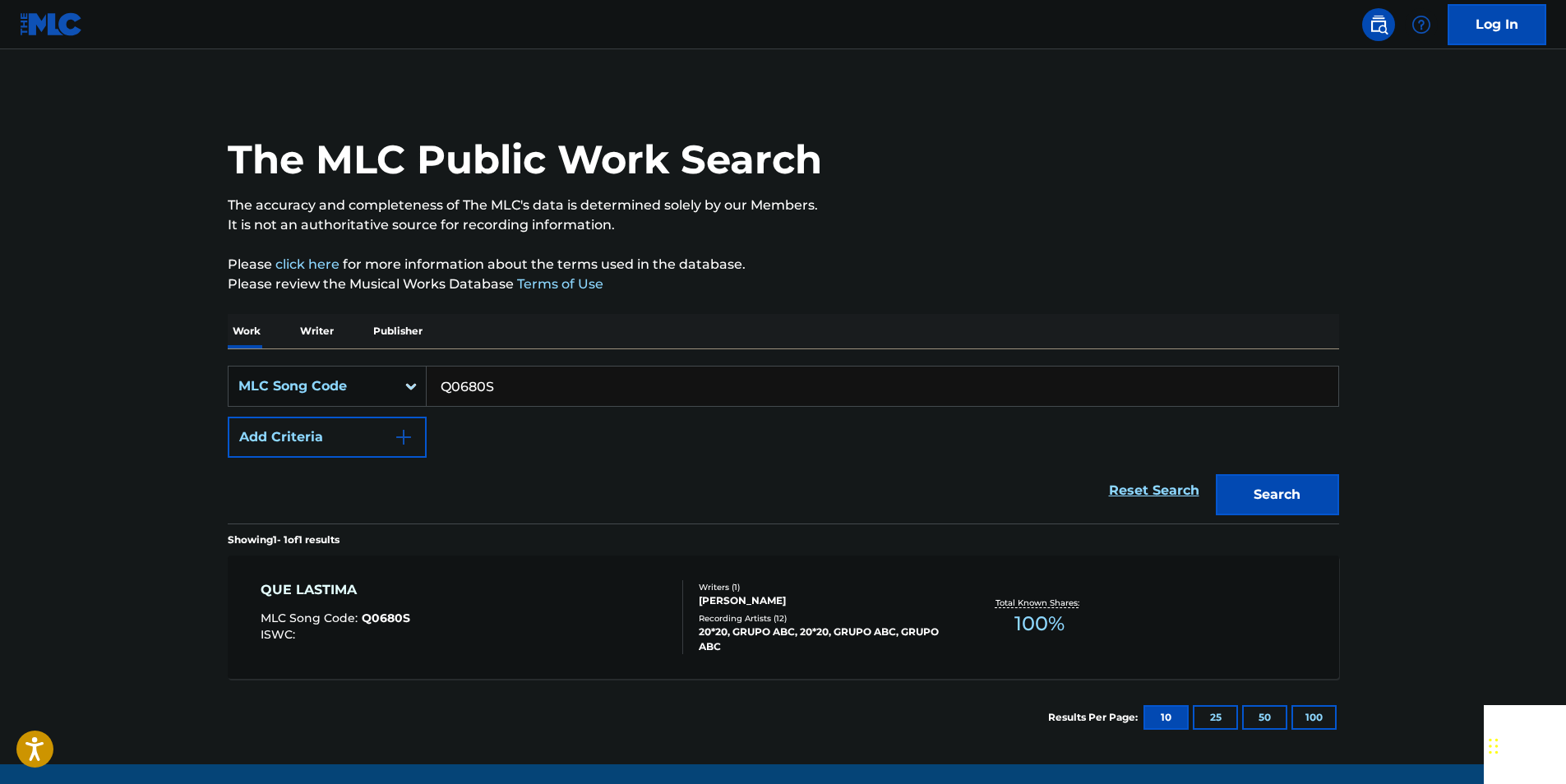
click at [499, 385] on input "Q0680S" at bounding box center [882, 386] width 912 height 40
paste input "L10572"
click at [1324, 489] on button "Search" at bounding box center [1278, 495] width 123 height 41
click at [520, 396] on input "L10572" at bounding box center [882, 386] width 912 height 40
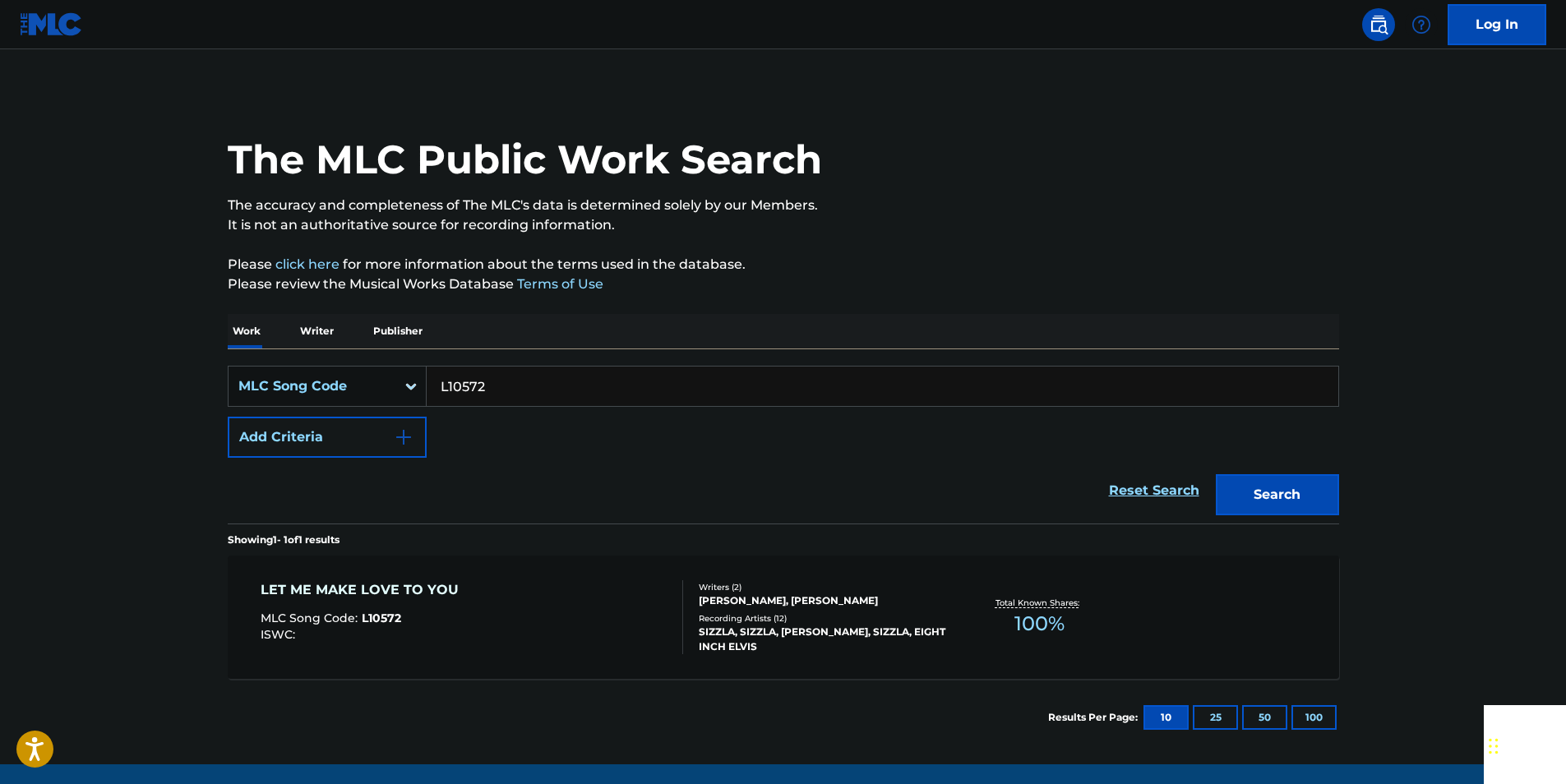
drag, startPoint x: 520, startPoint y: 396, endPoint x: 474, endPoint y: 389, distance: 46.5
click at [519, 397] on input "L10572" at bounding box center [882, 386] width 912 height 40
paste input "PI9MLC"
click at [1274, 494] on button "Search" at bounding box center [1278, 495] width 123 height 41
click at [534, 391] on input "PI9MLC" at bounding box center [882, 386] width 912 height 40
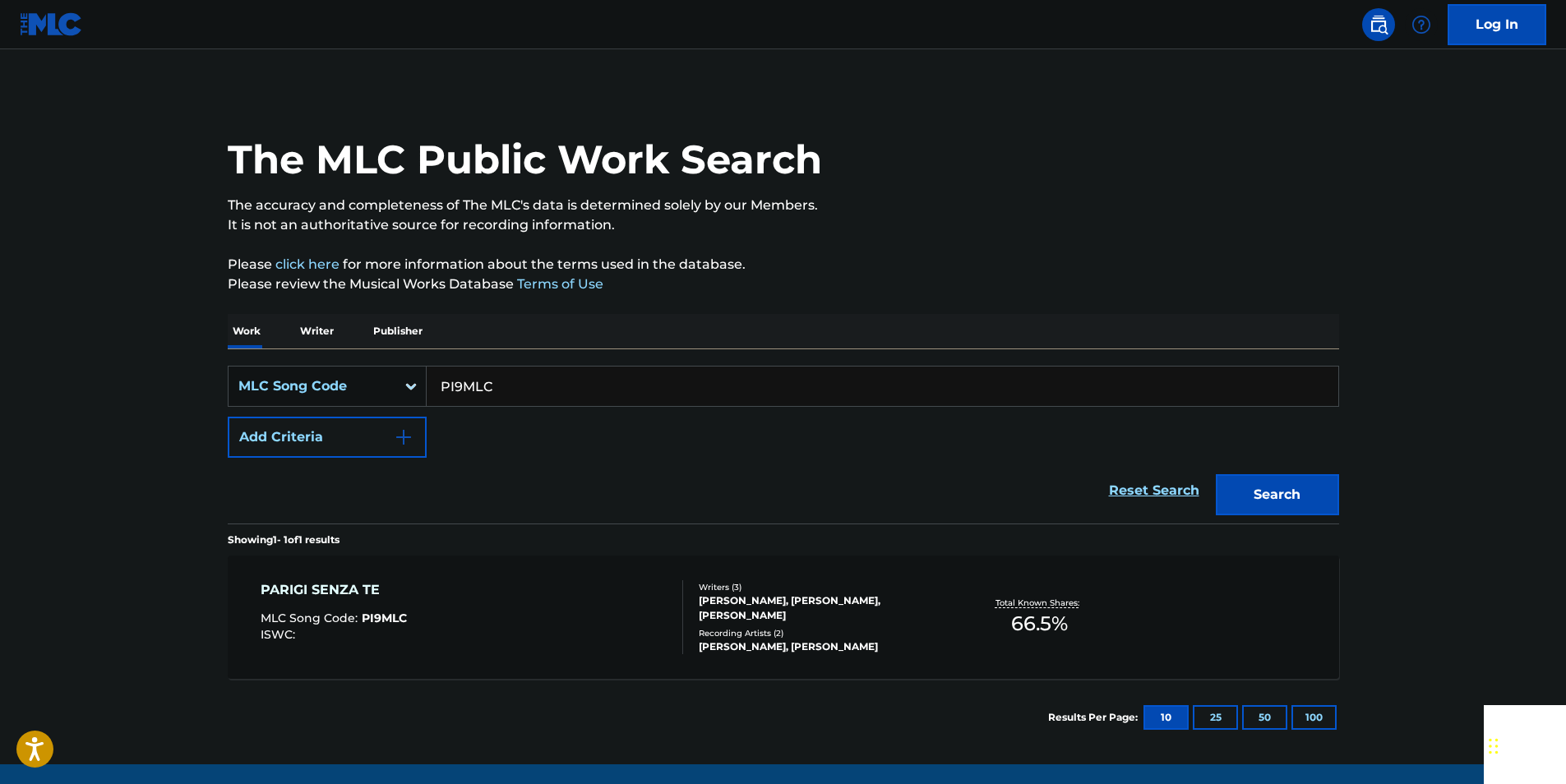
click at [534, 391] on input "PI9MLC" at bounding box center [882, 386] width 912 height 40
paste input "L03965"
click at [1302, 490] on button "Search" at bounding box center [1278, 495] width 123 height 41
click at [497, 399] on input "L03965" at bounding box center [882, 386] width 912 height 40
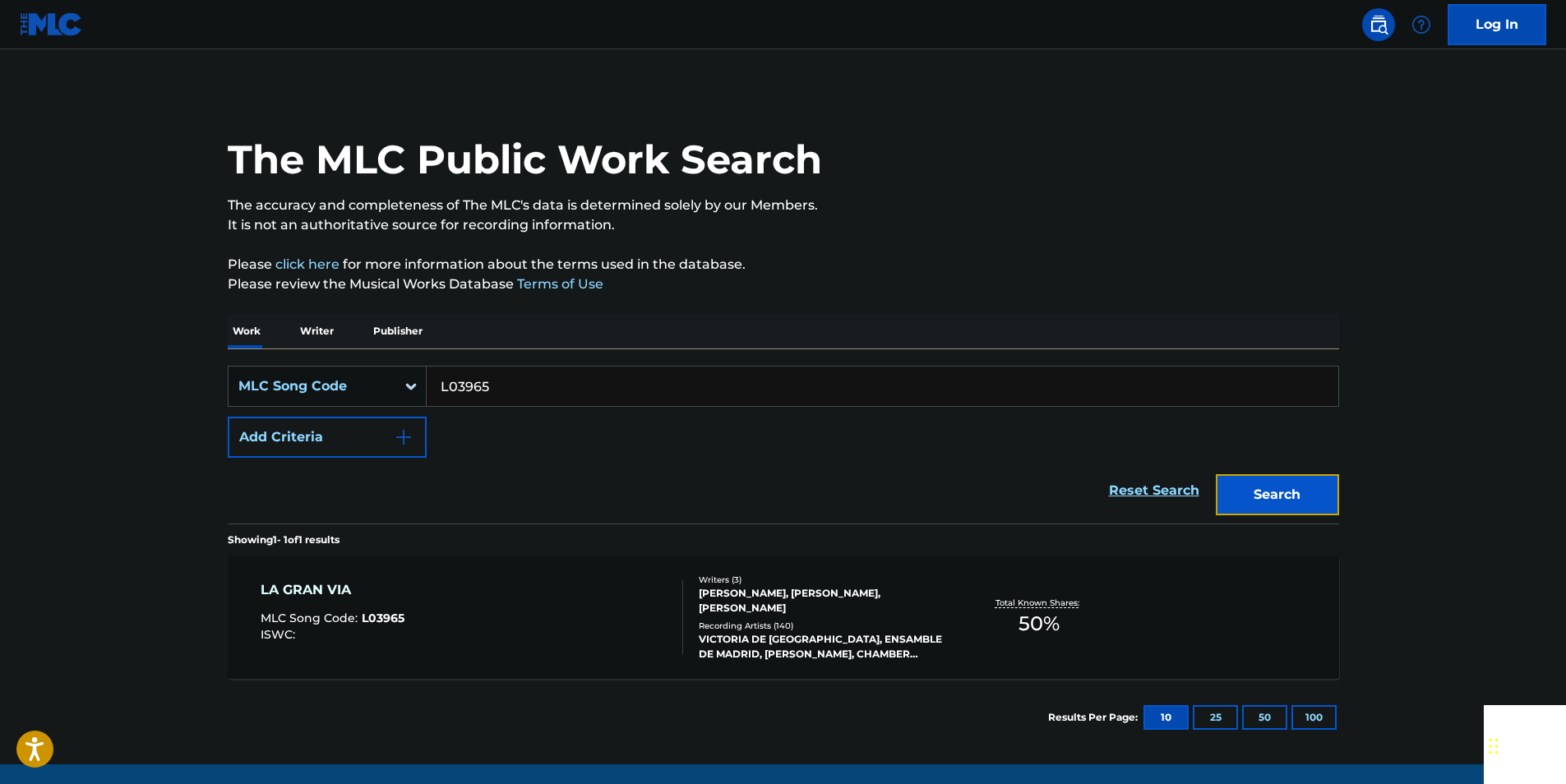
click at [1295, 495] on button "Search" at bounding box center [1278, 495] width 123 height 41
click at [505, 383] on input "L03965" at bounding box center [882, 386] width 912 height 40
drag, startPoint x: 505, startPoint y: 383, endPoint x: 470, endPoint y: 381, distance: 35.1
click at [504, 383] on input "L03965" at bounding box center [882, 386] width 912 height 40
click at [1316, 489] on button "Search" at bounding box center [1278, 495] width 123 height 41
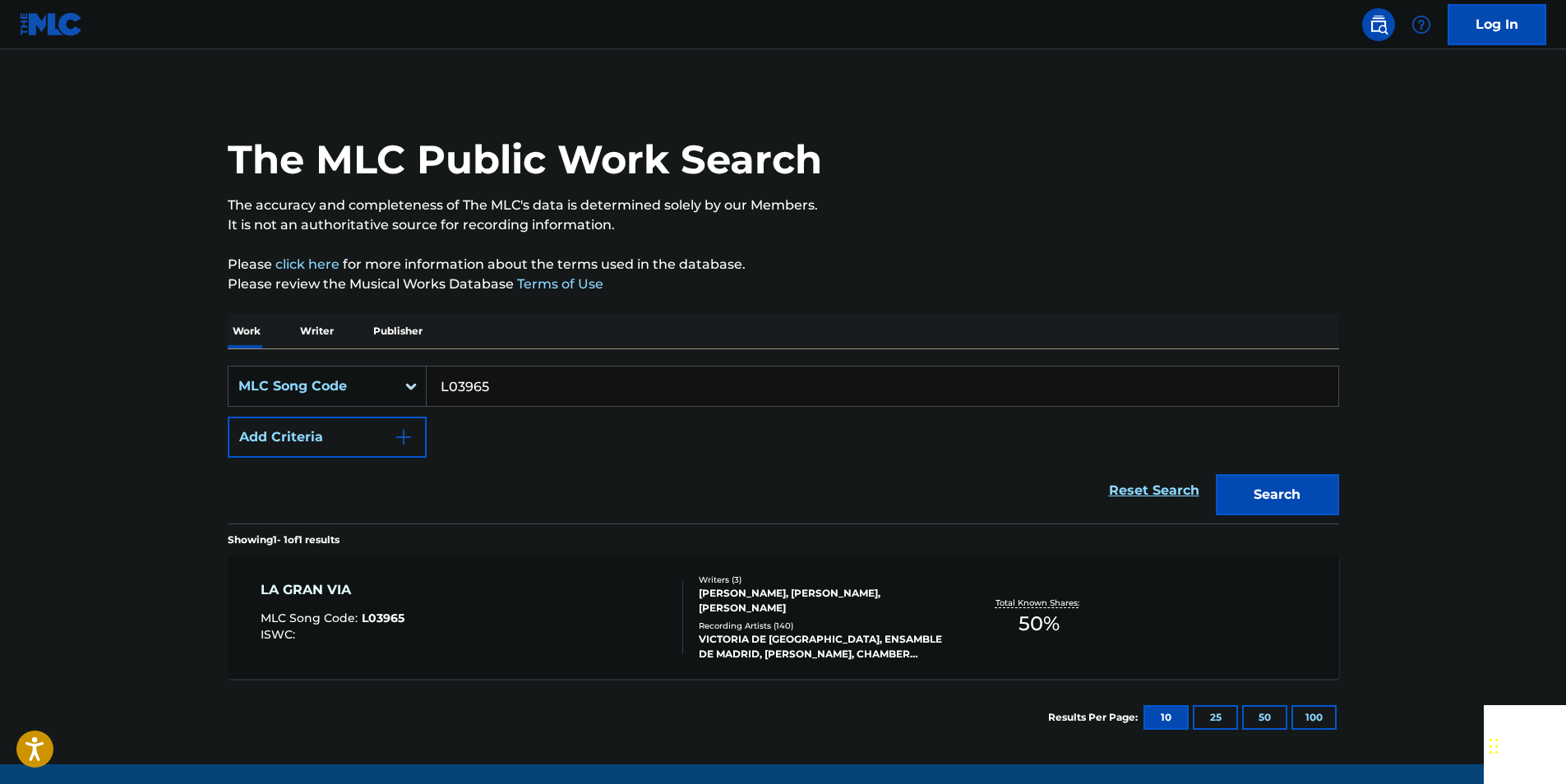
click at [499, 381] on input "L03965" at bounding box center [882, 386] width 912 height 40
click at [1292, 488] on button "Search" at bounding box center [1278, 495] width 123 height 41
click at [517, 384] on input "L03965" at bounding box center [882, 386] width 912 height 40
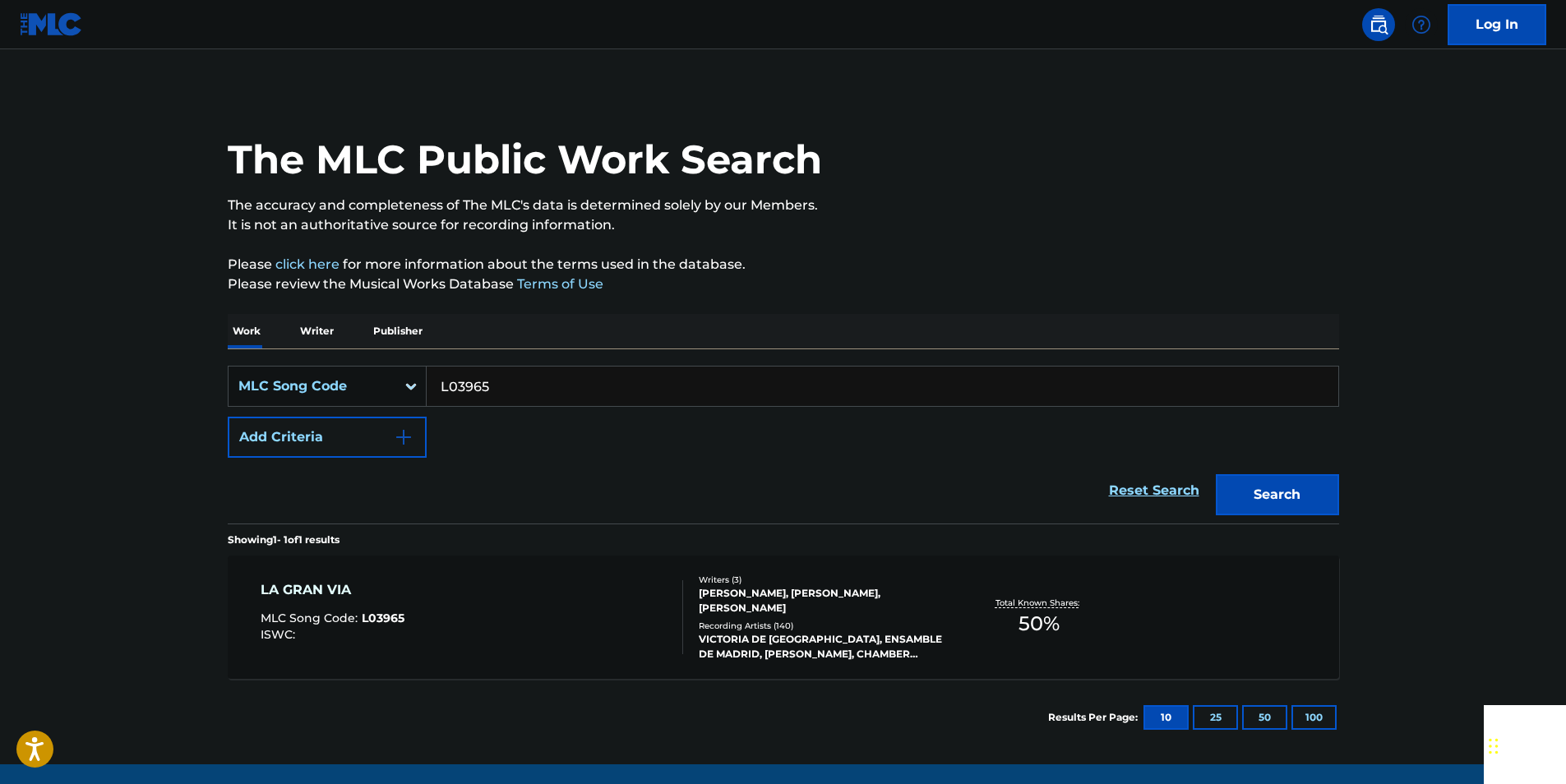
paste input "BV8V47"
click at [1323, 490] on button "Search" at bounding box center [1278, 495] width 123 height 41
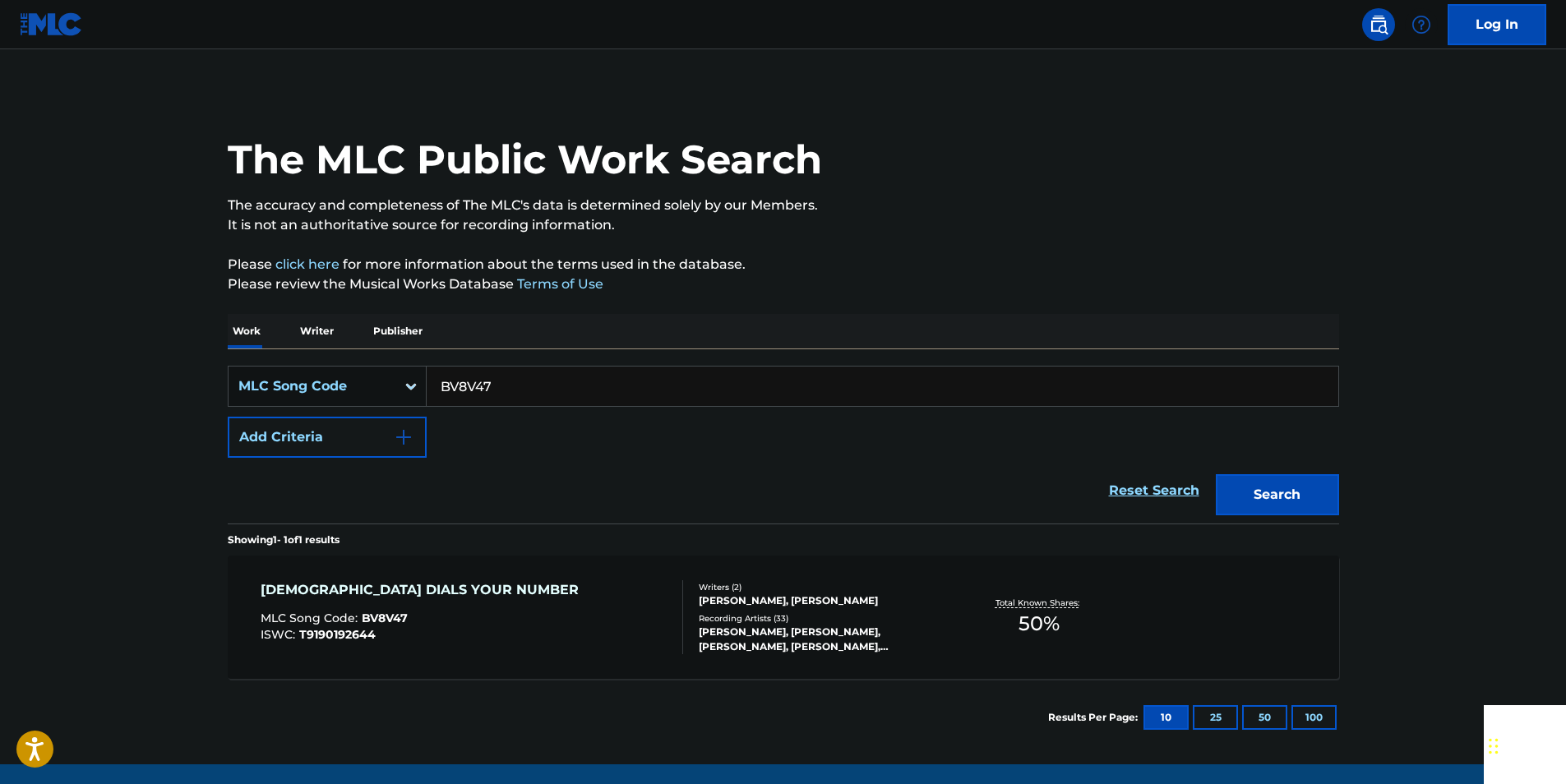
click at [509, 392] on input "BV8V47" at bounding box center [882, 386] width 912 height 40
click at [1317, 483] on button "Search" at bounding box center [1278, 495] width 123 height 41
click at [508, 374] on input "BV8V47" at bounding box center [882, 386] width 912 height 40
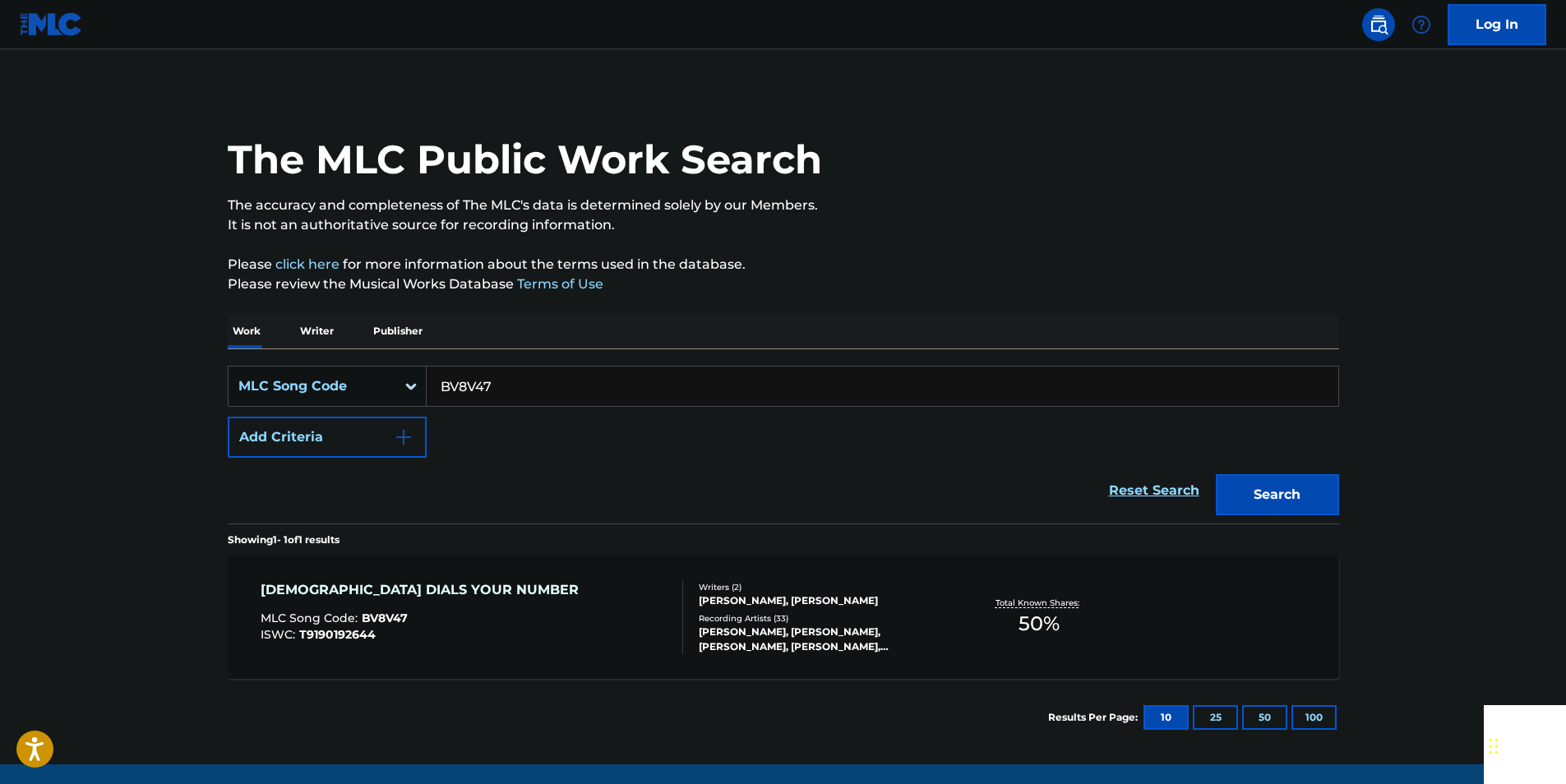
paste input "RVAM2F"
click at [1324, 492] on button "Search" at bounding box center [1278, 495] width 123 height 41
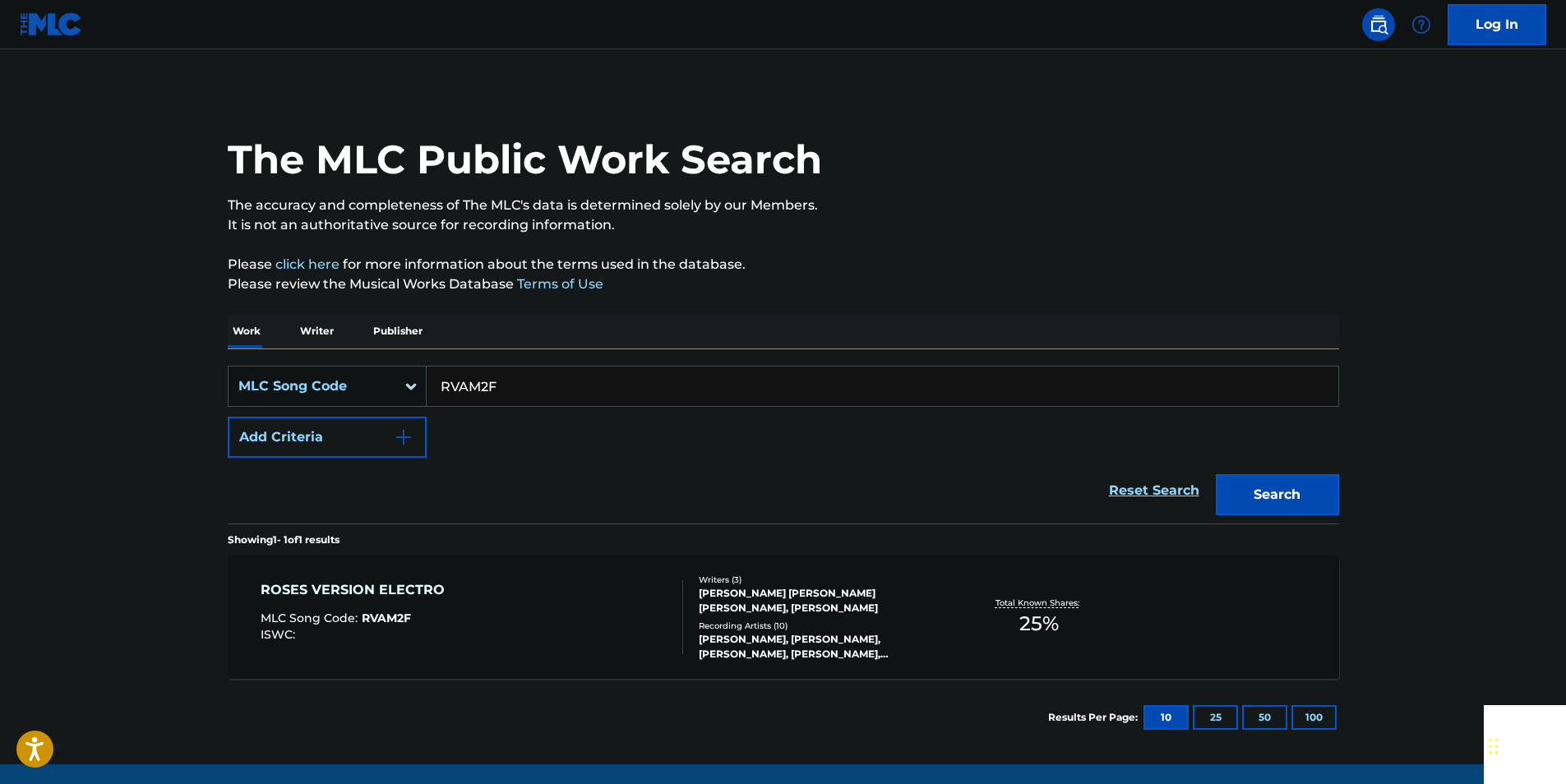
click at [506, 386] on input "RVAM2F" at bounding box center [882, 386] width 912 height 40
paste input "M2617Z"
click at [1255, 481] on button "Search" at bounding box center [1278, 495] width 123 height 41
click at [507, 392] on input "M2617Z" at bounding box center [882, 386] width 912 height 40
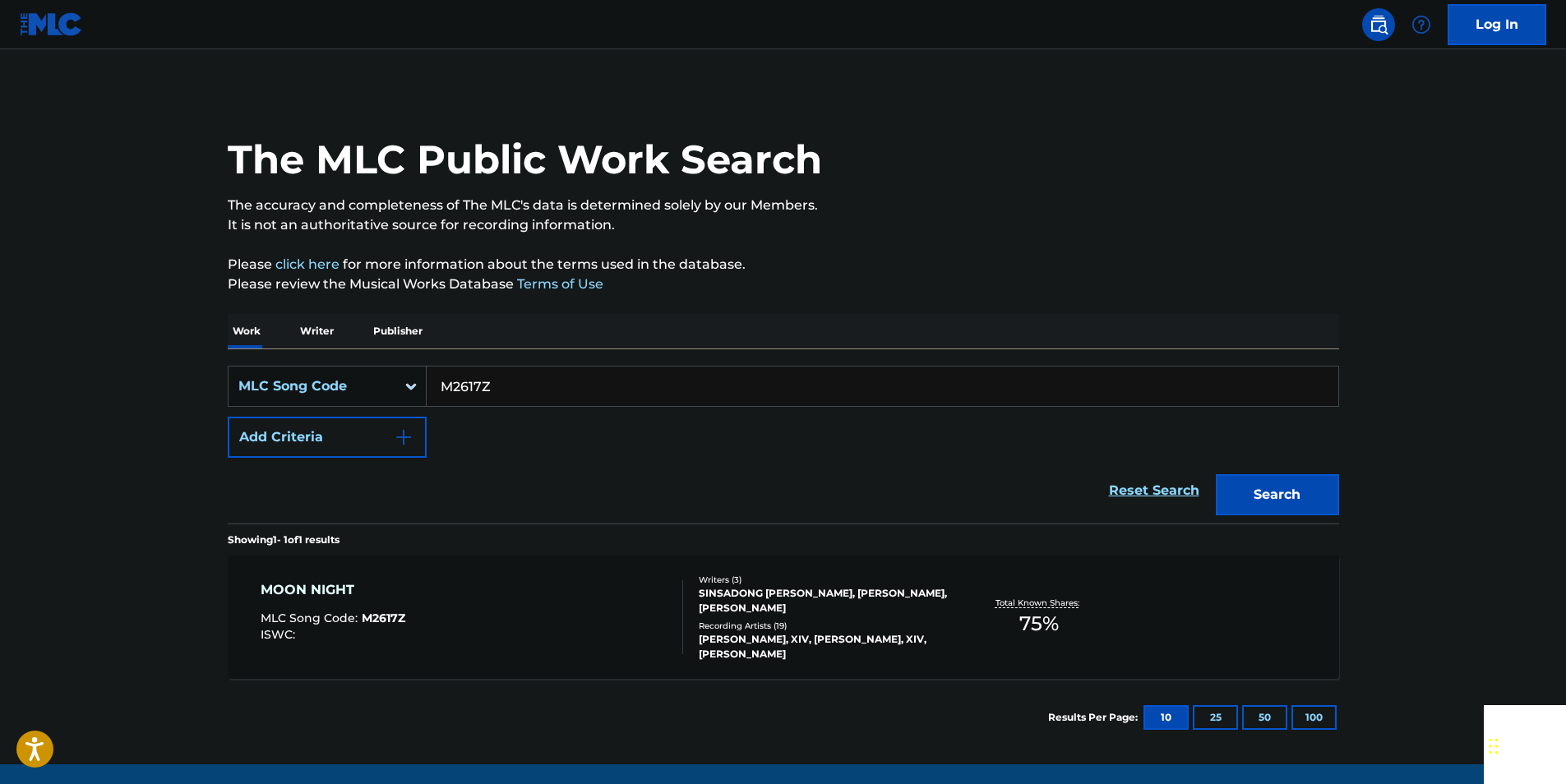
drag, startPoint x: 507, startPoint y: 392, endPoint x: 473, endPoint y: 390, distance: 34.1
click at [506, 392] on input "M2617Z" at bounding box center [882, 386] width 912 height 40
click at [1277, 496] on button "Search" at bounding box center [1278, 495] width 123 height 41
click at [491, 385] on input "M2617Z" at bounding box center [882, 386] width 912 height 40
click at [491, 387] on input "M2617Z" at bounding box center [882, 386] width 912 height 40
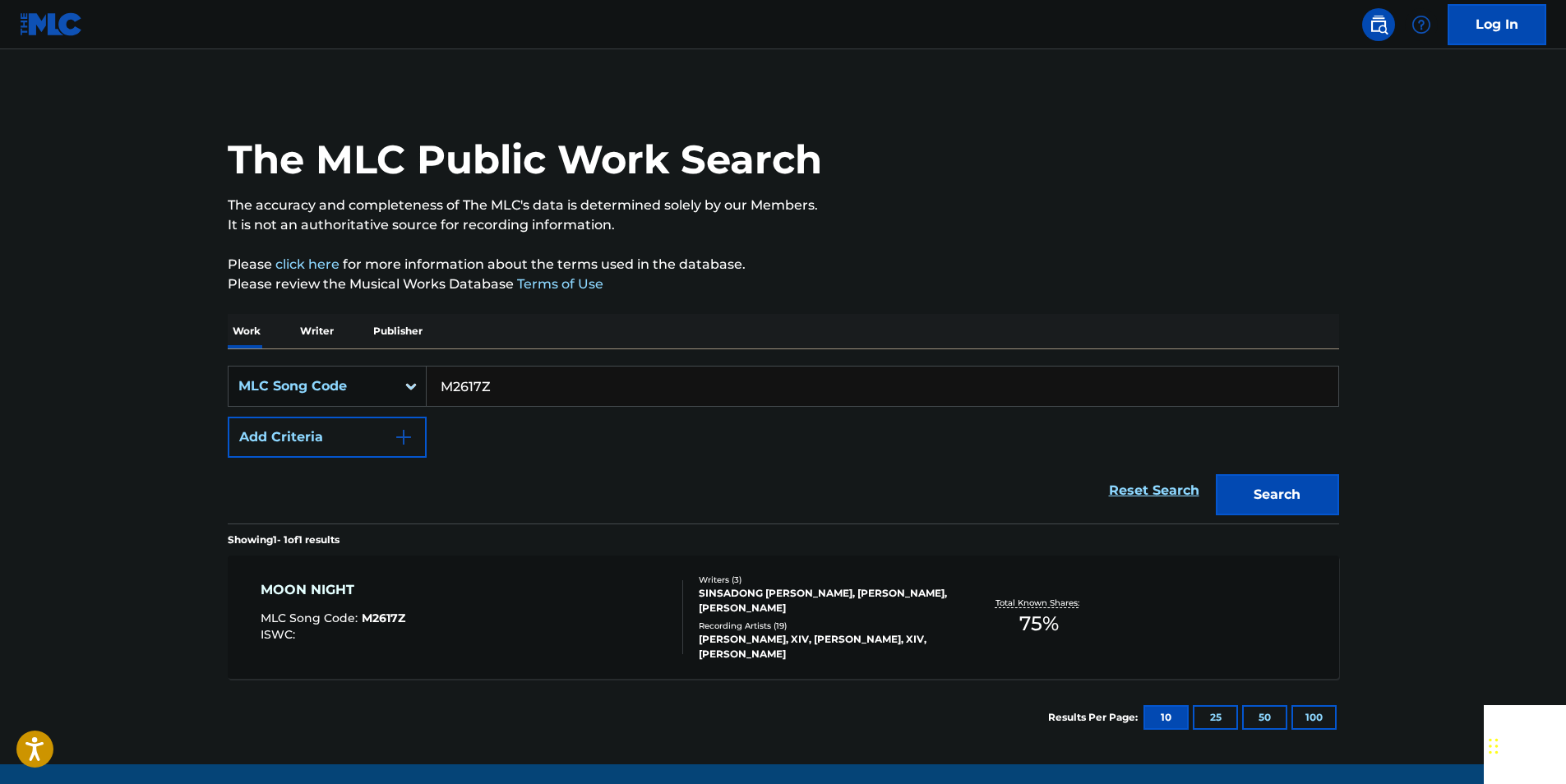
paste input "W80858"
click at [1283, 493] on button "Search" at bounding box center [1278, 495] width 123 height 41
click at [510, 389] on input "W80858" at bounding box center [882, 386] width 912 height 40
paste input "NV8X7"
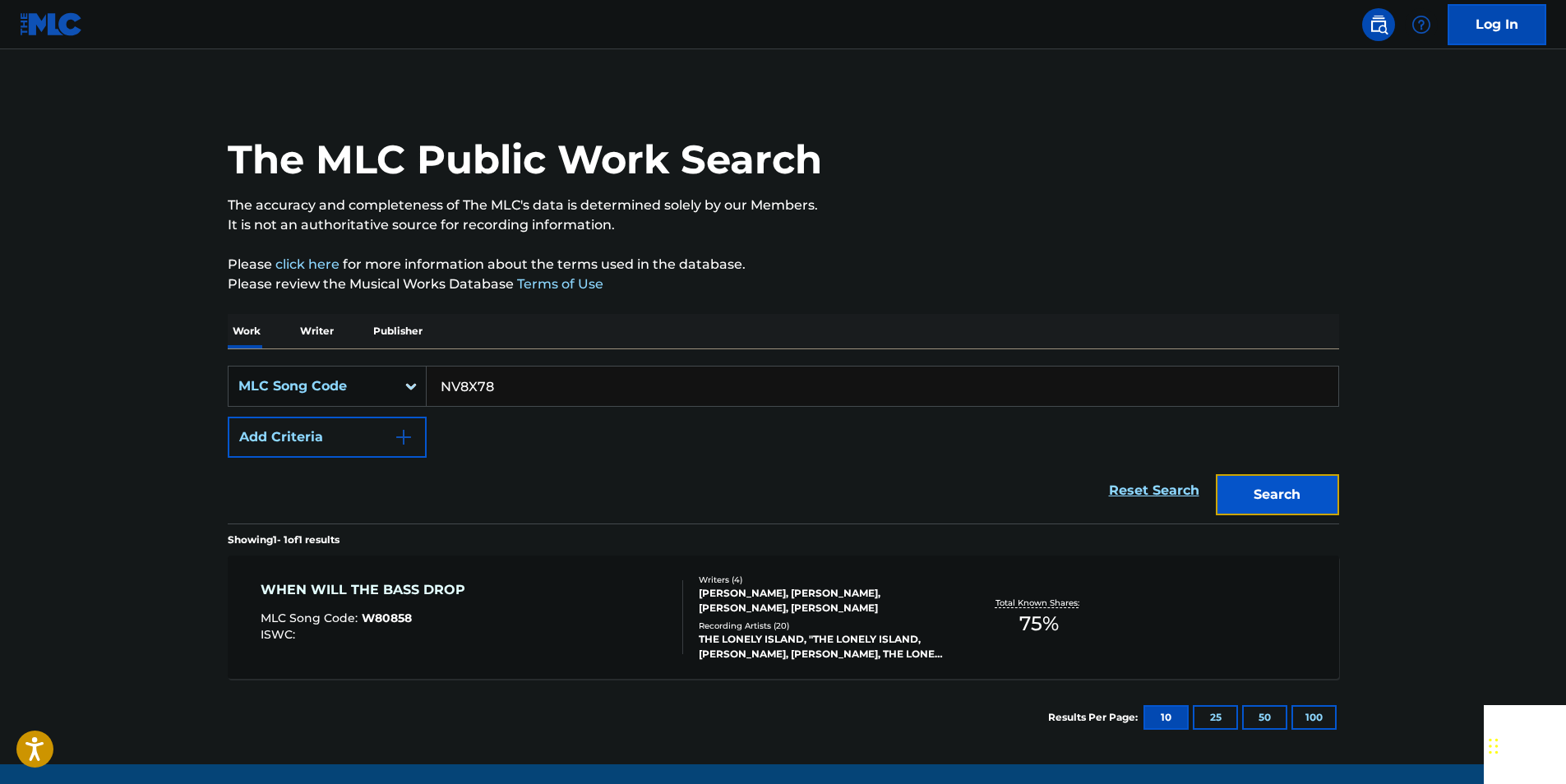
click at [1278, 489] on button "Search" at bounding box center [1278, 495] width 123 height 41
click at [511, 392] on input "NV8X78" at bounding box center [882, 386] width 912 height 40
paste input "E35654"
type input "E35654"
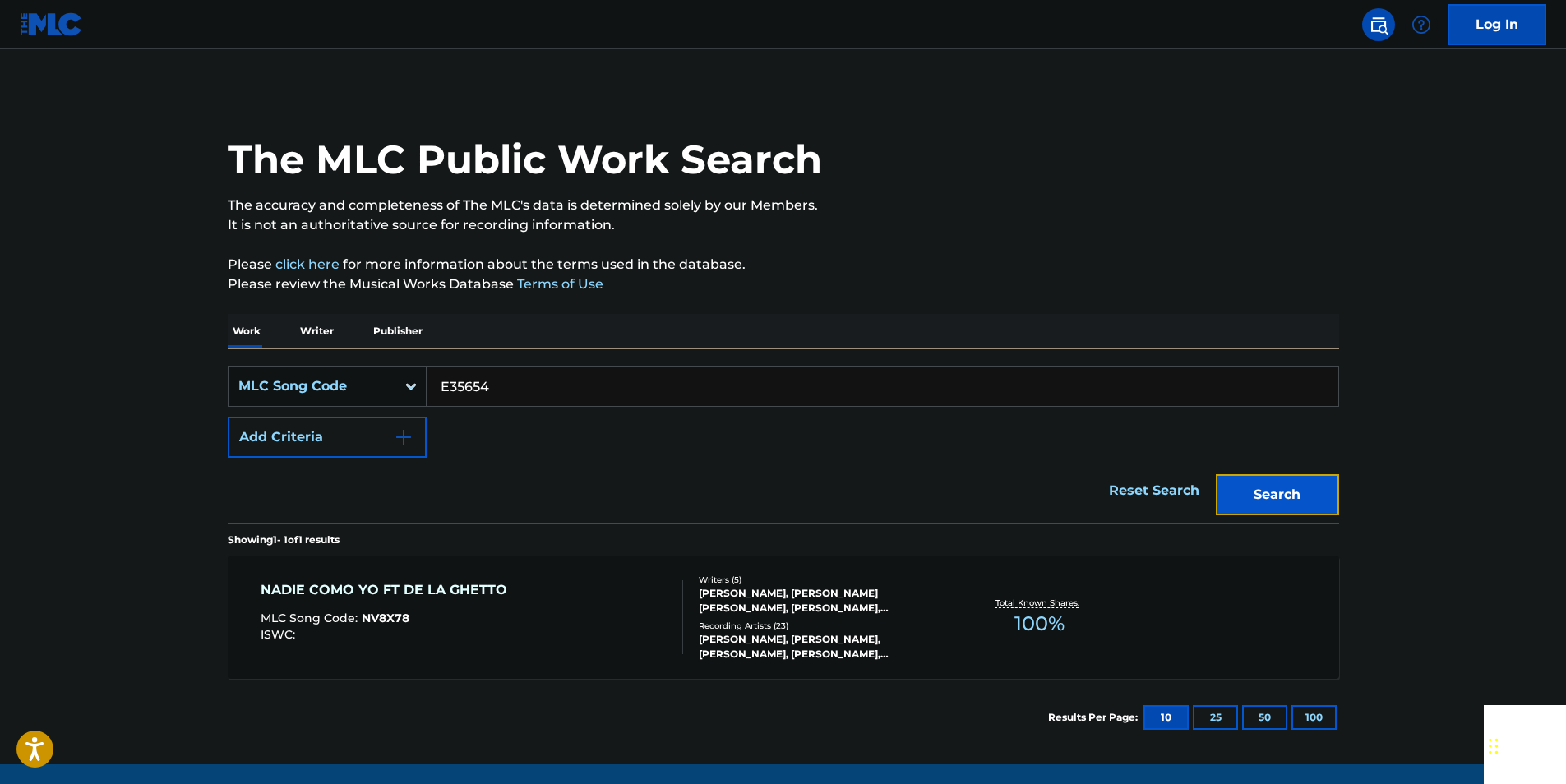
click at [1317, 489] on button "Search" at bounding box center [1278, 495] width 123 height 41
